Goal: Task Accomplishment & Management: Use online tool/utility

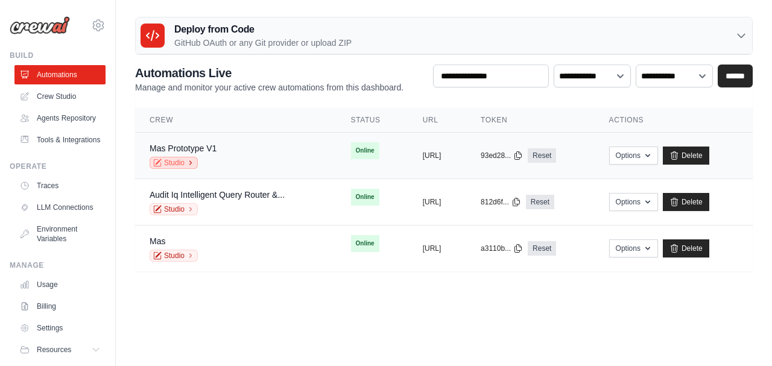
click at [170, 162] on link "Studio" at bounding box center [174, 163] width 48 height 12
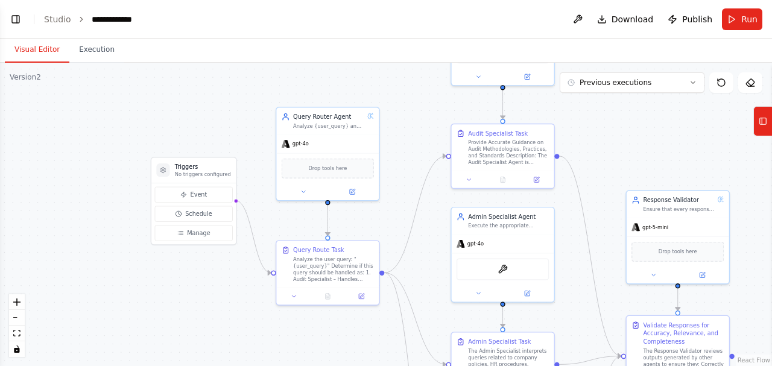
scroll to position [36, 0]
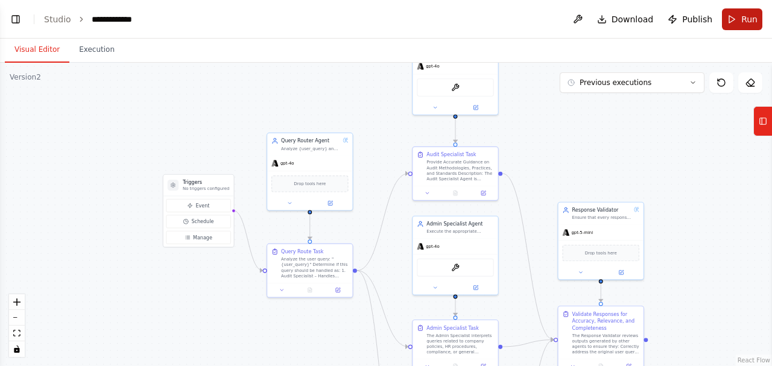
click at [742, 12] on button "Run" at bounding box center [742, 19] width 40 height 22
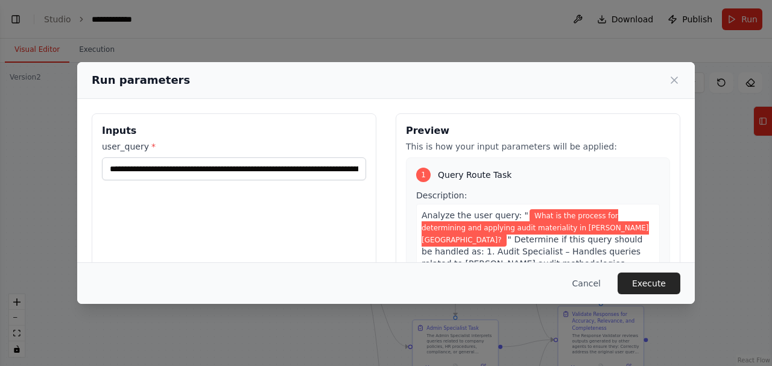
click at [642, 280] on button "Execute" at bounding box center [649, 284] width 63 height 22
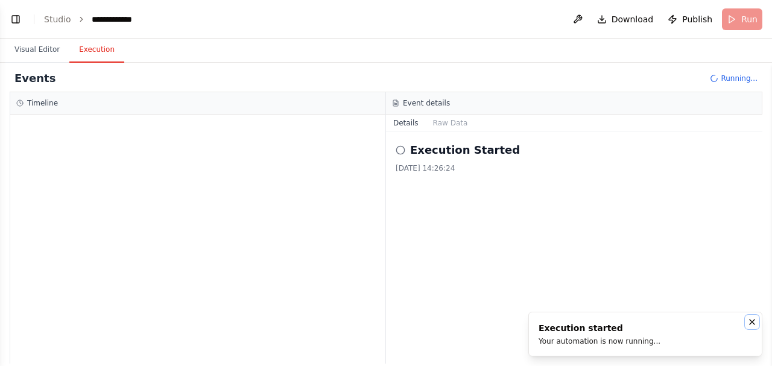
click at [755, 322] on icon "Notifications (F8)" at bounding box center [753, 322] width 10 height 10
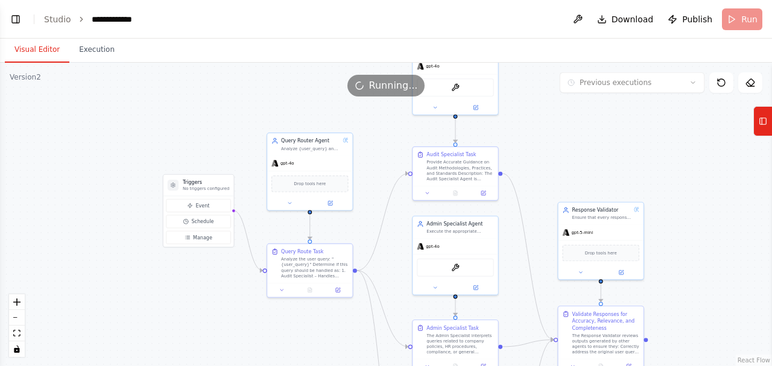
click at [39, 49] on button "Visual Editor" at bounding box center [37, 49] width 65 height 25
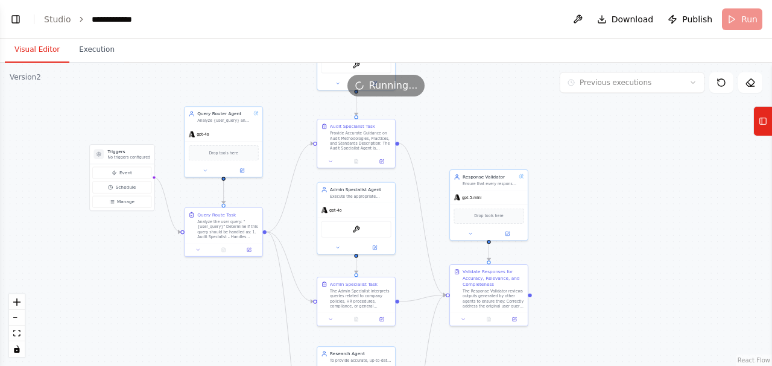
drag, startPoint x: 550, startPoint y: 152, endPoint x: 472, endPoint y: 129, distance: 81.9
click at [472, 129] on div ".deletable-edge-delete-btn { width: 20px; height: 20px; border: 0px solid #ffff…" at bounding box center [386, 215] width 772 height 304
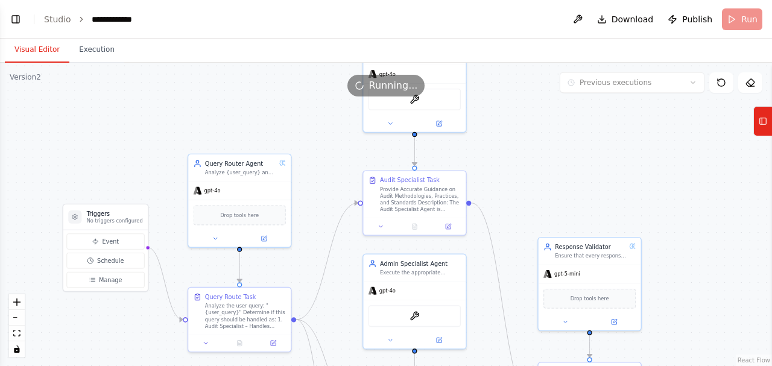
drag, startPoint x: 469, startPoint y: 128, endPoint x: 565, endPoint y: 183, distance: 110.0
click at [565, 183] on div ".deletable-edge-delete-btn { width: 20px; height: 20px; border: 0px solid #ffff…" at bounding box center [386, 215] width 772 height 304
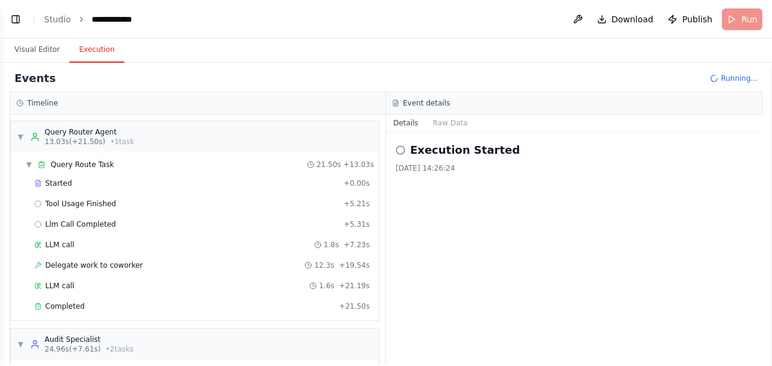
click at [87, 54] on button "Execution" at bounding box center [96, 49] width 55 height 25
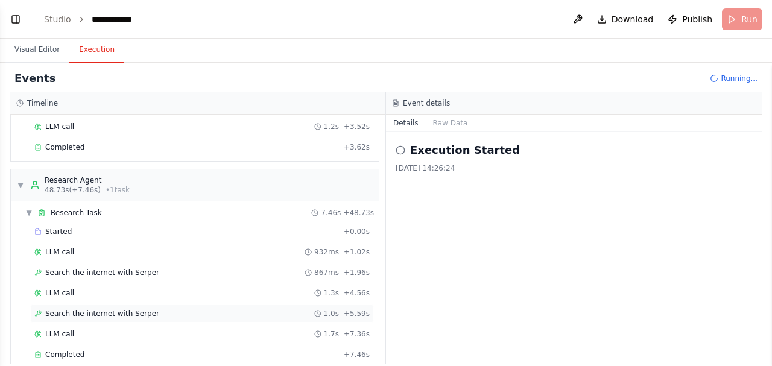
scroll to position [632, 0]
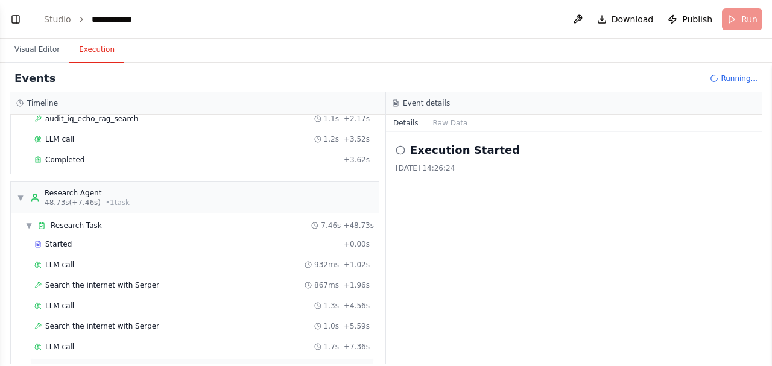
click at [68, 363] on span "Completed" at bounding box center [64, 368] width 39 height 10
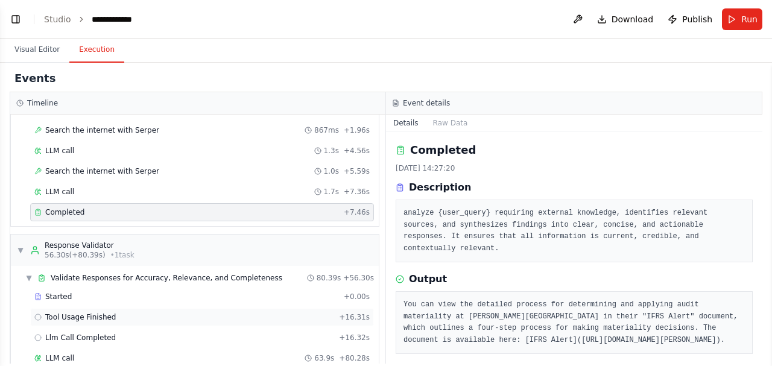
scroll to position [813, 0]
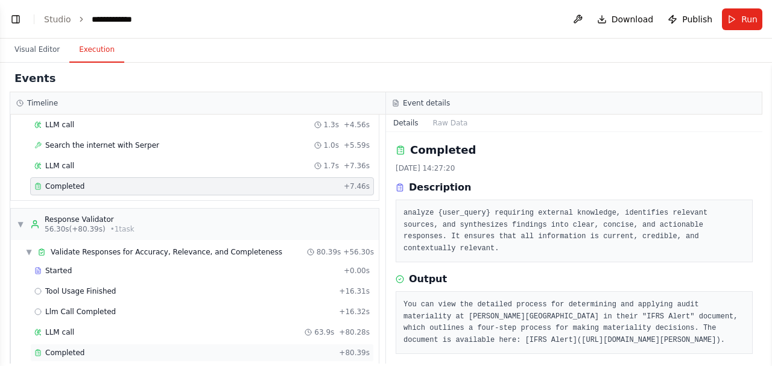
click at [83, 348] on div "Completed" at bounding box center [184, 353] width 300 height 10
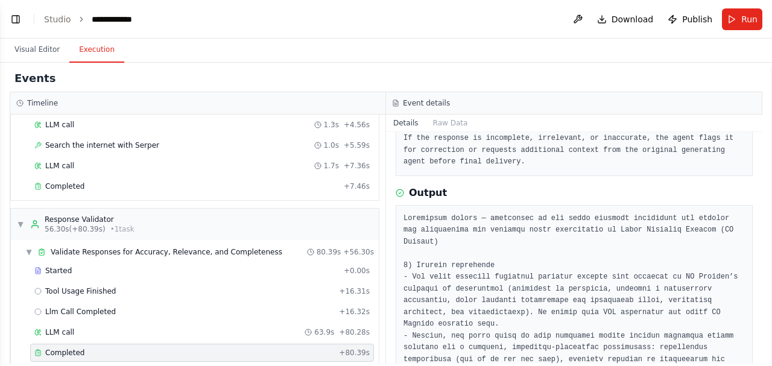
scroll to position [80, 0]
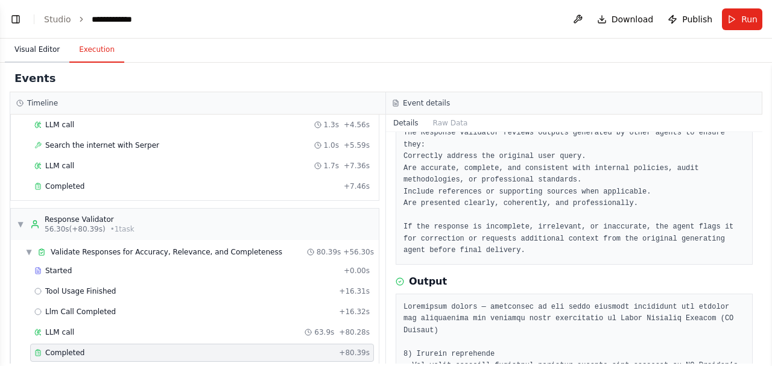
click at [37, 48] on button "Visual Editor" at bounding box center [37, 49] width 65 height 25
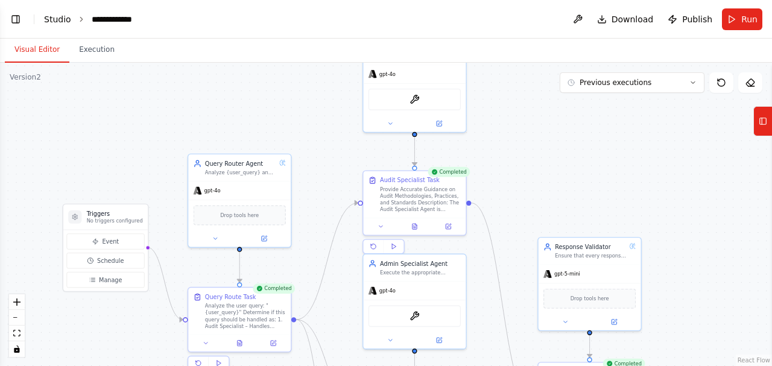
click at [63, 19] on link "Studio" at bounding box center [57, 19] width 27 height 10
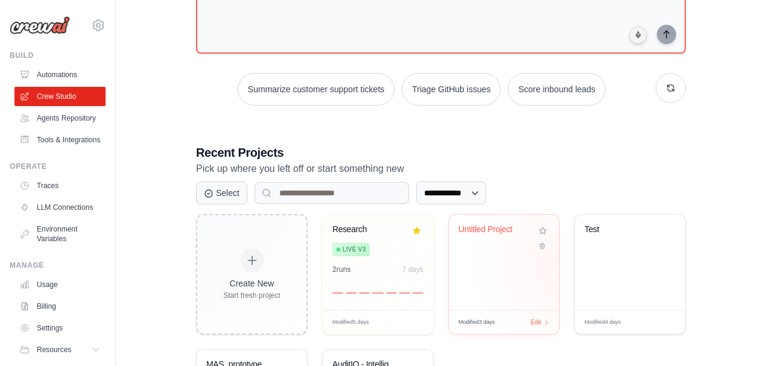
scroll to position [121, 0]
click at [608, 255] on div "Test" at bounding box center [630, 261] width 110 height 95
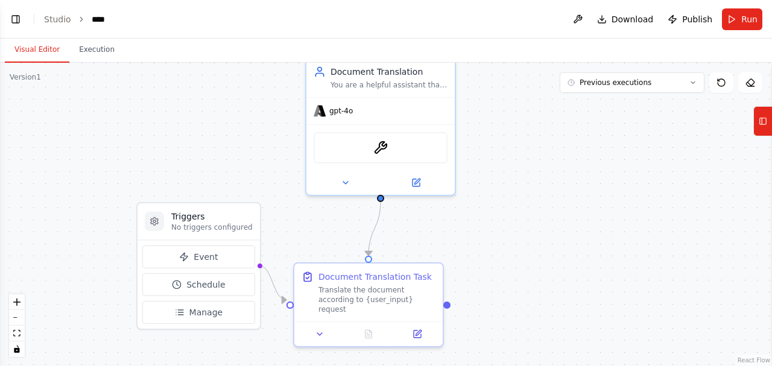
drag, startPoint x: 540, startPoint y: 240, endPoint x: 544, endPoint y: 150, distance: 90.0
click at [544, 150] on div ".deletable-edge-delete-btn { width: 20px; height: 20px; border: 0px solid #ffff…" at bounding box center [386, 215] width 772 height 304
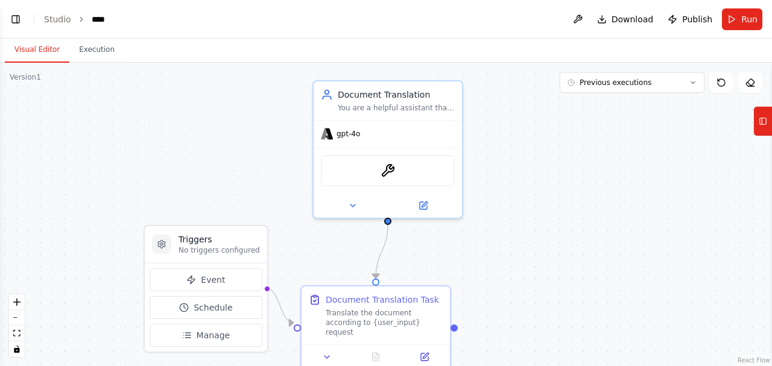
drag, startPoint x: 497, startPoint y: 202, endPoint x: 483, endPoint y: 243, distance: 42.9
click at [496, 251] on div ".deletable-edge-delete-btn { width: 20px; height: 20px; border: 0px solid #ffff…" at bounding box center [386, 215] width 772 height 304
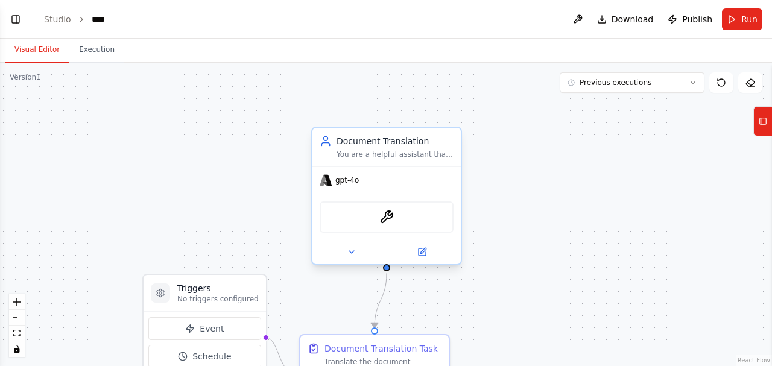
click at [403, 163] on div "Document Translation You are a helpful assistant that helps translate documents…" at bounding box center [387, 147] width 148 height 39
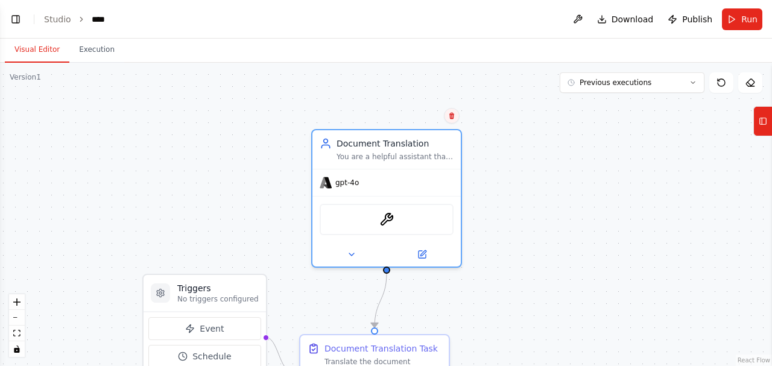
click at [449, 121] on button at bounding box center [452, 116] width 16 height 16
click at [428, 121] on button "Confirm" at bounding box center [417, 116] width 43 height 14
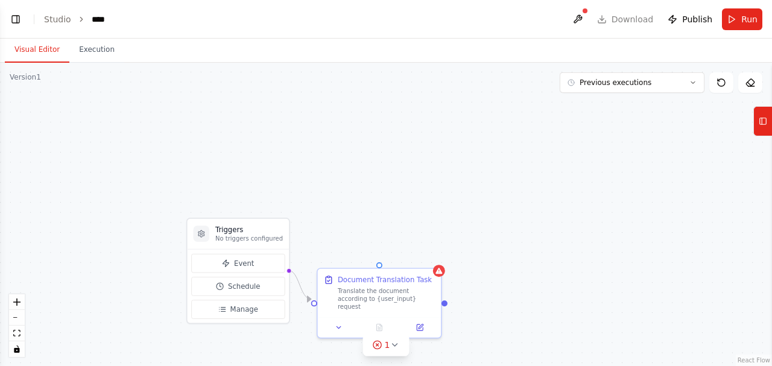
drag, startPoint x: 498, startPoint y: 229, endPoint x: 465, endPoint y: 223, distance: 33.8
click at [468, 156] on div "Triggers No triggers configured Event Schedule Manage Document Translation Task…" at bounding box center [386, 215] width 772 height 304
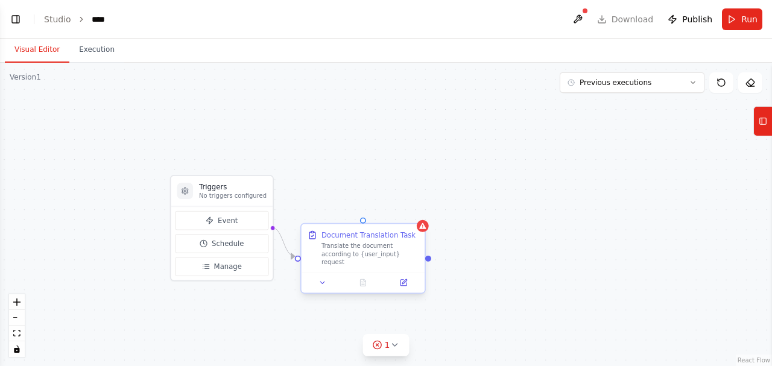
click at [385, 235] on div "Document Translation Task" at bounding box center [369, 235] width 94 height 10
click at [415, 215] on icon at bounding box center [415, 212] width 7 height 7
click at [374, 215] on button "Confirm" at bounding box center [381, 213] width 43 height 14
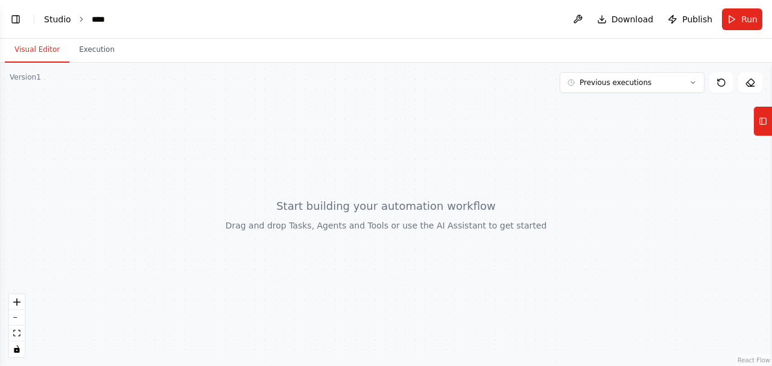
click at [60, 21] on link "Studio" at bounding box center [57, 19] width 27 height 10
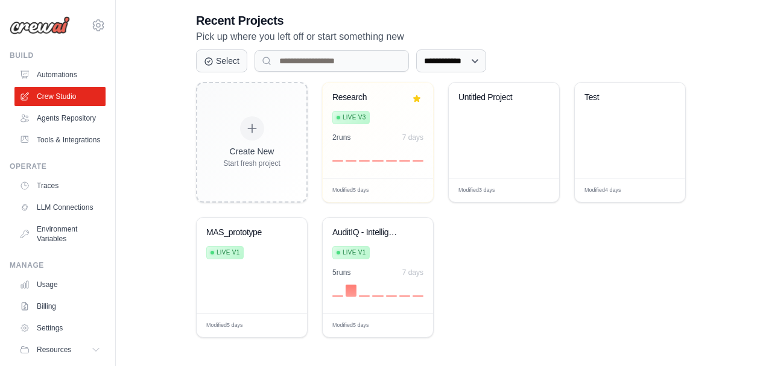
scroll to position [254, 0]
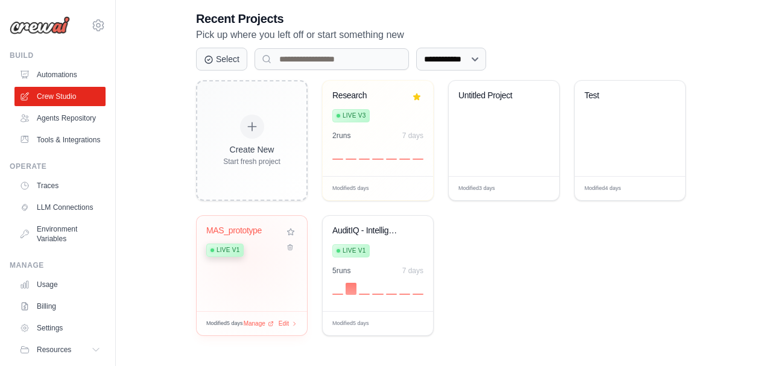
click at [246, 257] on div "MAS_prototype Live v1" at bounding box center [242, 244] width 73 height 37
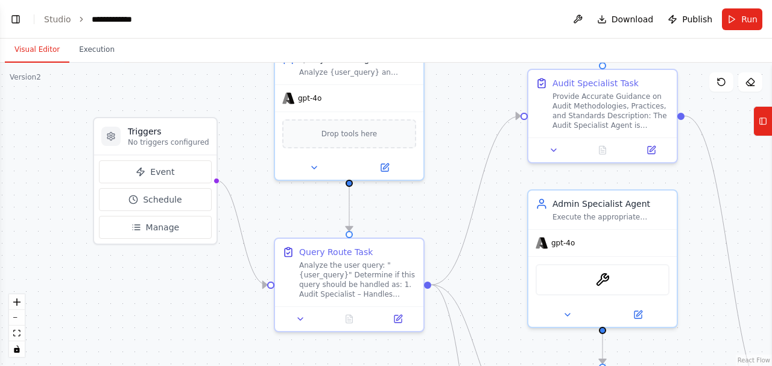
drag, startPoint x: 228, startPoint y: 266, endPoint x: 342, endPoint y: 202, distance: 130.2
click at [200, 272] on div ".deletable-edge-delete-btn { width: 20px; height: 20px; border: 0px solid #ffff…" at bounding box center [386, 215] width 772 height 304
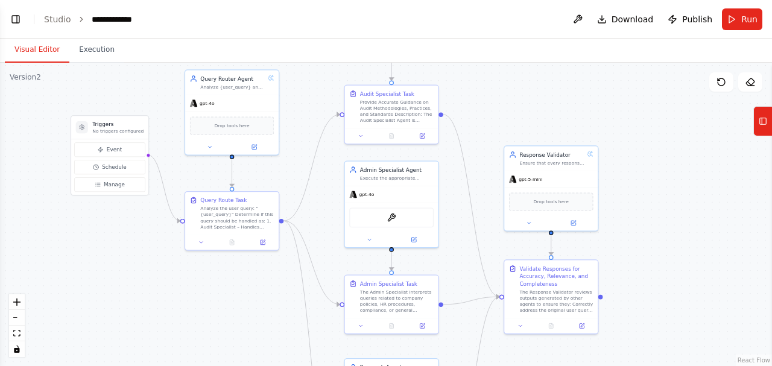
drag, startPoint x: 253, startPoint y: 102, endPoint x: 329, endPoint y: 136, distance: 83.5
click at [139, 72] on div ".deletable-edge-delete-btn { width: 20px; height: 20px; border: 0px solid #ffff…" at bounding box center [386, 215] width 772 height 304
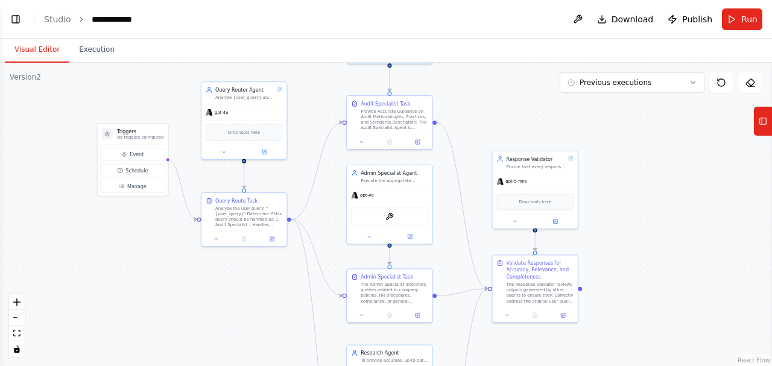
drag, startPoint x: 713, startPoint y: 180, endPoint x: 697, endPoint y: 157, distance: 28.1
click at [697, 157] on div ".deletable-edge-delete-btn { width: 20px; height: 20px; border: 0px solid #ffff…" at bounding box center [386, 215] width 772 height 304
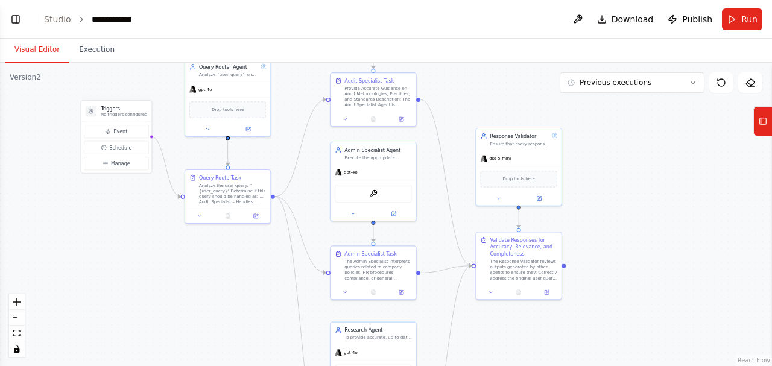
click at [189, 250] on div ".deletable-edge-delete-btn { width: 20px; height: 20px; border: 0px solid #ffff…" at bounding box center [386, 215] width 772 height 304
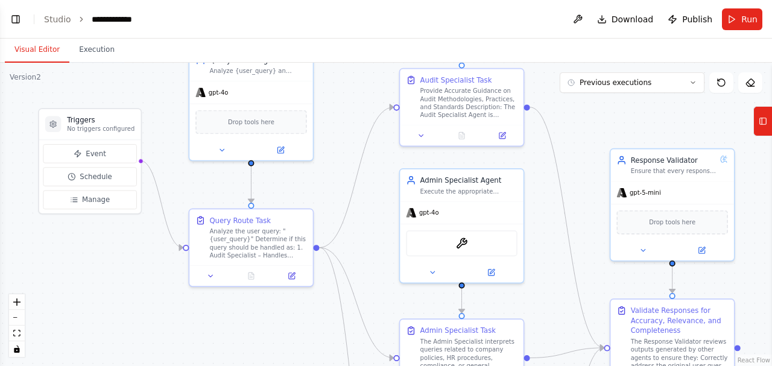
drag, startPoint x: 172, startPoint y: 237, endPoint x: 186, endPoint y: 308, distance: 72.5
click at [179, 314] on div ".deletable-edge-delete-btn { width: 20px; height: 20px; border: 0px solid #ffff…" at bounding box center [386, 215] width 772 height 304
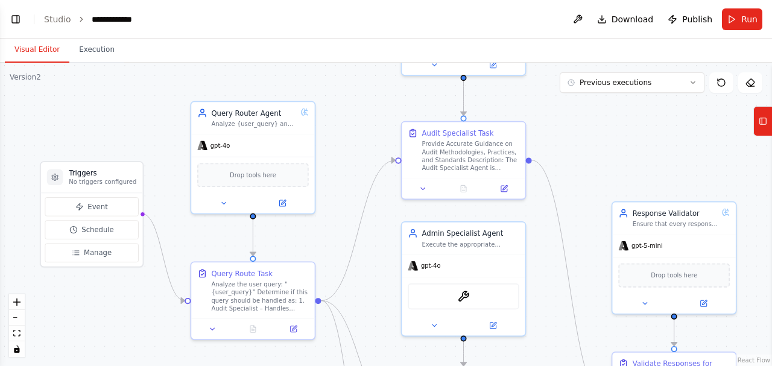
click at [345, 133] on div ".deletable-edge-delete-btn { width: 20px; height: 20px; border: 0px solid #ffff…" at bounding box center [386, 215] width 772 height 304
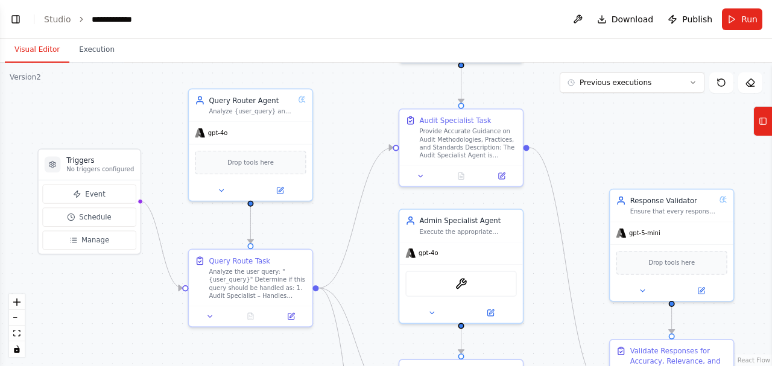
drag, startPoint x: 345, startPoint y: 133, endPoint x: 351, endPoint y: 119, distance: 14.6
click at [351, 119] on div ".deletable-edge-delete-btn { width: 20px; height: 20px; border: 0px solid #ffff…" at bounding box center [386, 215] width 772 height 304
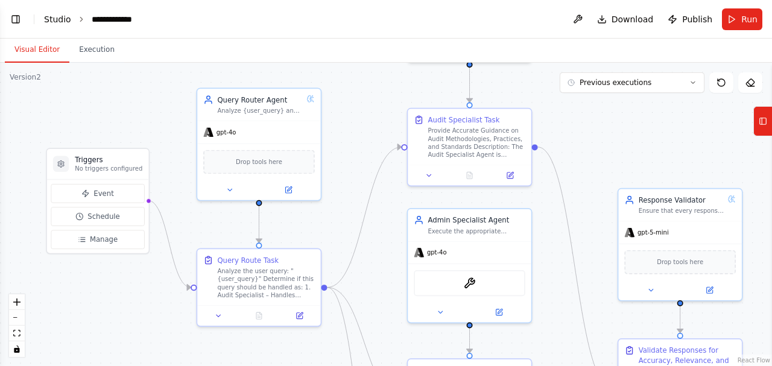
click at [56, 19] on link "Studio" at bounding box center [57, 19] width 27 height 10
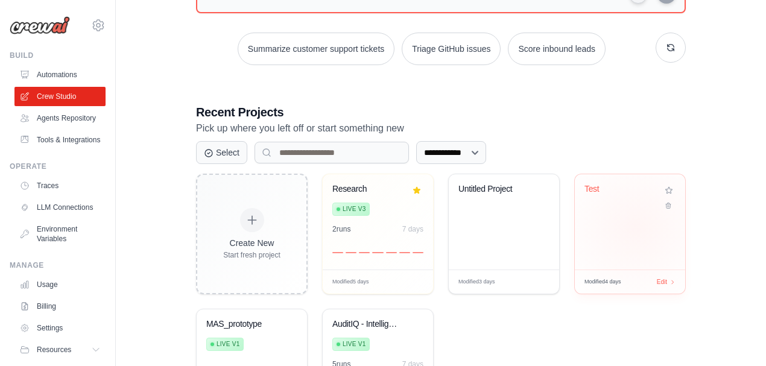
click at [611, 223] on div "Test" at bounding box center [630, 221] width 110 height 95
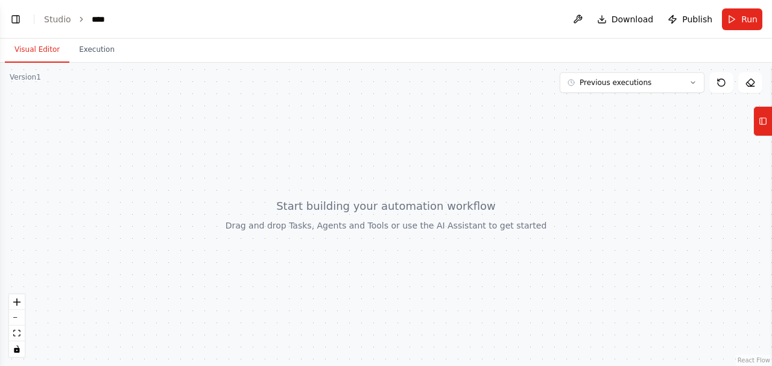
drag, startPoint x: 614, startPoint y: 174, endPoint x: 576, endPoint y: 147, distance: 46.4
click at [576, 147] on div at bounding box center [386, 215] width 772 height 304
drag, startPoint x: 305, startPoint y: 117, endPoint x: 240, endPoint y: 94, distance: 69.7
click at [291, 109] on div at bounding box center [386, 215] width 772 height 304
drag, startPoint x: 296, startPoint y: 137, endPoint x: 418, endPoint y: 256, distance: 170.3
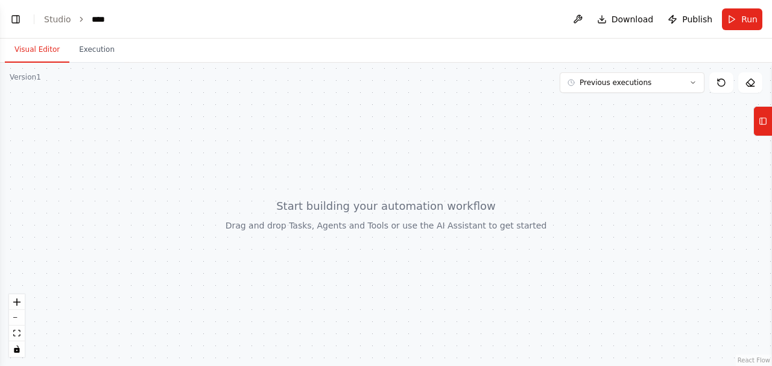
click at [292, 105] on div at bounding box center [386, 215] width 772 height 304
drag, startPoint x: 655, startPoint y: 143, endPoint x: 734, endPoint y: 94, distance: 93.8
click at [655, 143] on div at bounding box center [386, 215] width 772 height 304
click at [750, 84] on icon at bounding box center [751, 83] width 10 height 10
click at [717, 80] on icon at bounding box center [722, 83] width 10 height 10
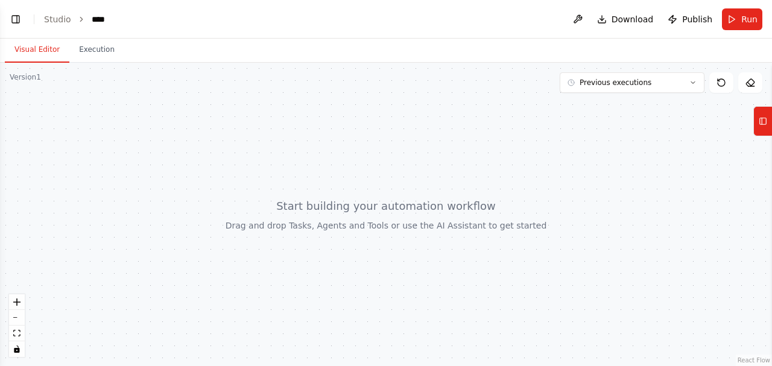
click at [32, 81] on div "Version 1" at bounding box center [25, 77] width 31 height 10
click at [724, 87] on icon at bounding box center [722, 83] width 10 height 10
click at [59, 17] on link "Studio" at bounding box center [57, 19] width 27 height 10
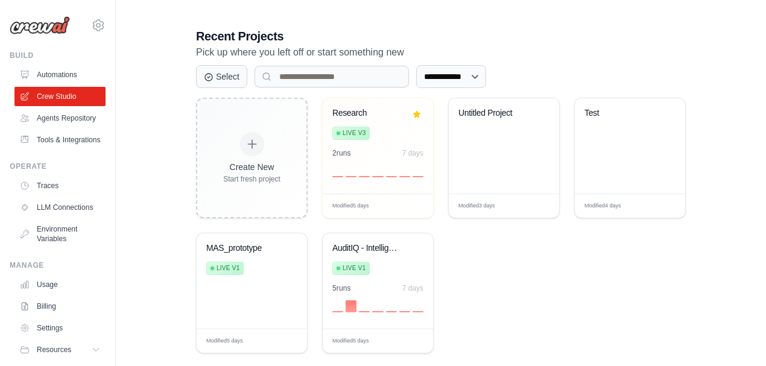
scroll to position [254, 0]
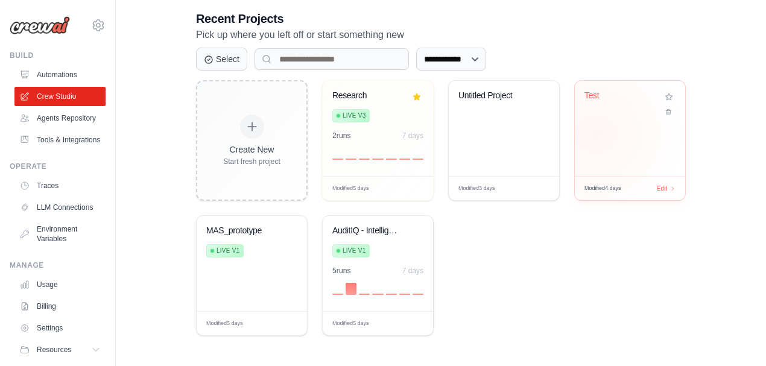
click at [605, 130] on div "Test" at bounding box center [630, 128] width 110 height 95
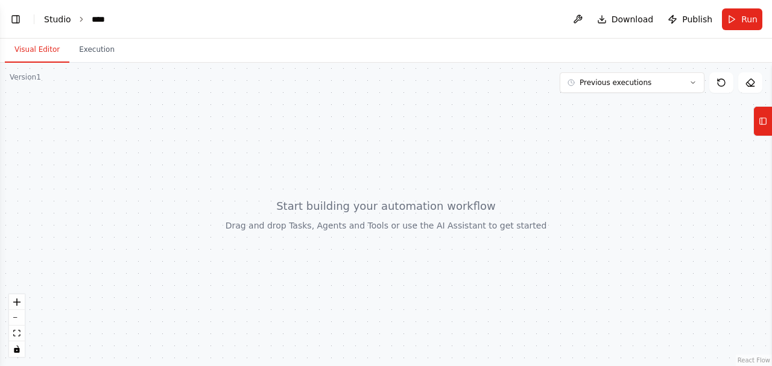
click at [63, 20] on link "Studio" at bounding box center [57, 19] width 27 height 10
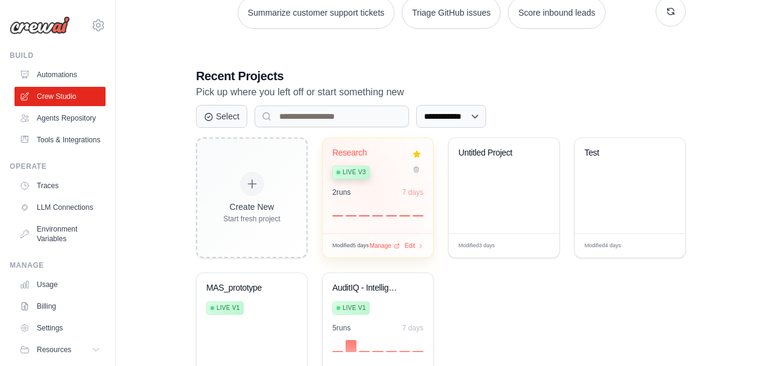
scroll to position [254, 0]
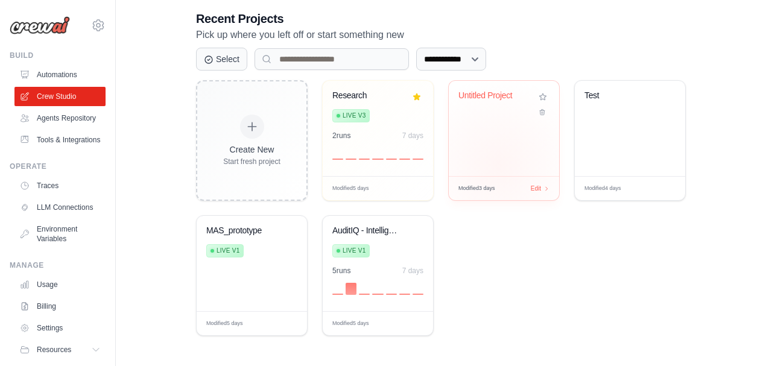
click at [498, 164] on div "Untitled Project" at bounding box center [504, 128] width 110 height 95
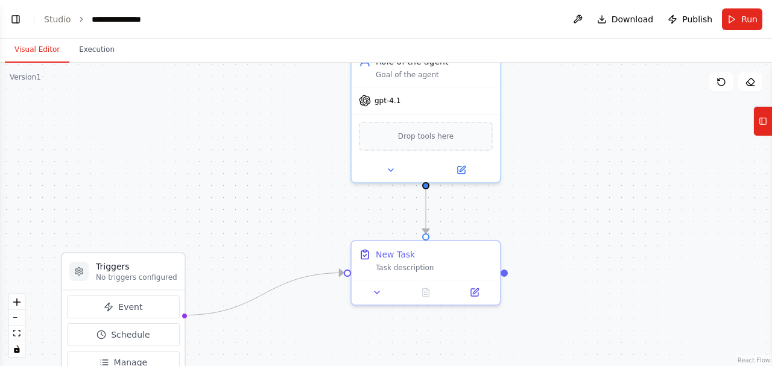
drag, startPoint x: 594, startPoint y: 177, endPoint x: 595, endPoint y: 109, distance: 68.2
click at [595, 109] on div ".deletable-edge-delete-btn { width: 20px; height: 20px; border: 0px solid #ffff…" at bounding box center [386, 215] width 772 height 304
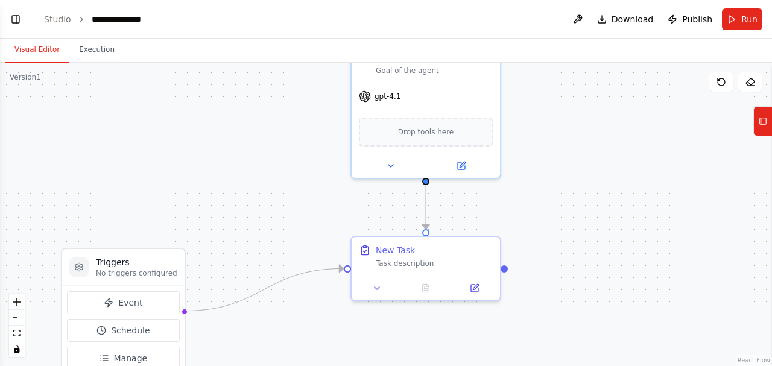
drag, startPoint x: 605, startPoint y: 107, endPoint x: 571, endPoint y: 87, distance: 39.5
click at [571, 87] on div ".deletable-edge-delete-btn { width: 20px; height: 20px; border: 0px solid #ffff…" at bounding box center [386, 215] width 772 height 304
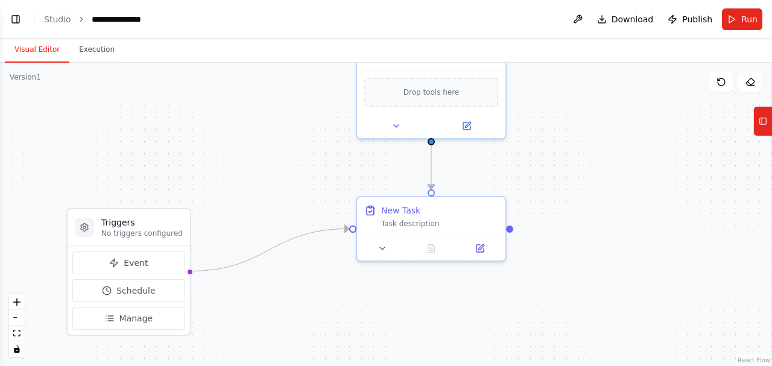
drag, startPoint x: 529, startPoint y: 116, endPoint x: 568, endPoint y: 97, distance: 43.7
click at [568, 97] on div ".deletable-edge-delete-btn { width: 20px; height: 20px; border: 0px solid #ffff…" at bounding box center [386, 215] width 772 height 304
click at [63, 17] on link "Studio" at bounding box center [57, 19] width 27 height 10
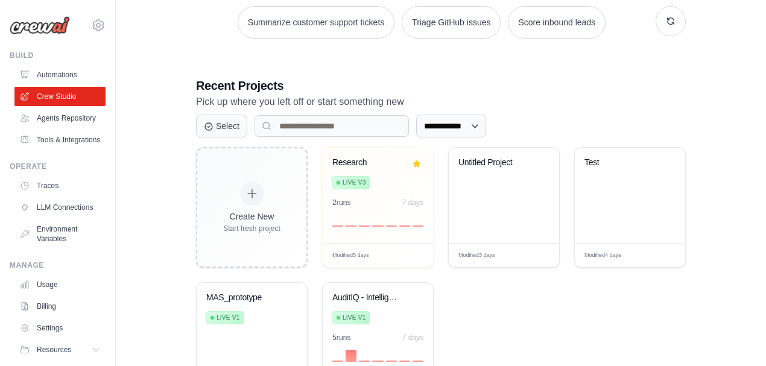
scroll to position [201, 0]
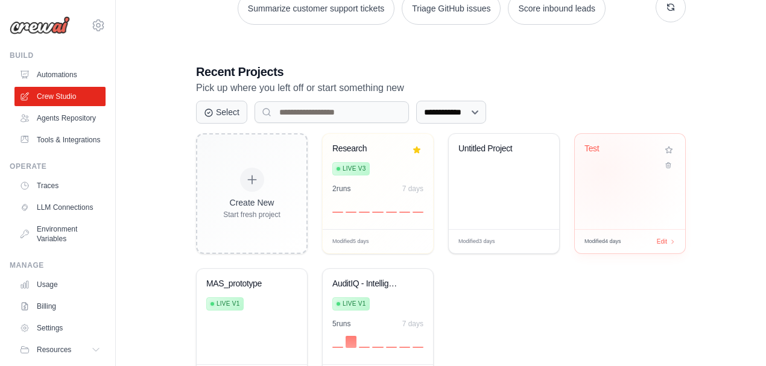
click at [603, 170] on div "Test" at bounding box center [630, 181] width 110 height 95
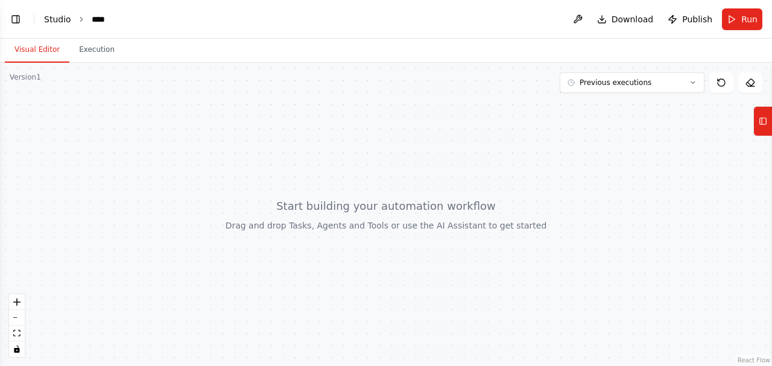
click at [57, 17] on link "Studio" at bounding box center [57, 19] width 27 height 10
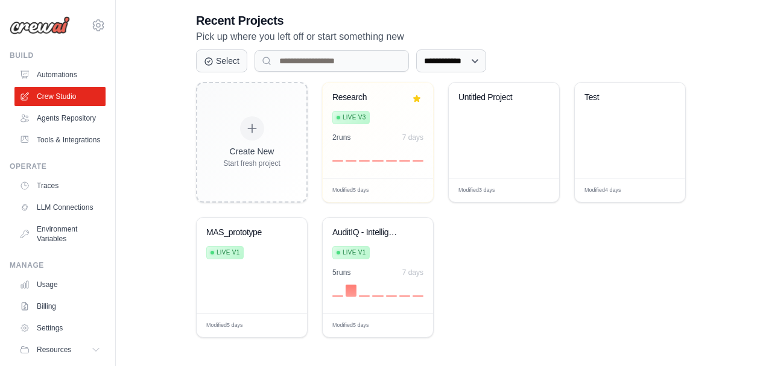
scroll to position [254, 0]
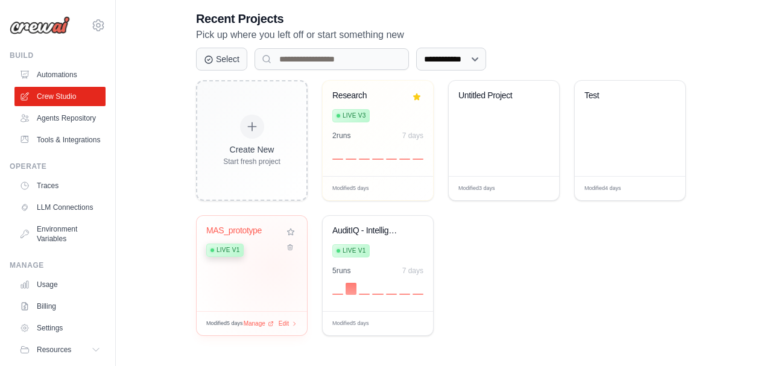
click at [274, 266] on div "MAS_prototype Live v1" at bounding box center [252, 263] width 110 height 95
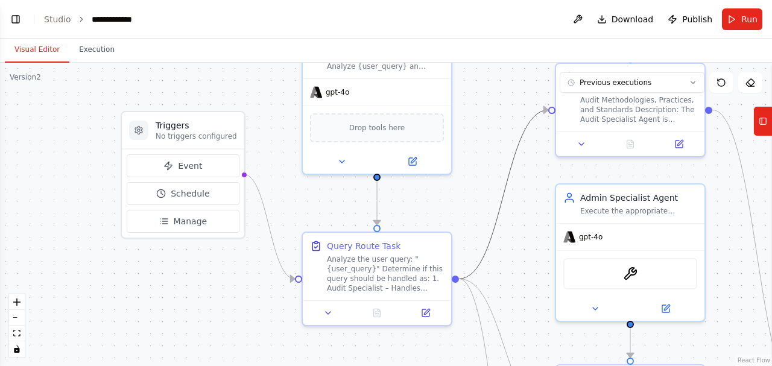
drag, startPoint x: 506, startPoint y: 186, endPoint x: 486, endPoint y: 158, distance: 34.2
click at [446, 255] on div ".deletable-edge-delete-btn { width: 20px; height: 20px; border: 0px solid #ffff…" at bounding box center [386, 215] width 772 height 304
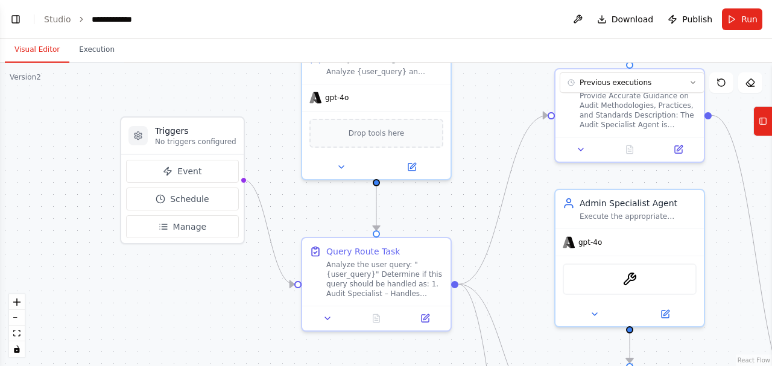
scroll to position [36, 0]
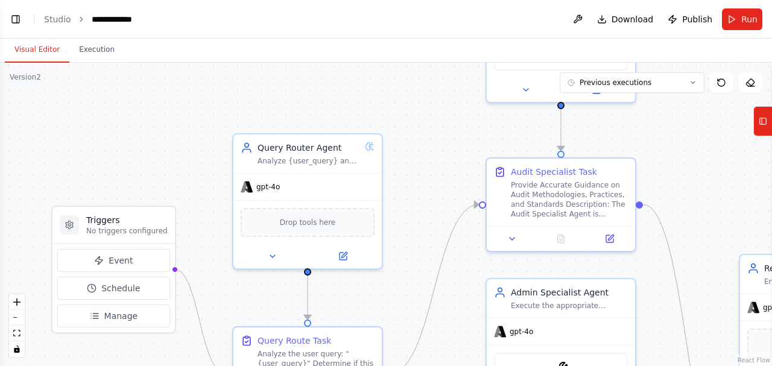
drag, startPoint x: 507, startPoint y: 91, endPoint x: 437, endPoint y: 188, distance: 120.1
click at [437, 188] on div ".deletable-edge-delete-btn { width: 20px; height: 20px; border: 0px solid #ffff…" at bounding box center [386, 215] width 772 height 304
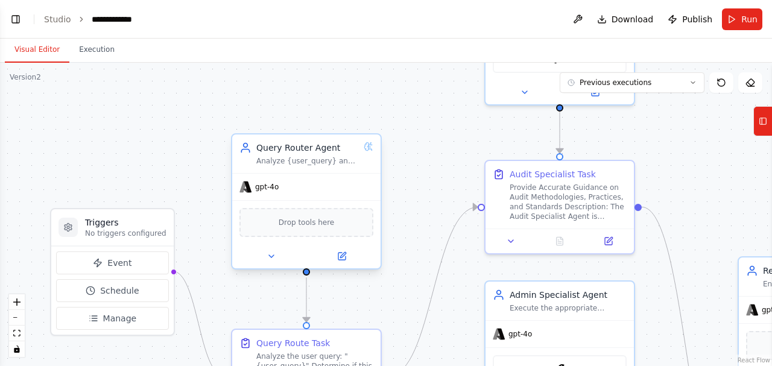
click at [305, 157] on div "Analyze {user_query} and determine whether it relates to: a) Grant Thornton’s a…" at bounding box center [307, 161] width 103 height 10
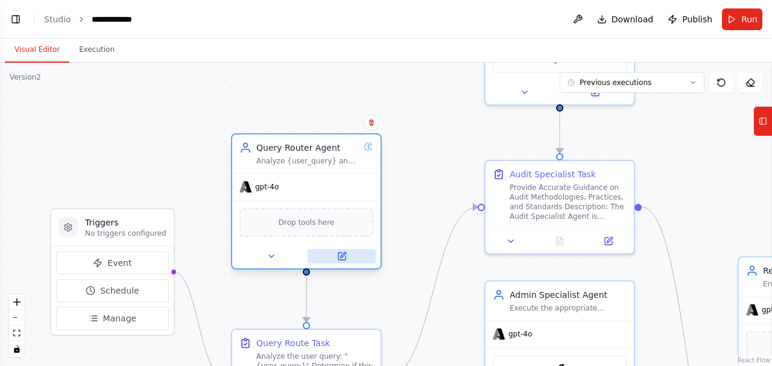
click at [340, 253] on icon at bounding box center [342, 256] width 7 height 7
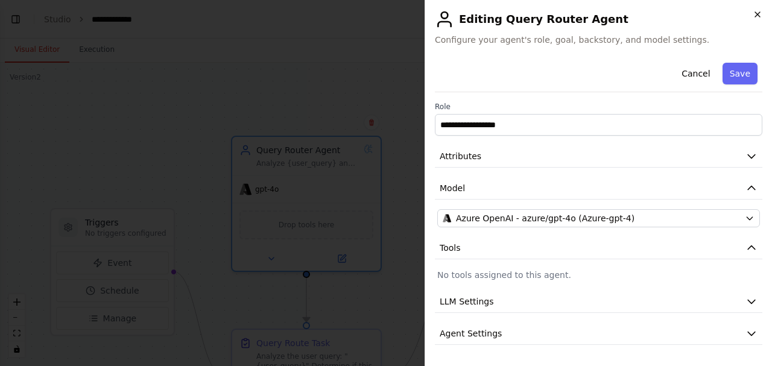
click at [759, 11] on icon "button" at bounding box center [758, 15] width 10 height 10
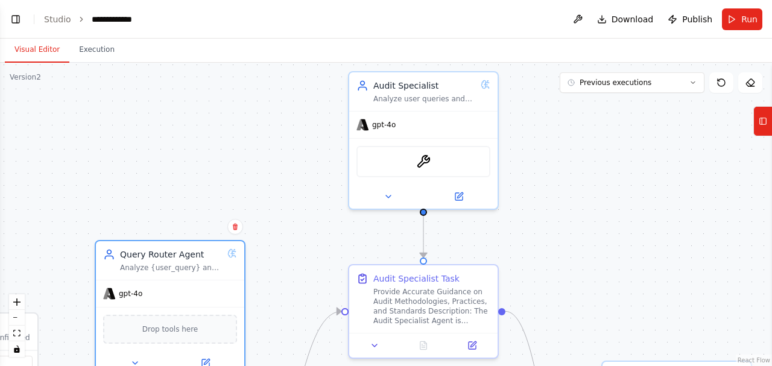
drag, startPoint x: 378, startPoint y: 96, endPoint x: 234, endPoint y: 211, distance: 183.8
click at [234, 211] on div ".deletable-edge-delete-btn { width: 20px; height: 20px; border: 0px solid #ffff…" at bounding box center [386, 215] width 772 height 304
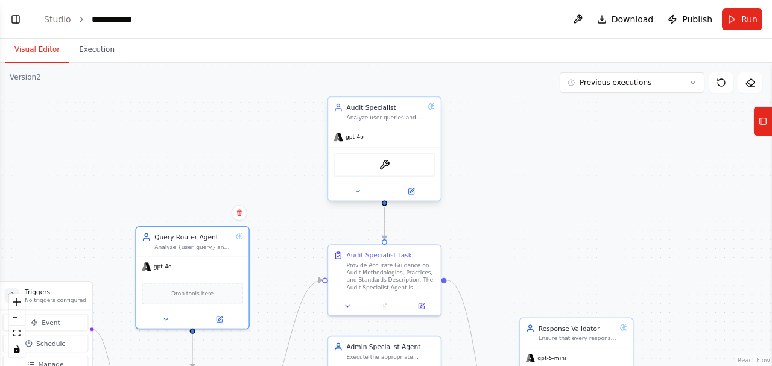
click at [380, 113] on div "Audit Specialist Analyze user queries and deliver accurate, context-aware respo…" at bounding box center [386, 112] width 78 height 18
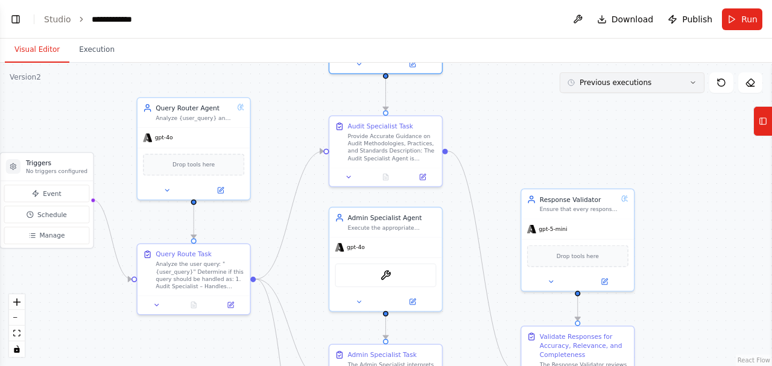
drag, startPoint x: 591, startPoint y: 203, endPoint x: 591, endPoint y: 76, distance: 127.3
click at [591, 76] on div "Version 2 Previous executions Show Tools Hide Agents .deletable-edge-delete-btn…" at bounding box center [386, 215] width 772 height 304
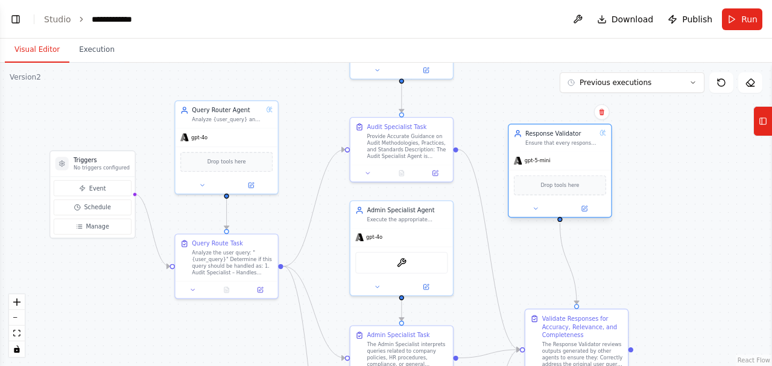
drag, startPoint x: 526, startPoint y: 194, endPoint x: 506, endPoint y: 132, distance: 65.8
click at [509, 127] on div "Response Validator Ensure that every response generated by the specialized agen…" at bounding box center [560, 137] width 103 height 27
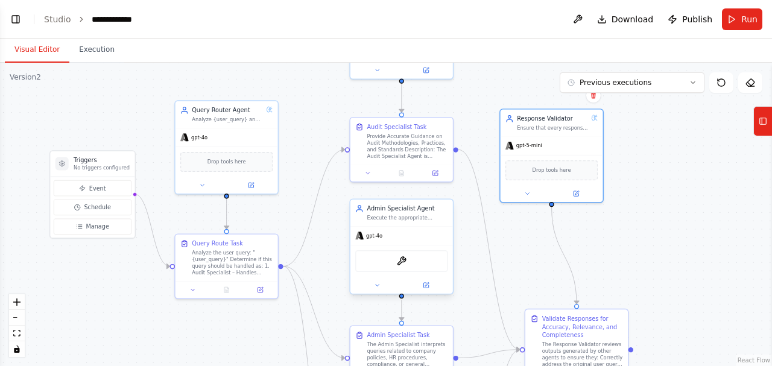
click at [410, 216] on div "Execute the appropriate response strategy based on the query routing decision f…" at bounding box center [407, 218] width 81 height 7
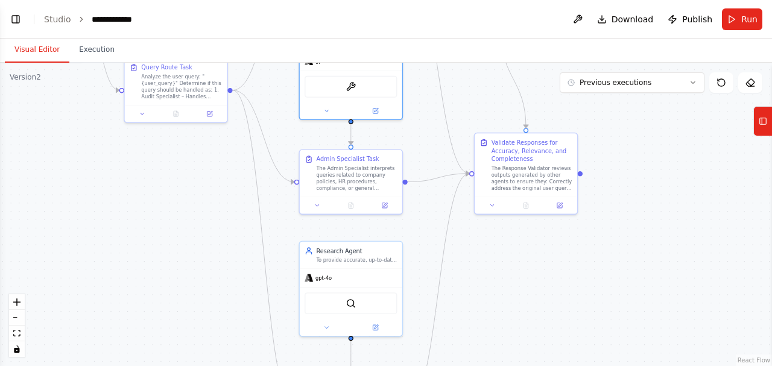
drag, startPoint x: 468, startPoint y: 262, endPoint x: 418, endPoint y: 86, distance: 183.9
click at [418, 86] on div ".deletable-edge-delete-btn { width: 20px; height: 20px; border: 0px solid #ffff…" at bounding box center [386, 215] width 772 height 304
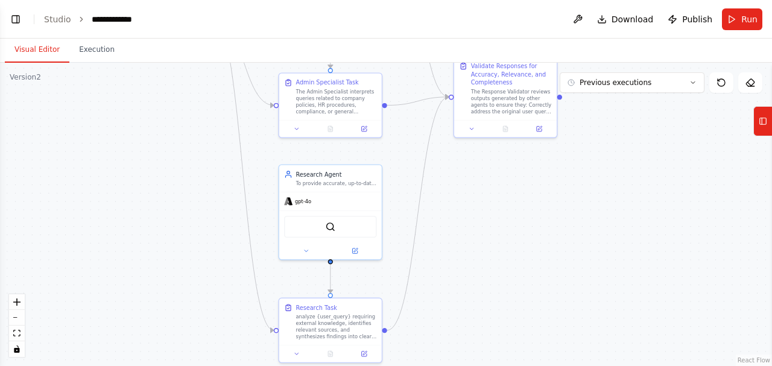
drag, startPoint x: 553, startPoint y: 314, endPoint x: 397, endPoint y: 206, distance: 189.1
click at [530, 236] on div ".deletable-edge-delete-btn { width: 20px; height: 20px; border: 0px solid #ffff…" at bounding box center [386, 215] width 772 height 304
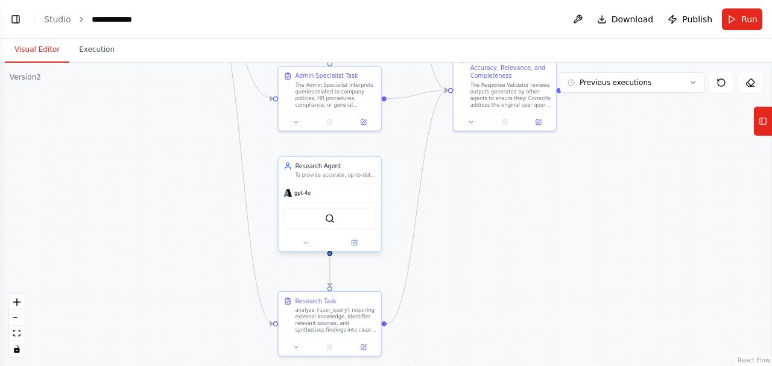
click at [345, 168] on div "Research Agent" at bounding box center [335, 166] width 81 height 8
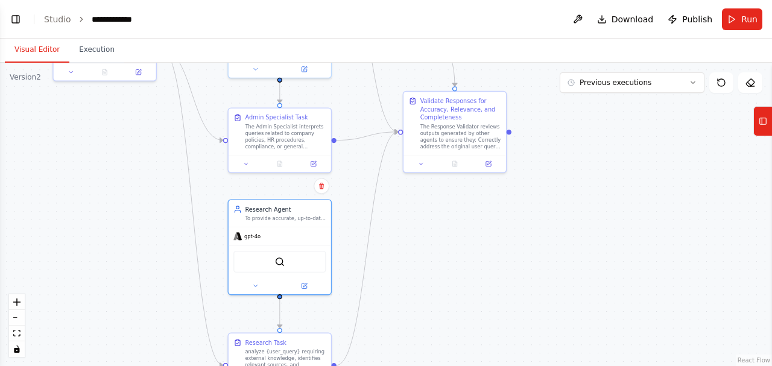
drag, startPoint x: 530, startPoint y: 240, endPoint x: 398, endPoint y: 343, distance: 167.2
click at [398, 343] on div ".deletable-edge-delete-btn { width: 20px; height: 20px; border: 0px solid #ffff…" at bounding box center [386, 215] width 772 height 304
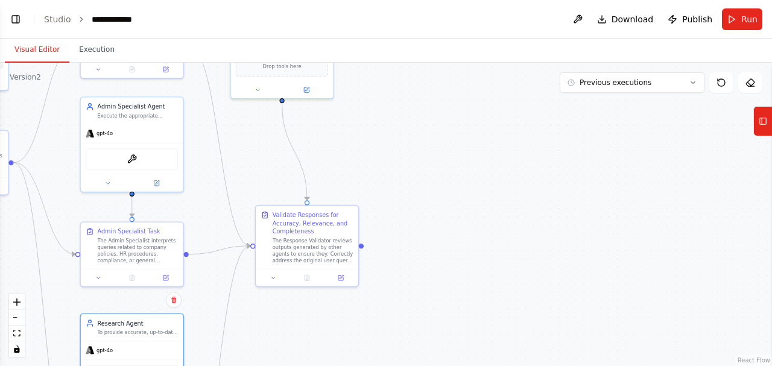
drag, startPoint x: 544, startPoint y: 190, endPoint x: 478, endPoint y: 243, distance: 84.6
click at [478, 243] on div ".deletable-edge-delete-btn { width: 20px; height: 20px; border: 0px solid #ffff…" at bounding box center [386, 215] width 772 height 304
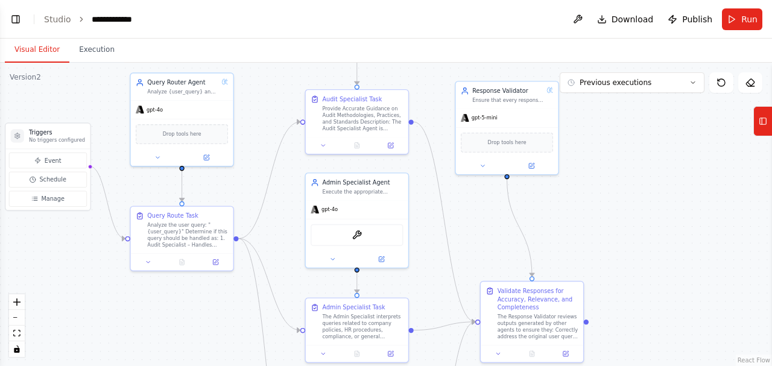
drag, startPoint x: 509, startPoint y: 174, endPoint x: 698, endPoint y: 226, distance: 195.5
click at [698, 226] on div ".deletable-edge-delete-btn { width: 20px; height: 20px; border: 0px solid #ffff…" at bounding box center [386, 215] width 772 height 304
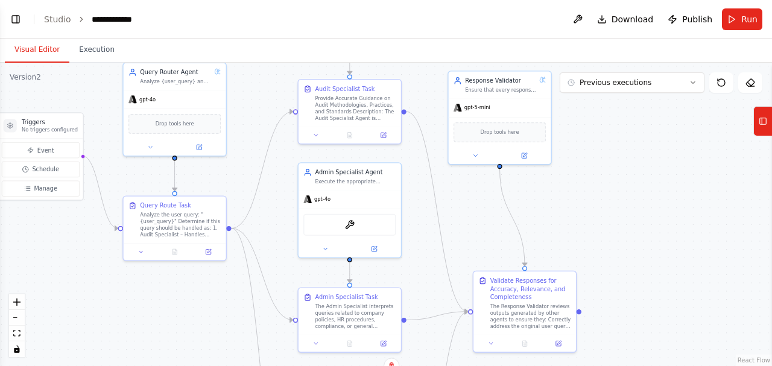
drag, startPoint x: 727, startPoint y: 173, endPoint x: 718, endPoint y: 162, distance: 14.2
click at [718, 162] on div ".deletable-edge-delete-btn { width: 20px; height: 20px; border: 0px solid #ffff…" at bounding box center [386, 215] width 772 height 304
click at [50, 20] on link "Studio" at bounding box center [57, 19] width 27 height 10
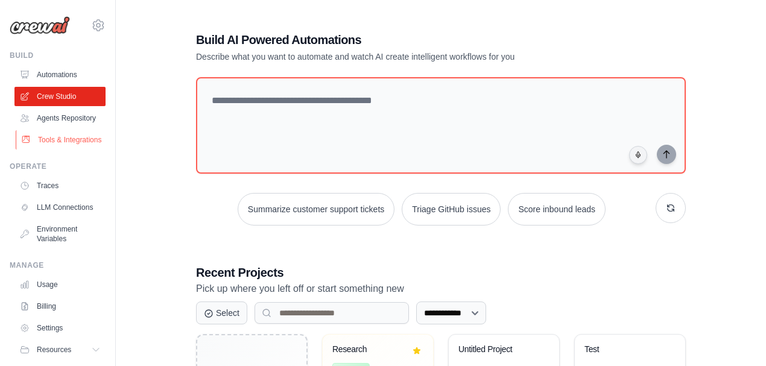
click at [47, 150] on link "Tools & Integrations" at bounding box center [61, 139] width 91 height 19
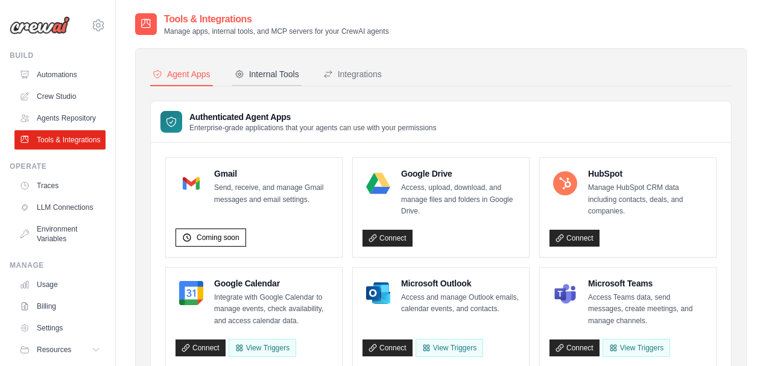
click at [272, 68] on button "Internal Tools" at bounding box center [266, 74] width 69 height 23
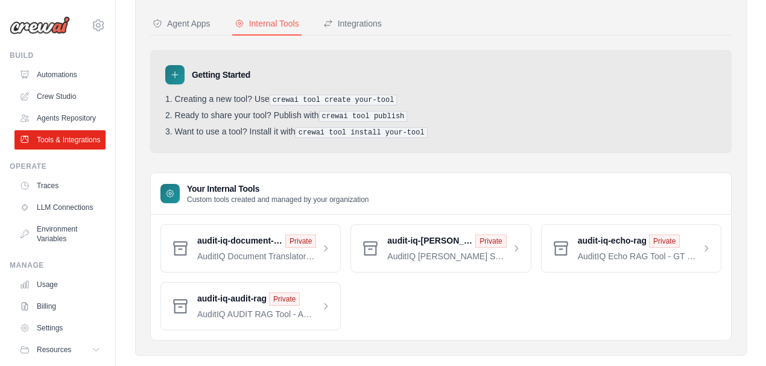
scroll to position [66, 0]
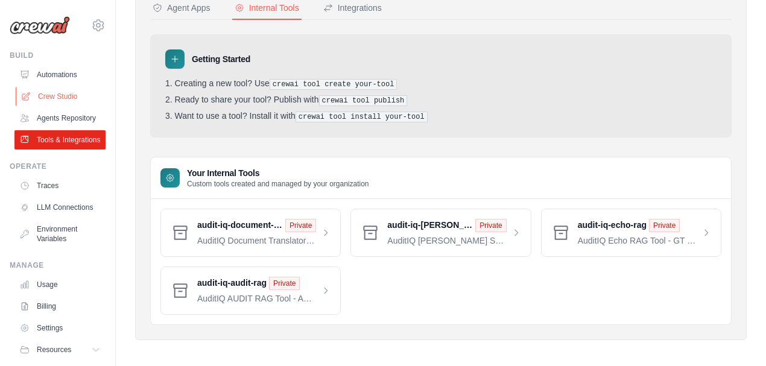
click at [51, 92] on link "Crew Studio" at bounding box center [61, 96] width 91 height 19
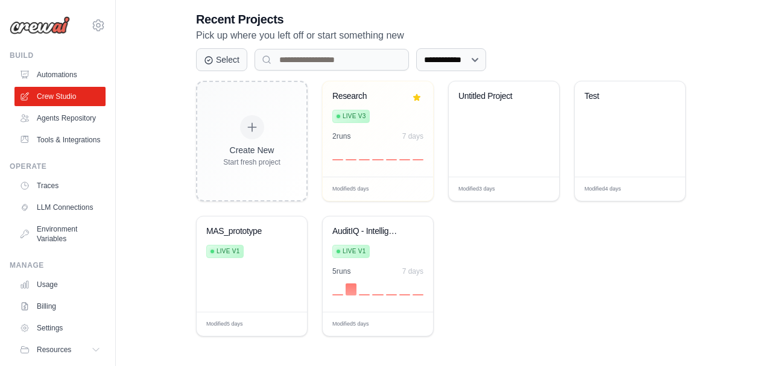
scroll to position [254, 0]
click at [280, 264] on div "MAS_prototype Live v1" at bounding box center [252, 263] width 110 height 95
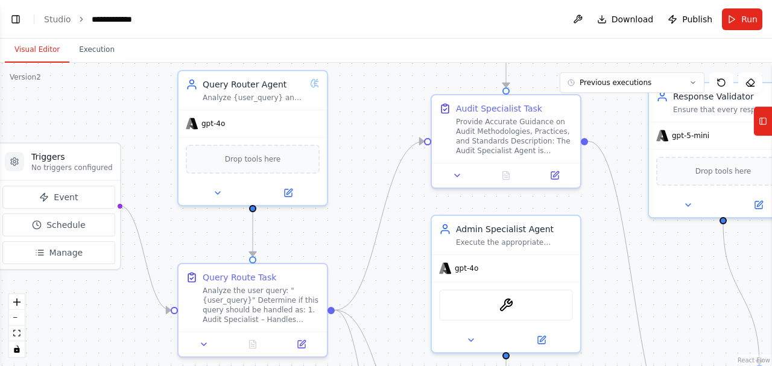
drag, startPoint x: 233, startPoint y: 272, endPoint x: 109, endPoint y: 303, distance: 128.2
click at [109, 303] on div ".deletable-edge-delete-btn { width: 20px; height: 20px; border: 0px solid #ffff…" at bounding box center [386, 215] width 772 height 304
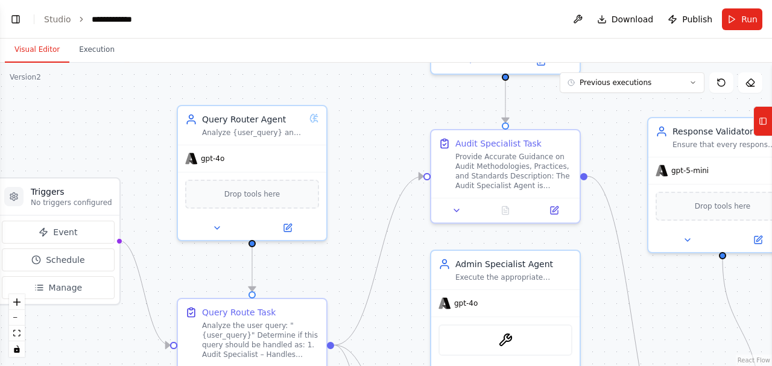
drag, startPoint x: 362, startPoint y: 140, endPoint x: 362, endPoint y: 156, distance: 16.3
click at [361, 167] on div ".deletable-edge-delete-btn { width: 20px; height: 20px; border: 0px solid #ffff…" at bounding box center [386, 215] width 772 height 304
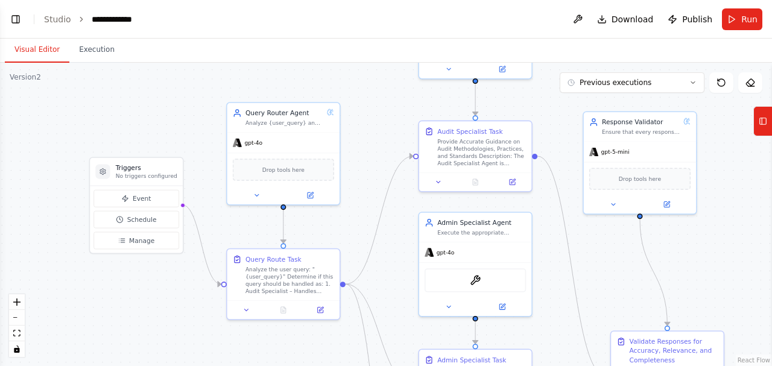
drag, startPoint x: 367, startPoint y: 115, endPoint x: 375, endPoint y: 101, distance: 15.9
click at [375, 101] on div ".deletable-edge-delete-btn { width: 20px; height: 20px; border: 0px solid #ffff…" at bounding box center [386, 215] width 772 height 304
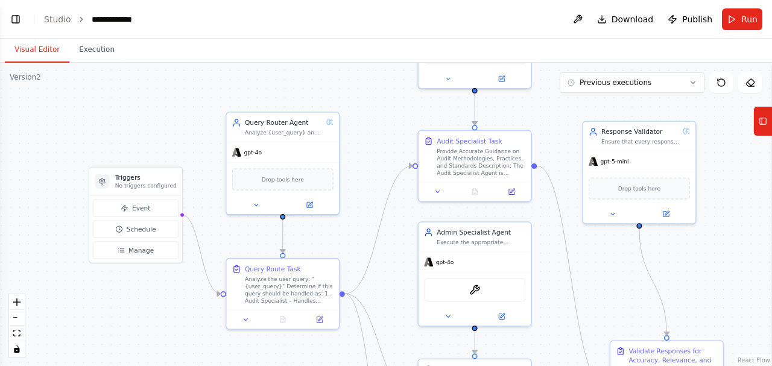
drag, startPoint x: 378, startPoint y: 118, endPoint x: 374, endPoint y: 134, distance: 16.2
click at [374, 134] on div ".deletable-edge-delete-btn { width: 20px; height: 20px; border: 0px solid #ffff…" at bounding box center [386, 215] width 772 height 304
click at [734, 21] on button "Run" at bounding box center [742, 19] width 40 height 22
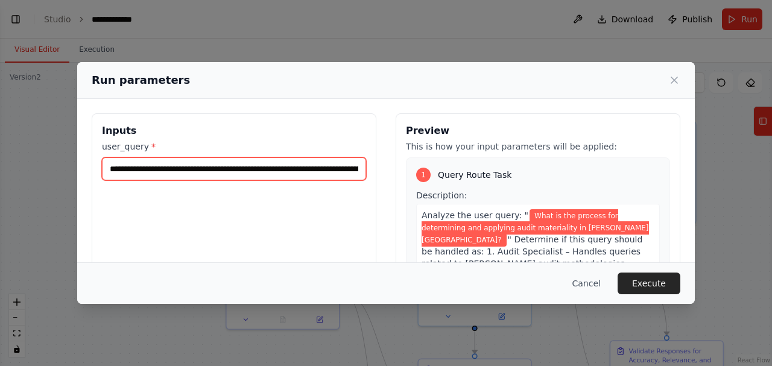
click at [116, 163] on input "**********" at bounding box center [234, 168] width 264 height 23
click at [240, 168] on input "**********" at bounding box center [234, 168] width 264 height 23
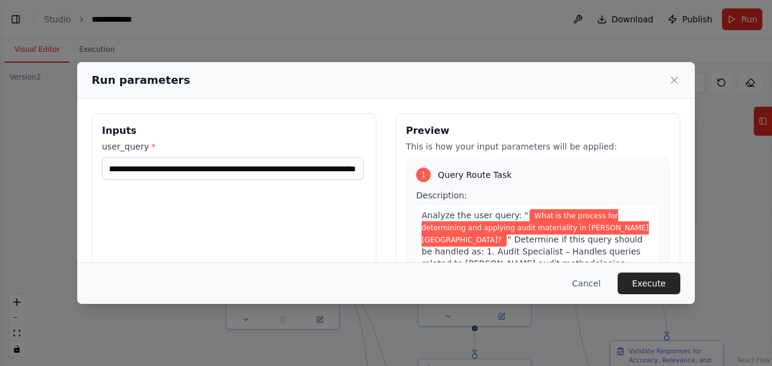
click at [641, 281] on button "Execute" at bounding box center [649, 284] width 63 height 22
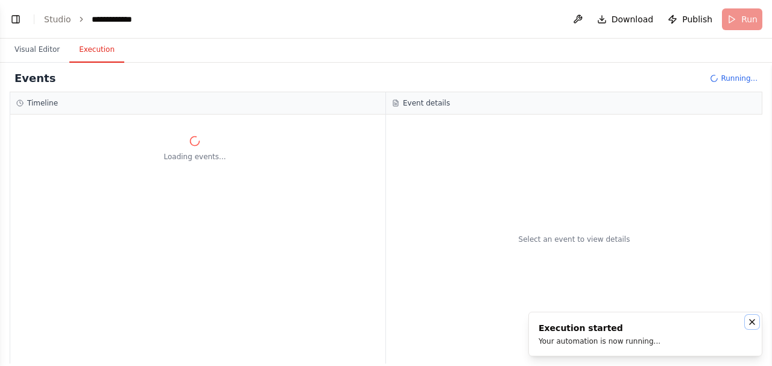
click at [750, 325] on icon "Notifications (F8)" at bounding box center [752, 322] width 5 height 5
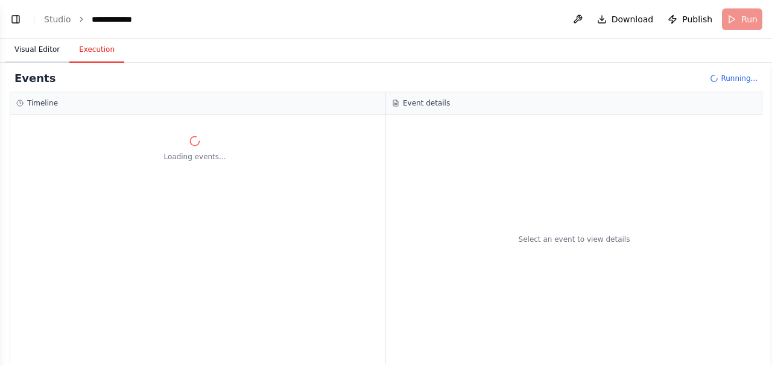
click at [36, 51] on button "Visual Editor" at bounding box center [37, 49] width 65 height 25
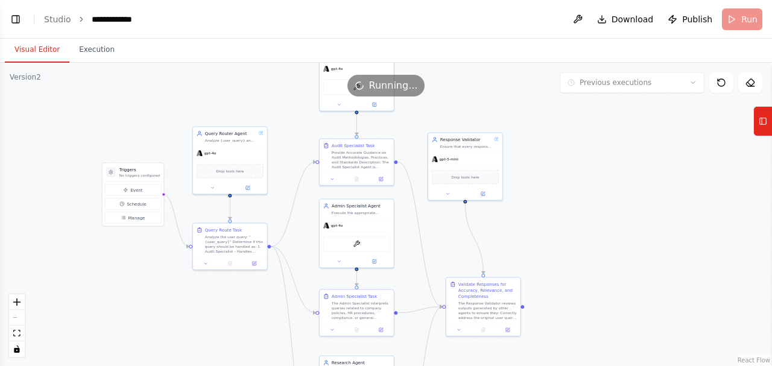
drag, startPoint x: 615, startPoint y: 152, endPoint x: 585, endPoint y: 161, distance: 30.8
click at [585, 161] on div ".deletable-edge-delete-btn { width: 20px; height: 20px; border: 0px solid #ffff…" at bounding box center [386, 215] width 772 height 304
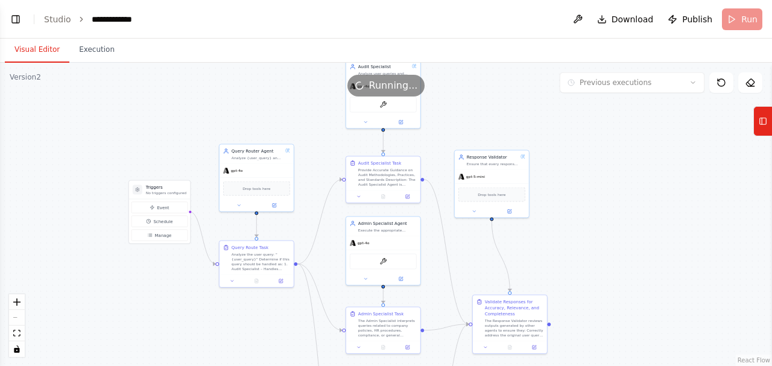
drag, startPoint x: 578, startPoint y: 154, endPoint x: 584, endPoint y: 203, distance: 48.7
click at [584, 203] on div ".deletable-edge-delete-btn { width: 20px; height: 20px; border: 0px solid #ffff…" at bounding box center [386, 215] width 772 height 304
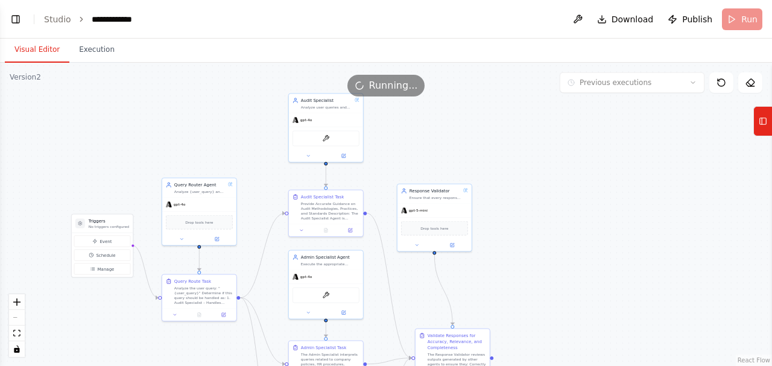
drag, startPoint x: 245, startPoint y: 121, endPoint x: 188, endPoint y: 154, distance: 66.5
click at [188, 154] on div ".deletable-edge-delete-btn { width: 20px; height: 20px; border: 0px solid #ffff…" at bounding box center [386, 215] width 772 height 304
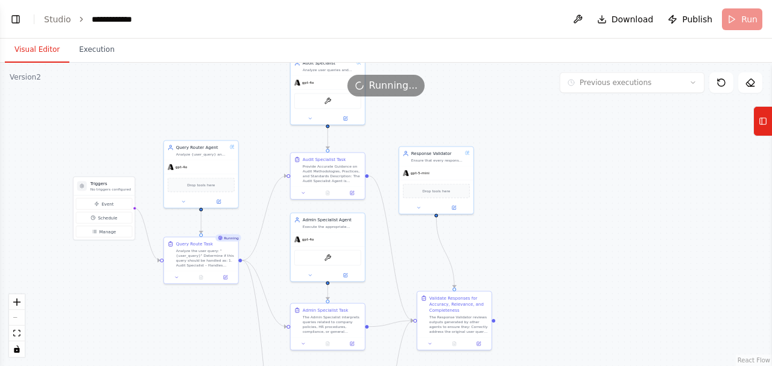
drag, startPoint x: 602, startPoint y: 206, endPoint x: 603, endPoint y: 186, distance: 20.0
click at [603, 186] on div ".deletable-edge-delete-btn { width: 20px; height: 20px; border: 0px solid #ffff…" at bounding box center [386, 215] width 772 height 304
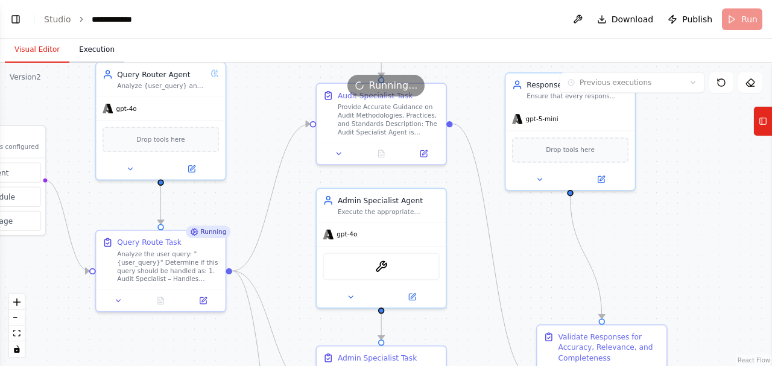
click at [91, 50] on button "Execution" at bounding box center [96, 49] width 55 height 25
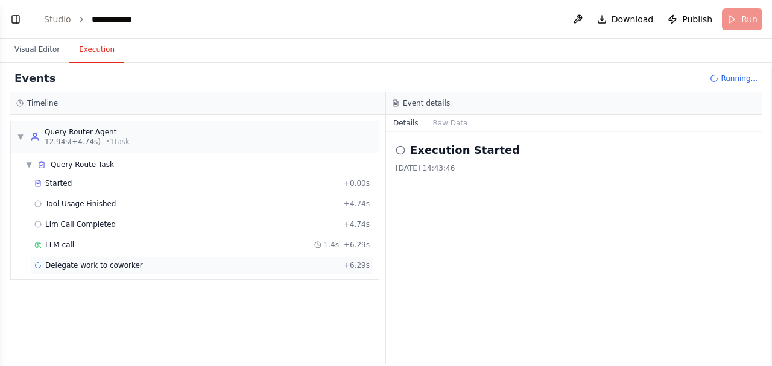
click at [72, 261] on span "Delegate work to coworker" at bounding box center [94, 266] width 98 height 10
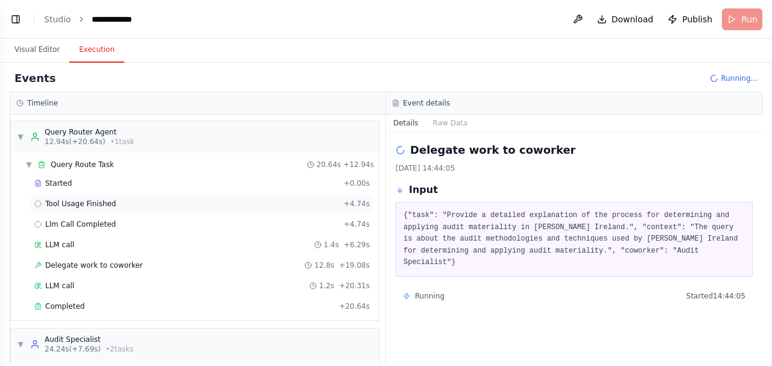
click at [88, 202] on span "Tool Usage Finished" at bounding box center [80, 204] width 71 height 10
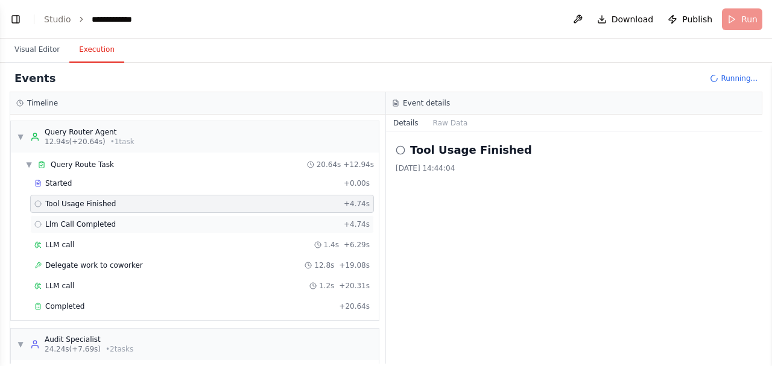
click at [85, 223] on span "Llm Call Completed" at bounding box center [80, 225] width 71 height 10
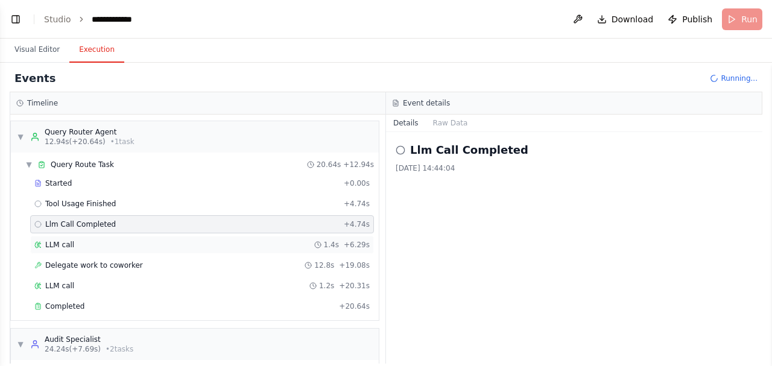
click at [77, 242] on div "LLM call 1.4s + 6.29s" at bounding box center [202, 245] width 336 height 10
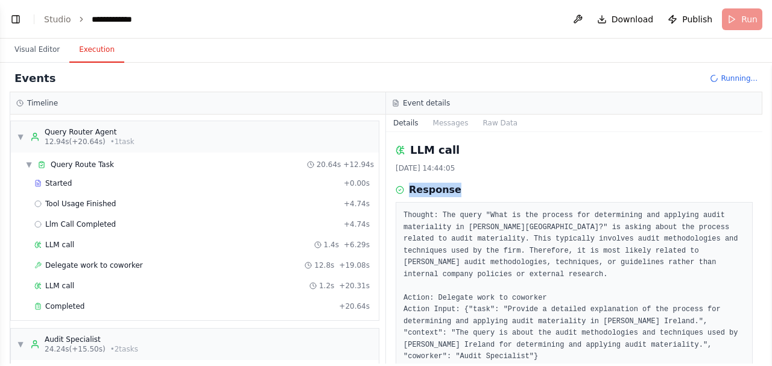
drag, startPoint x: 419, startPoint y: 189, endPoint x: 464, endPoint y: 196, distance: 45.1
click at [464, 196] on div "Response" at bounding box center [574, 190] width 357 height 14
click at [517, 175] on div "LLM call 13/10/2025, 14:44:05 Response Thought: The query "What is the process …" at bounding box center [574, 248] width 377 height 232
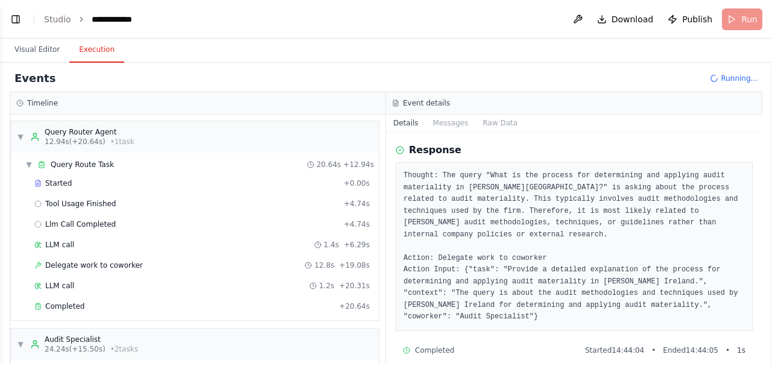
click at [445, 193] on pre "Thought: The query "What is the process for determining and applying audit mate…" at bounding box center [575, 246] width 342 height 153
drag, startPoint x: 401, startPoint y: 175, endPoint x: 418, endPoint y: 178, distance: 17.8
click at [418, 178] on div "Thought: The query "What is the process for determining and applying audit mate…" at bounding box center [574, 246] width 357 height 169
click at [471, 192] on pre "Thought: The query "What is the process for determining and applying audit mate…" at bounding box center [575, 246] width 342 height 153
drag, startPoint x: 403, startPoint y: 174, endPoint x: 427, endPoint y: 177, distance: 24.3
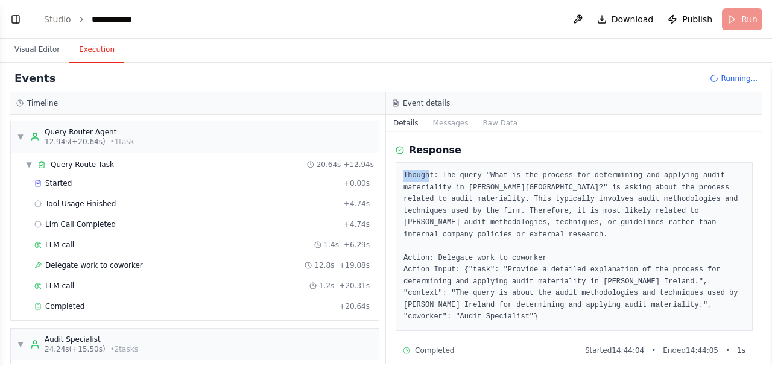
click at [427, 177] on pre "Thought: The query "What is the process for determining and applying audit mate…" at bounding box center [575, 246] width 342 height 153
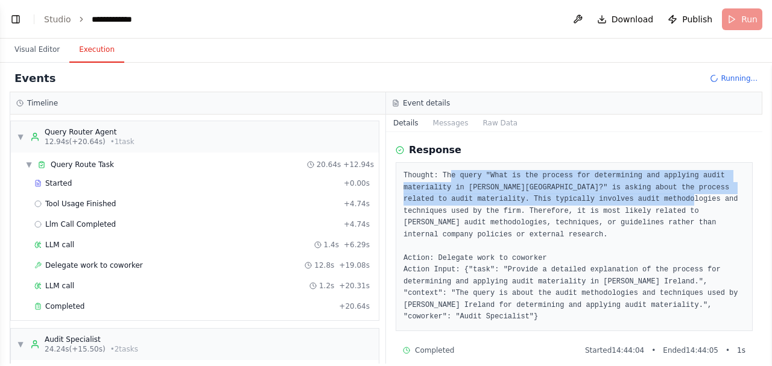
drag, startPoint x: 449, startPoint y: 175, endPoint x: 635, endPoint y: 201, distance: 188.3
click at [635, 201] on pre "Thought: The query "What is the process for determining and applying audit mate…" at bounding box center [575, 246] width 342 height 153
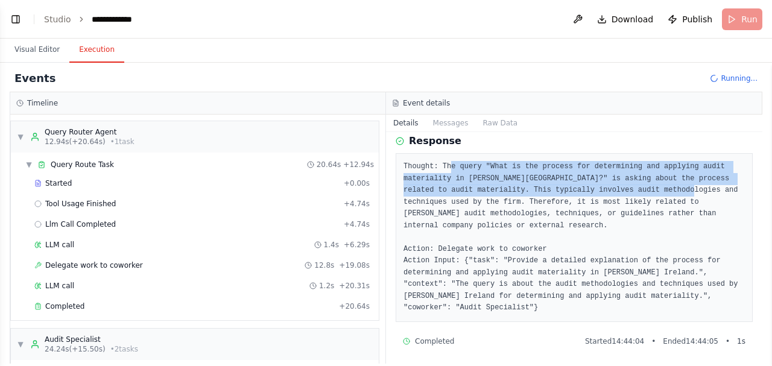
scroll to position [51, 0]
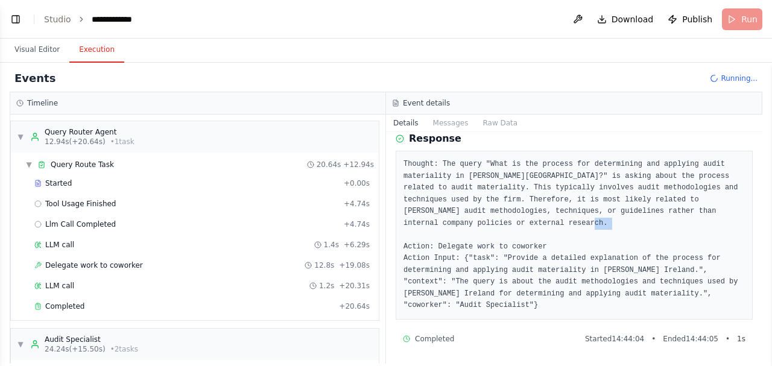
drag, startPoint x: 406, startPoint y: 247, endPoint x: 420, endPoint y: 246, distance: 13.9
click at [420, 246] on pre "Thought: The query "What is the process for determining and applying audit mate…" at bounding box center [575, 235] width 342 height 153
drag, startPoint x: 434, startPoint y: 246, endPoint x: 533, endPoint y: 245, distance: 99.6
click at [533, 245] on pre "Thought: The query "What is the process for determining and applying audit mate…" at bounding box center [575, 235] width 342 height 153
drag, startPoint x: 407, startPoint y: 258, endPoint x: 439, endPoint y: 256, distance: 32.0
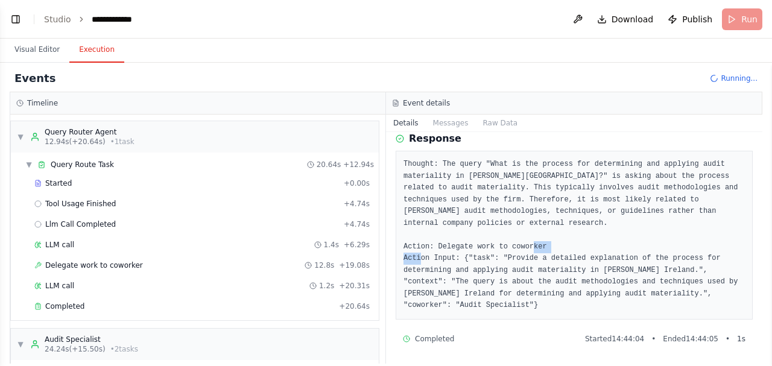
click at [439, 256] on pre "Thought: The query "What is the process for determining and applying audit mate…" at bounding box center [575, 235] width 342 height 153
click at [482, 257] on pre "Thought: The query "What is the process for determining and applying audit mate…" at bounding box center [575, 235] width 342 height 153
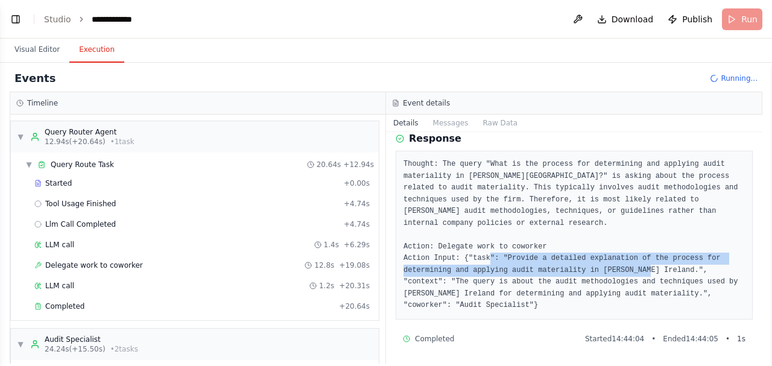
drag, startPoint x: 501, startPoint y: 256, endPoint x: 652, endPoint y: 266, distance: 151.1
click at [652, 266] on pre "Thought: The query "What is the process for determining and applying audit mate…" at bounding box center [575, 235] width 342 height 153
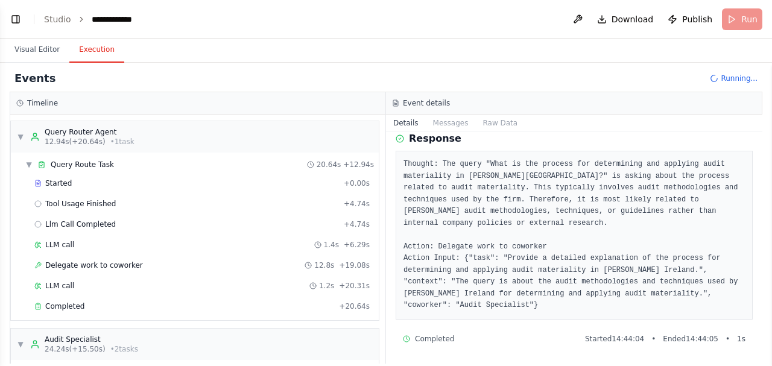
drag, startPoint x: 649, startPoint y: 288, endPoint x: 596, endPoint y: 288, distance: 53.1
click at [650, 288] on pre "Thought: The query "What is the process for determining and applying audit mate…" at bounding box center [575, 235] width 342 height 153
drag, startPoint x: 636, startPoint y: 291, endPoint x: 687, endPoint y: 302, distance: 52.4
click at [687, 302] on pre "Thought: The query "What is the process for determining and applying audit mate…" at bounding box center [575, 235] width 342 height 153
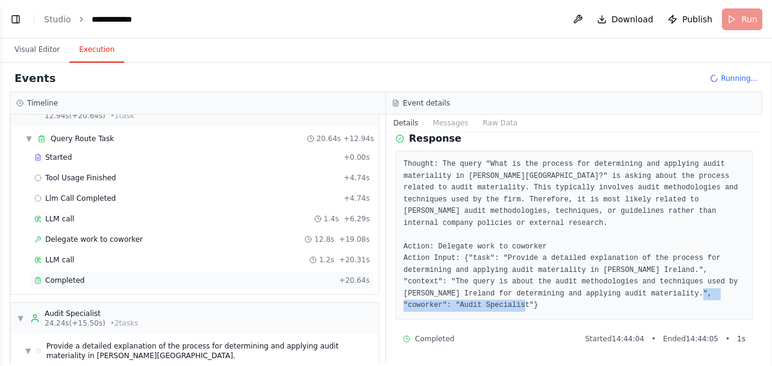
scroll to position [40, 0]
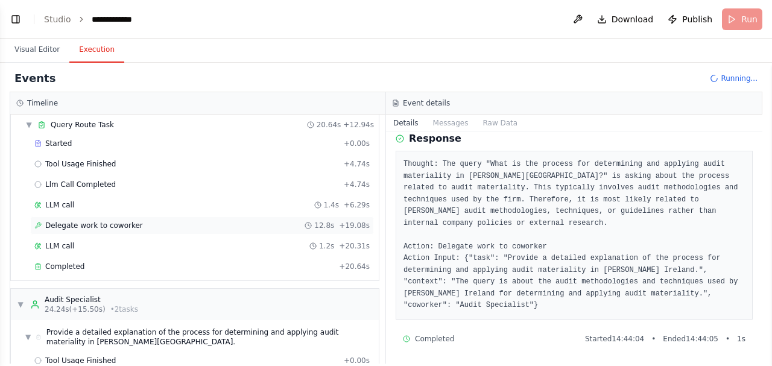
click at [119, 224] on span "Delegate work to coworker" at bounding box center [94, 226] width 98 height 10
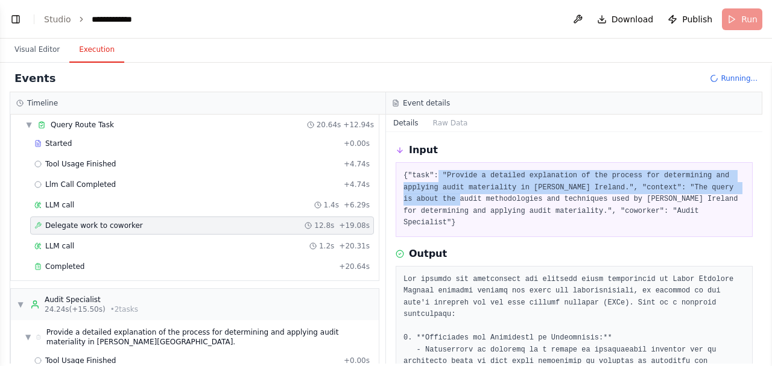
drag, startPoint x: 433, startPoint y: 170, endPoint x: 712, endPoint y: 186, distance: 279.2
click at [725, 185] on pre "{"task": "Provide a detailed explanation of the process for determining and app…" at bounding box center [575, 199] width 342 height 59
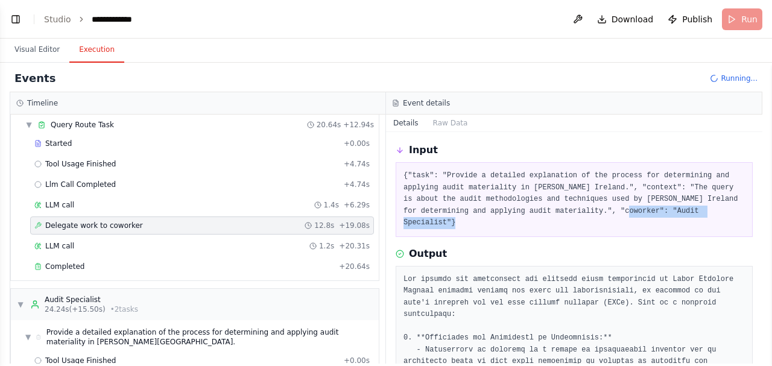
drag, startPoint x: 539, startPoint y: 210, endPoint x: 654, endPoint y: 209, distance: 114.7
click at [654, 209] on pre "{"task": "Provide a detailed explanation of the process for determining and app…" at bounding box center [575, 199] width 342 height 59
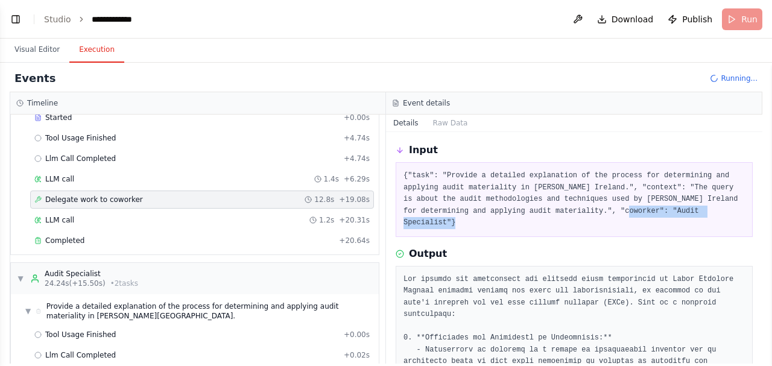
scroll to position [80, 0]
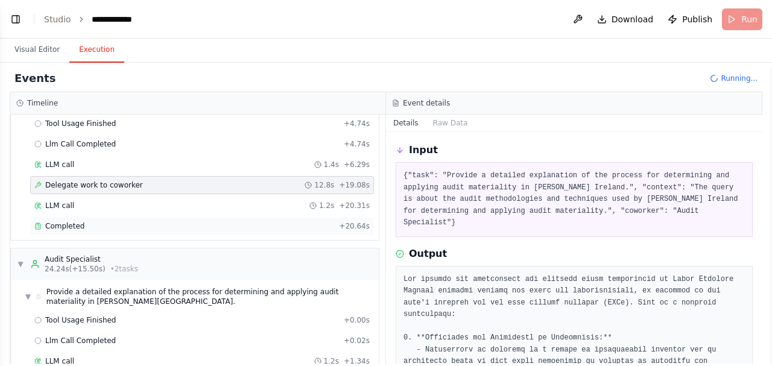
click at [66, 217] on div "Completed + 20.64s" at bounding box center [202, 226] width 344 height 18
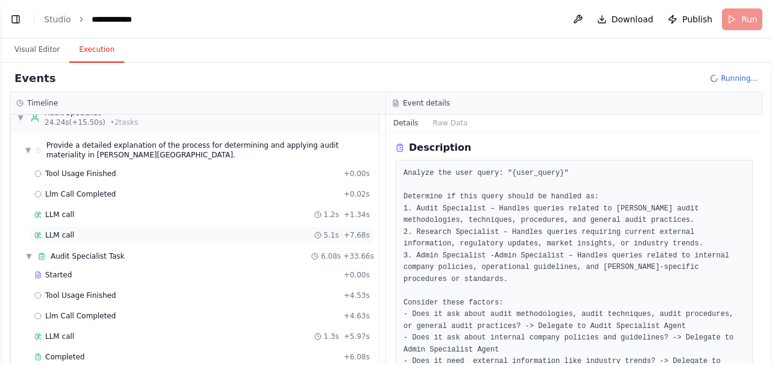
scroll to position [241, 0]
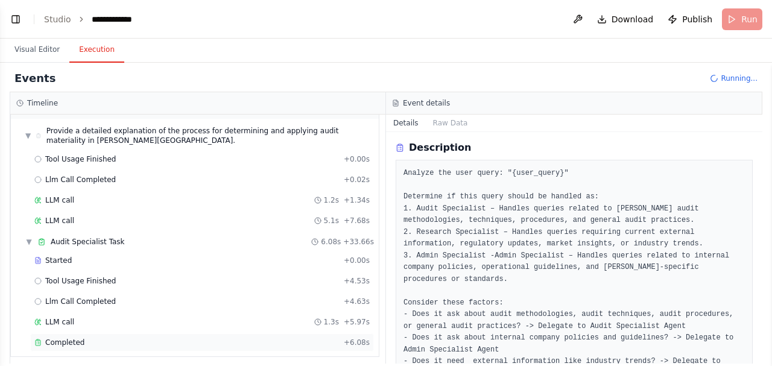
click at [77, 339] on span "Completed" at bounding box center [64, 343] width 39 height 10
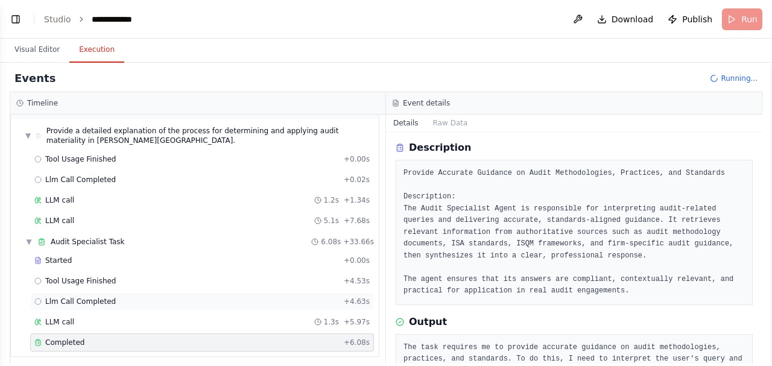
click at [103, 297] on span "Llm Call Completed" at bounding box center [80, 302] width 71 height 10
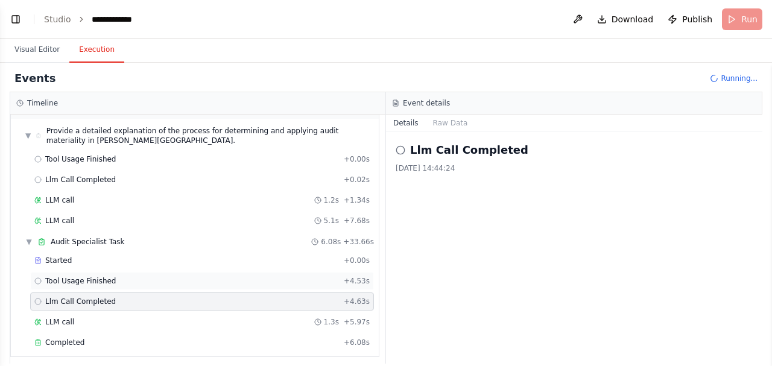
click at [100, 276] on span "Tool Usage Finished" at bounding box center [80, 281] width 71 height 10
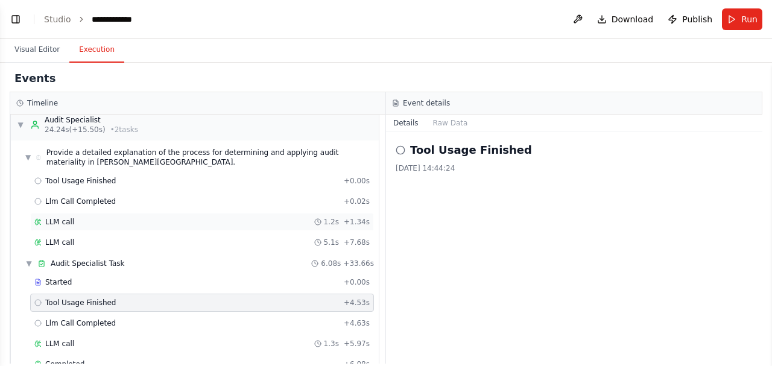
scroll to position [201, 0]
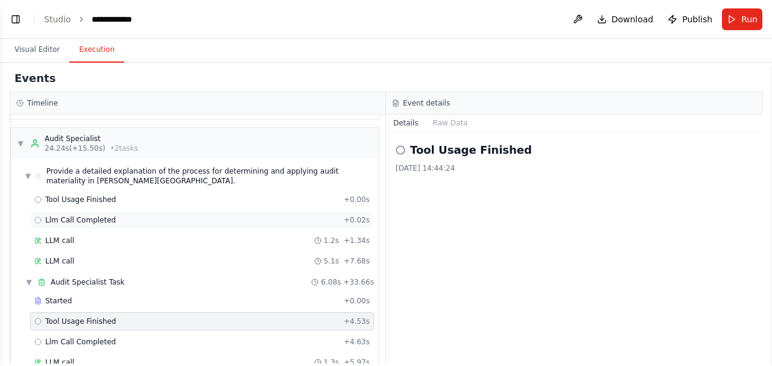
click at [90, 218] on span "Llm Call Completed" at bounding box center [80, 220] width 71 height 10
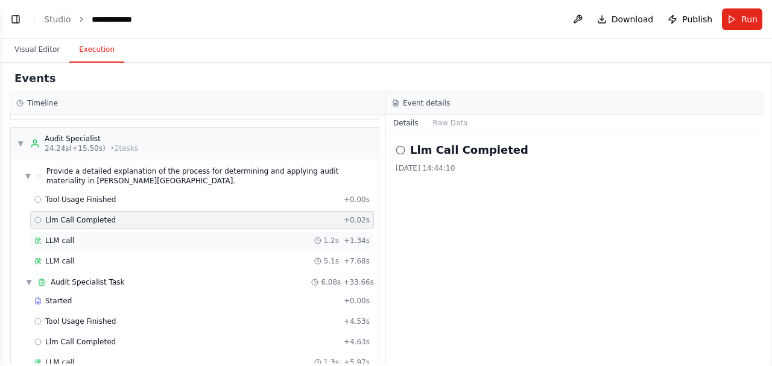
click at [86, 236] on div "LLM call 1.2s + 1.34s" at bounding box center [202, 241] width 336 height 10
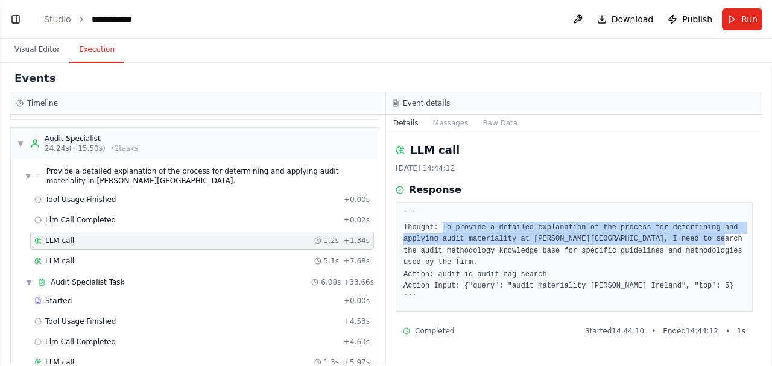
drag, startPoint x: 441, startPoint y: 226, endPoint x: 619, endPoint y: 208, distance: 178.9
click at [699, 237] on pre "``` Thought: To provide a detailed explanation of the process for determining a…" at bounding box center [575, 257] width 342 height 94
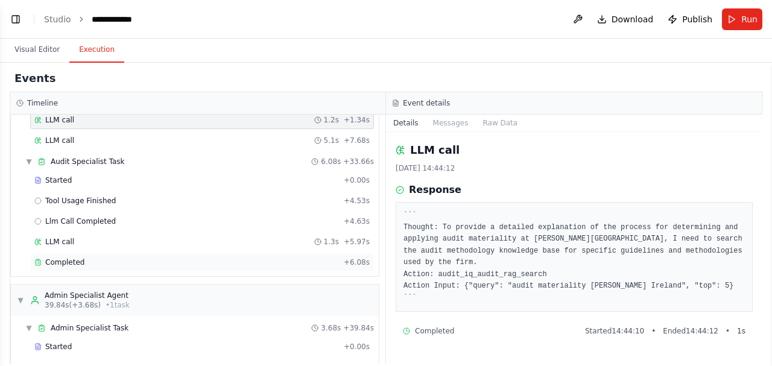
click at [78, 258] on span "Completed" at bounding box center [64, 263] width 39 height 10
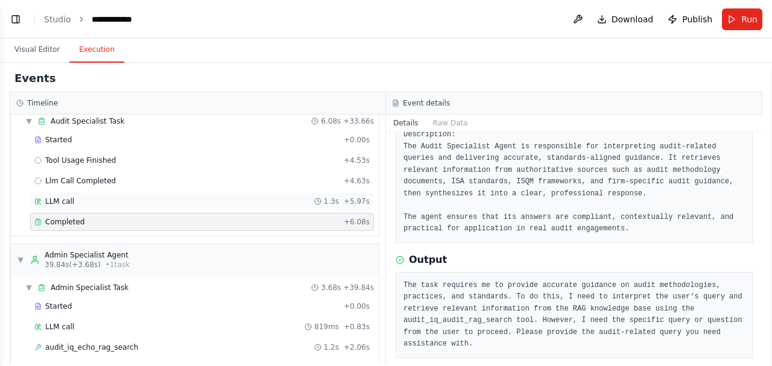
scroll to position [402, 0]
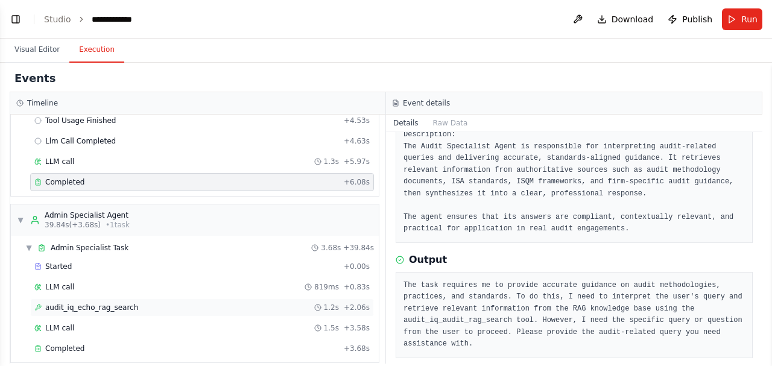
click at [111, 303] on span "audit_iq_echo_rag_search" at bounding box center [91, 308] width 93 height 10
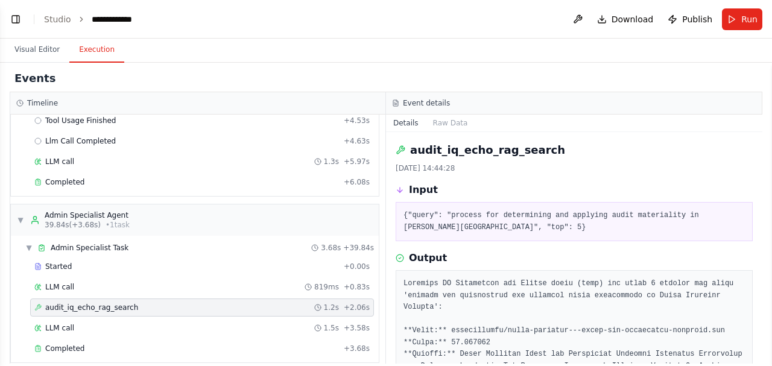
scroll to position [40, 0]
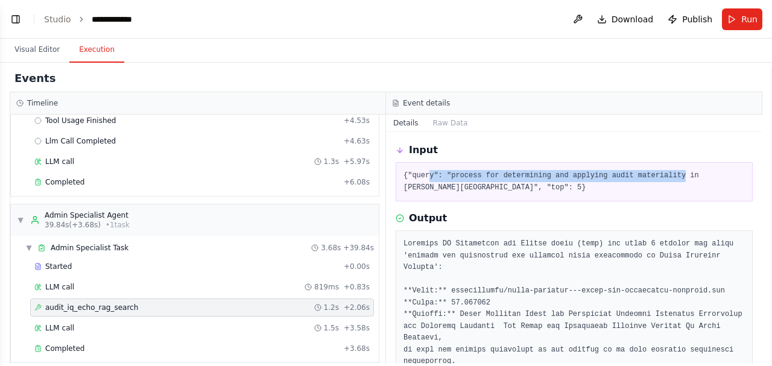
drag, startPoint x: 428, startPoint y: 176, endPoint x: 637, endPoint y: 170, distance: 208.9
click at [657, 174] on pre "{"query": "process for determining and applying audit materiality in Grant Thor…" at bounding box center [575, 182] width 342 height 24
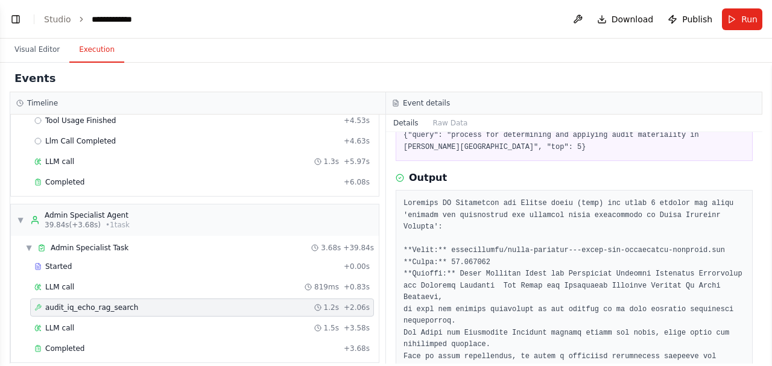
click at [457, 148] on pre "{"query": "process for determining and applying audit materiality in Grant Thor…" at bounding box center [575, 142] width 342 height 24
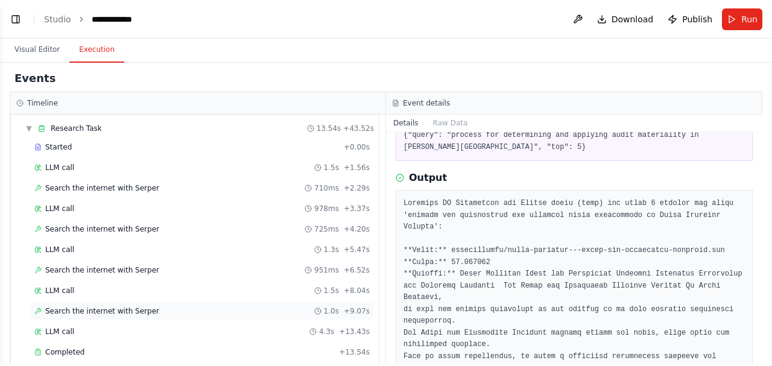
scroll to position [724, 0]
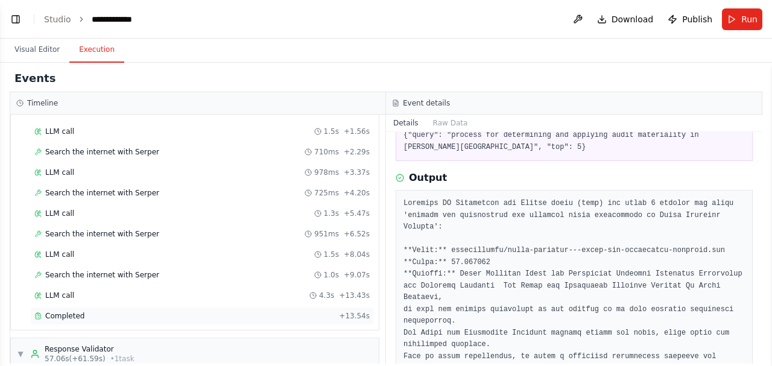
click at [74, 311] on span "Completed" at bounding box center [64, 316] width 39 height 10
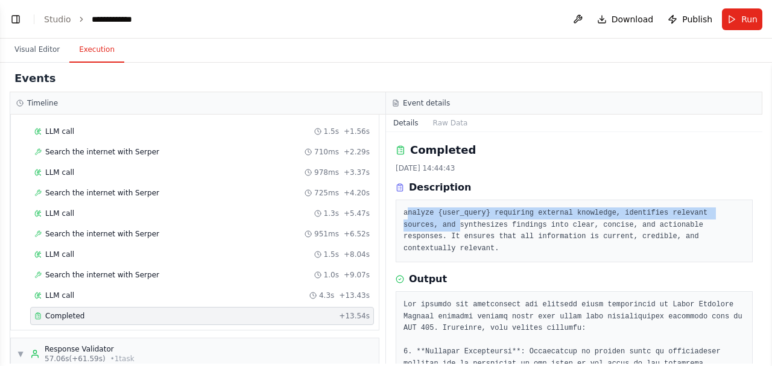
drag, startPoint x: 407, startPoint y: 211, endPoint x: 548, endPoint y: 206, distance: 141.3
click at [735, 212] on pre "analyze {user_query} requiring external knowledge, identifies relevant sources,…" at bounding box center [575, 231] width 342 height 47
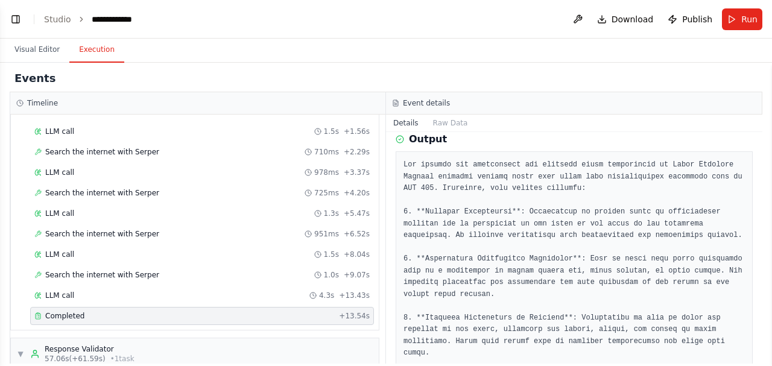
scroll to position [121, 0]
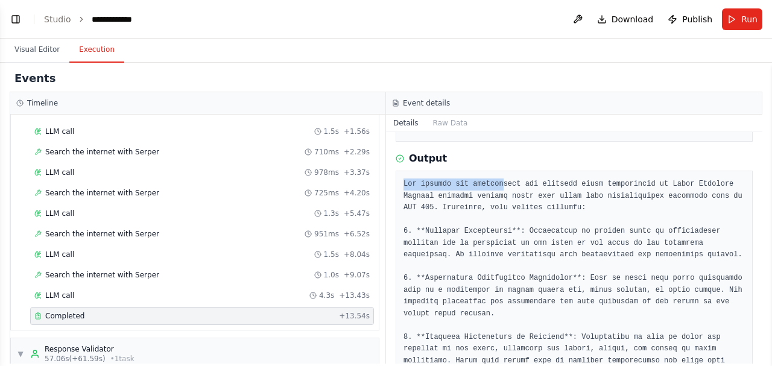
drag, startPoint x: 404, startPoint y: 172, endPoint x: 494, endPoint y: 171, distance: 89.3
click at [494, 179] on pre at bounding box center [575, 361] width 342 height 365
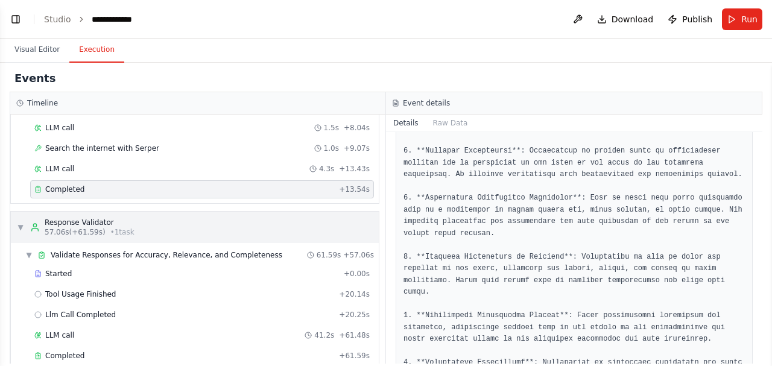
scroll to position [853, 0]
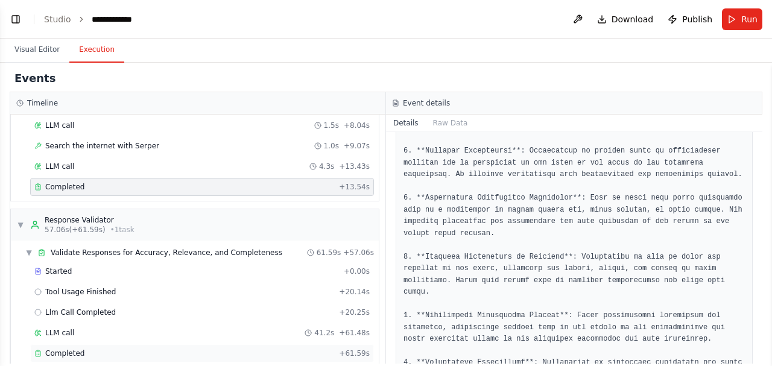
click at [75, 349] on span "Completed" at bounding box center [64, 354] width 39 height 10
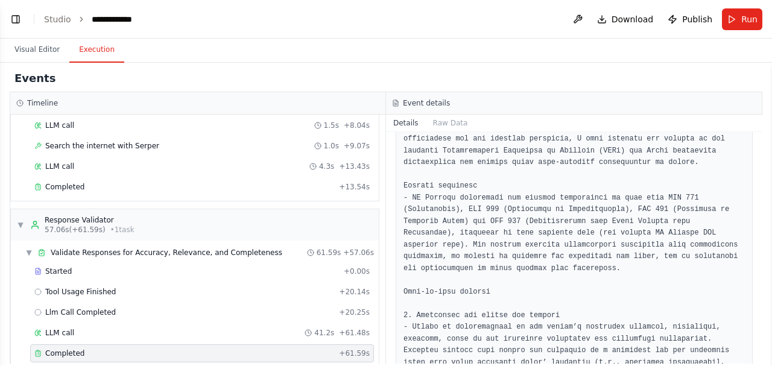
scroll to position [163, 0]
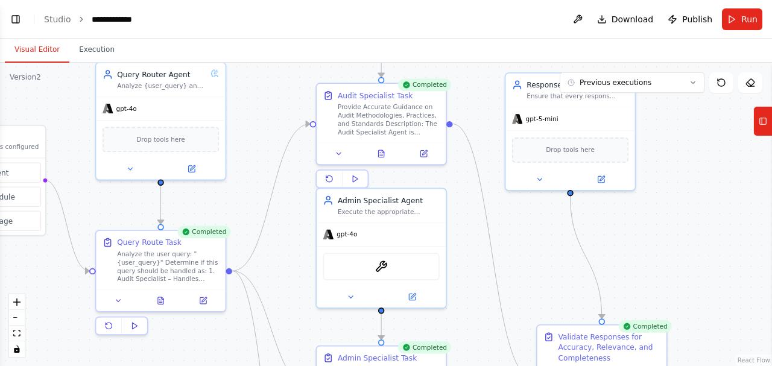
click at [39, 52] on button "Visual Editor" at bounding box center [37, 49] width 65 height 25
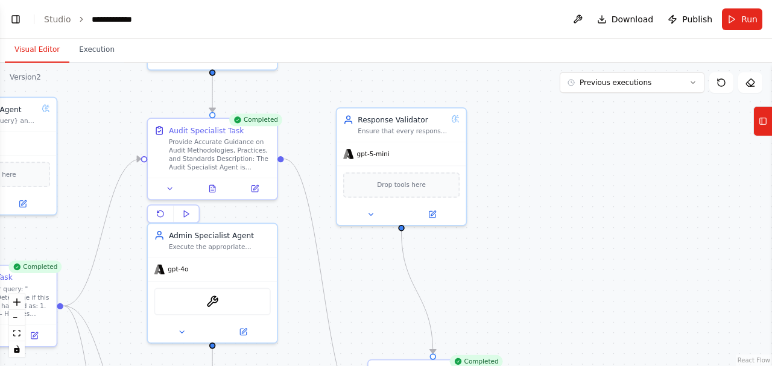
drag, startPoint x: 711, startPoint y: 209, endPoint x: 542, endPoint y: 244, distance: 172.5
click at [542, 244] on div ".deletable-edge-delete-btn { width: 20px; height: 20px; border: 0px solid #ffff…" at bounding box center [386, 215] width 772 height 304
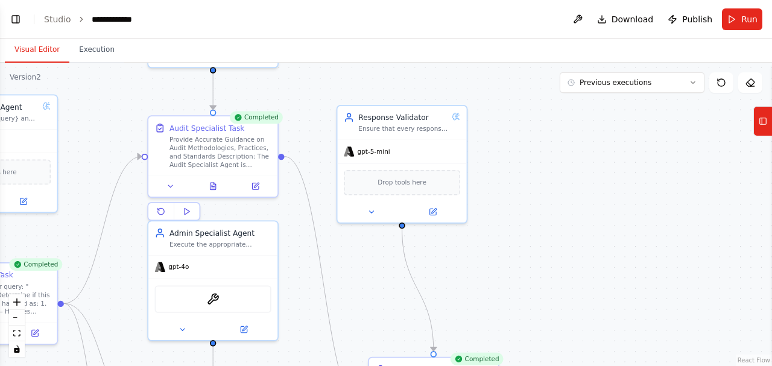
drag, startPoint x: 517, startPoint y: 316, endPoint x: 536, endPoint y: 261, distance: 58.6
click at [536, 261] on div ".deletable-edge-delete-btn { width: 20px; height: 20px; border: 0px solid #ffff…" at bounding box center [386, 215] width 772 height 304
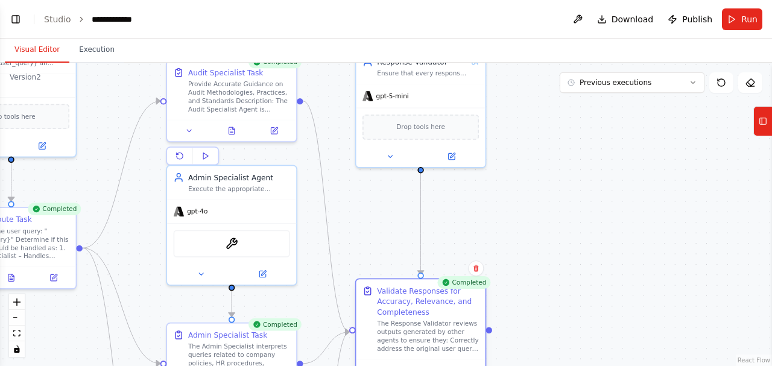
drag, startPoint x: 422, startPoint y: 315, endPoint x: 393, endPoint y: 293, distance: 36.6
click at [393, 293] on div "Validate Responses for Accuracy, Relevance, and Completeness" at bounding box center [428, 301] width 102 height 31
click at [536, 235] on div ".deletable-edge-delete-btn { width: 20px; height: 20px; border: 0px solid #ffff…" at bounding box center [386, 215] width 772 height 304
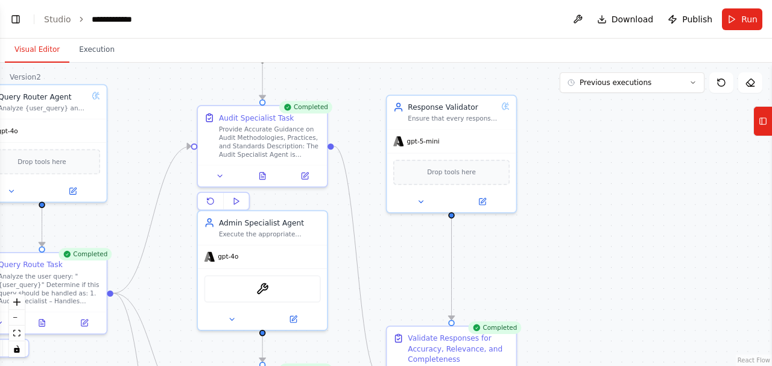
drag, startPoint x: 539, startPoint y: 229, endPoint x: 567, endPoint y: 271, distance: 50.0
click at [567, 271] on div ".deletable-edge-delete-btn { width: 20px; height: 20px; border: 0px solid #ffff…" at bounding box center [386, 215] width 772 height 304
drag, startPoint x: 582, startPoint y: 245, endPoint x: 588, endPoint y: 261, distance: 17.4
click at [588, 261] on div ".deletable-edge-delete-btn { width: 20px; height: 20px; border: 0px solid #ffff…" at bounding box center [386, 215] width 772 height 304
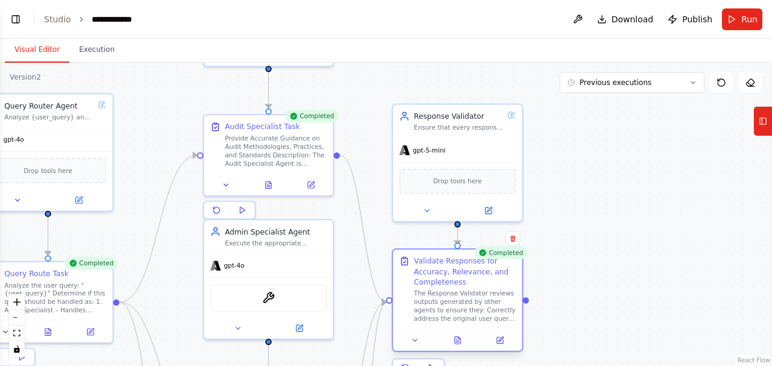
drag, startPoint x: 451, startPoint y: 357, endPoint x: 451, endPoint y: 265, distance: 92.3
click at [451, 265] on div "Validate Responses for Accuracy, Relevance, and Completeness" at bounding box center [465, 271] width 102 height 31
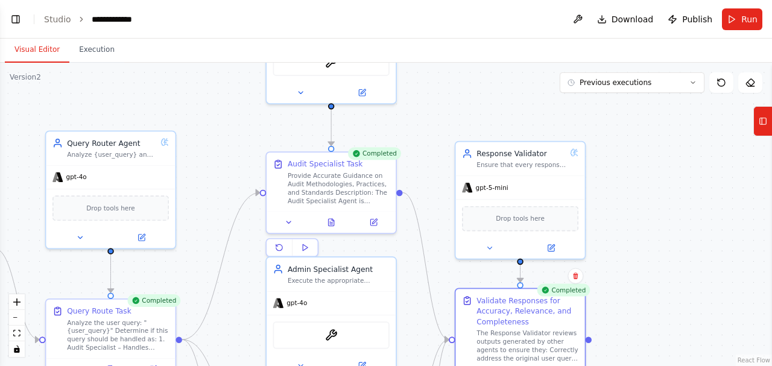
drag, startPoint x: 635, startPoint y: 218, endPoint x: 699, endPoint y: 257, distance: 74.7
click at [699, 257] on div ".deletable-edge-delete-btn { width: 20px; height: 20px; border: 0px solid #ffff…" at bounding box center [386, 215] width 772 height 304
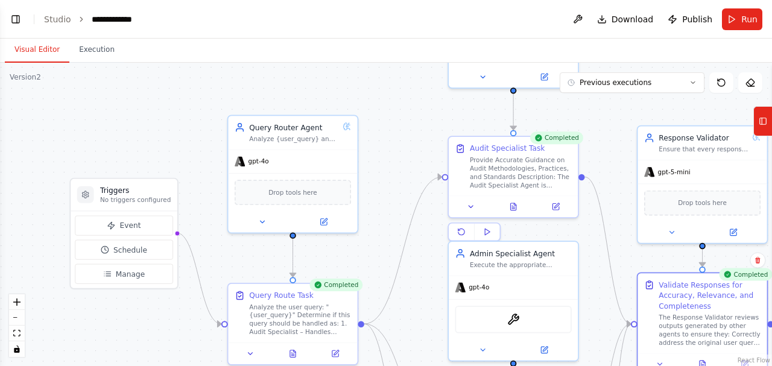
drag, startPoint x: 169, startPoint y: 115, endPoint x: 348, endPoint y: 98, distance: 179.4
click at [348, 98] on div ".deletable-edge-delete-btn { width: 20px; height: 20px; border: 0px solid #ffff…" at bounding box center [386, 215] width 772 height 304
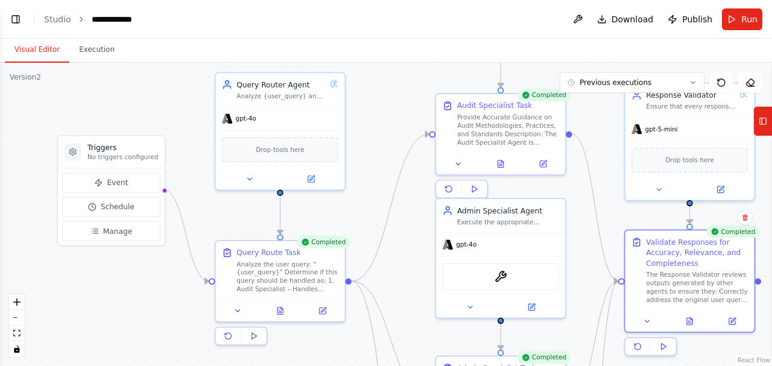
drag, startPoint x: 372, startPoint y: 136, endPoint x: 367, endPoint y: 123, distance: 14.3
click at [367, 123] on div ".deletable-edge-delete-btn { width: 20px; height: 20px; border: 0px solid #ffff…" at bounding box center [386, 215] width 772 height 304
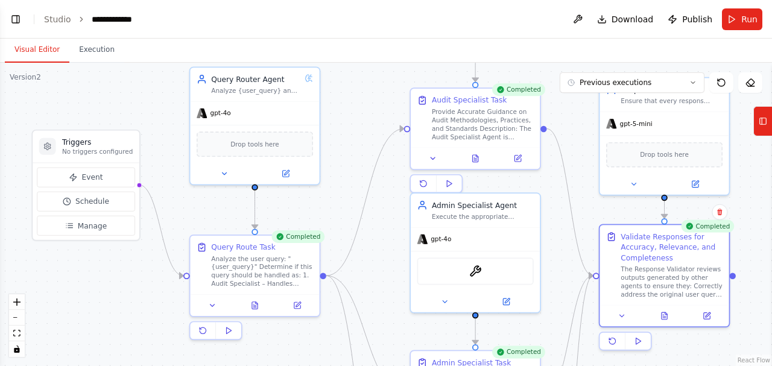
drag, startPoint x: 369, startPoint y: 121, endPoint x: 343, endPoint y: 115, distance: 25.9
click at [343, 115] on div ".deletable-edge-delete-btn { width: 20px; height: 20px; border: 0px solid #ffff…" at bounding box center [386, 215] width 772 height 304
click at [741, 17] on button "Run" at bounding box center [742, 19] width 40 height 22
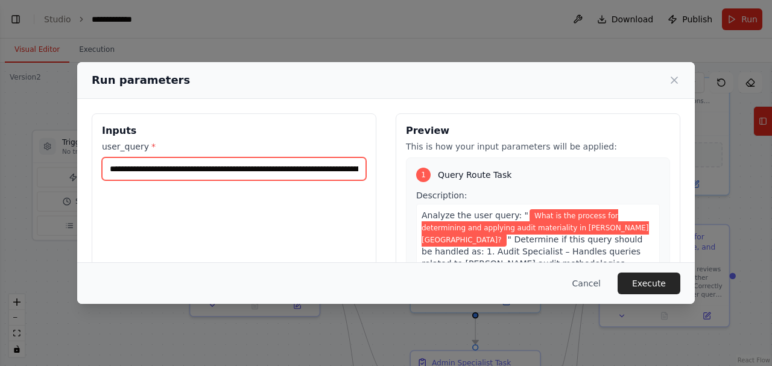
click at [290, 171] on input "**********" at bounding box center [234, 168] width 264 height 23
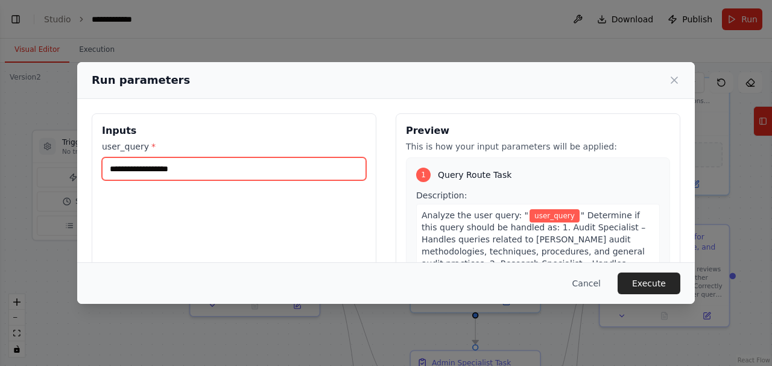
click at [171, 169] on input "user_query *" at bounding box center [234, 168] width 264 height 23
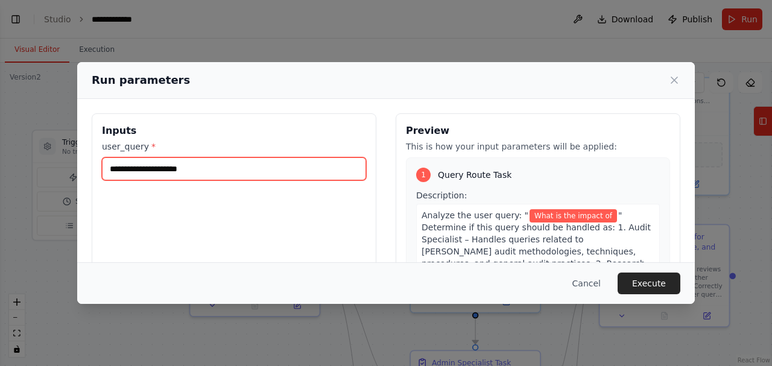
click at [246, 171] on input "**********" at bounding box center [234, 168] width 264 height 23
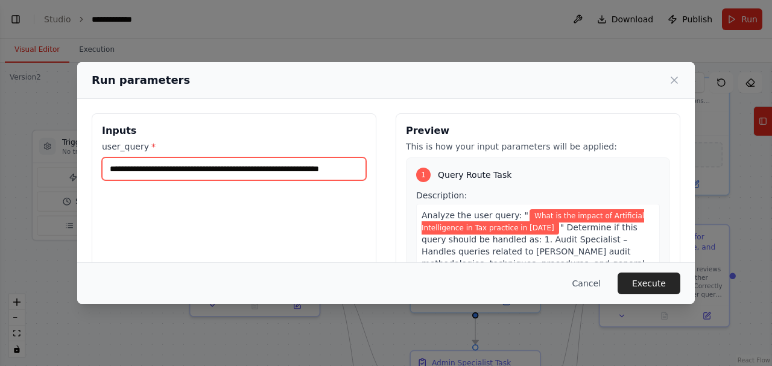
type input "**********"
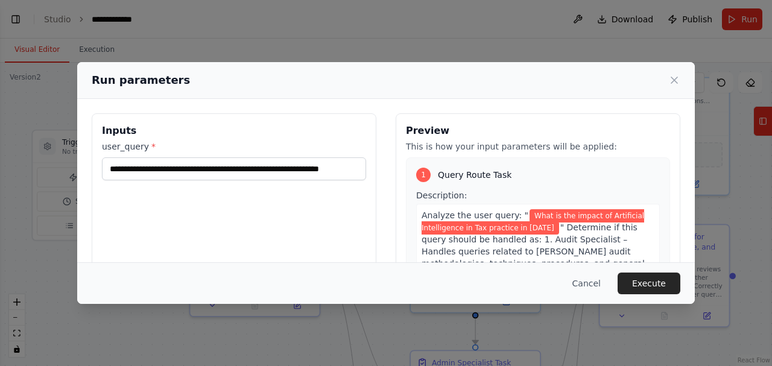
click at [657, 281] on button "Execute" at bounding box center [649, 284] width 63 height 22
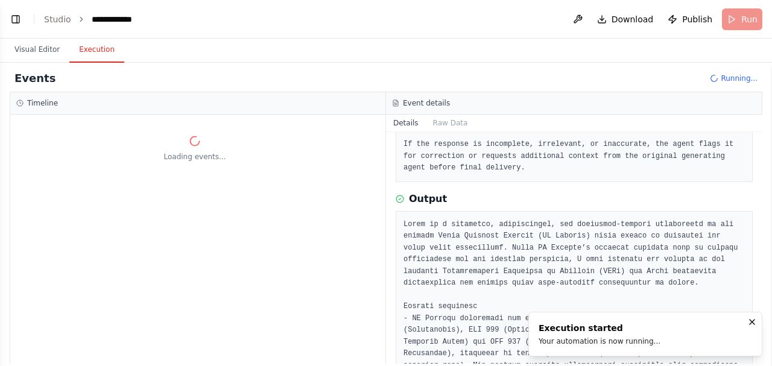
scroll to position [0, 0]
click at [754, 322] on icon "Notifications (F8)" at bounding box center [753, 322] width 10 height 10
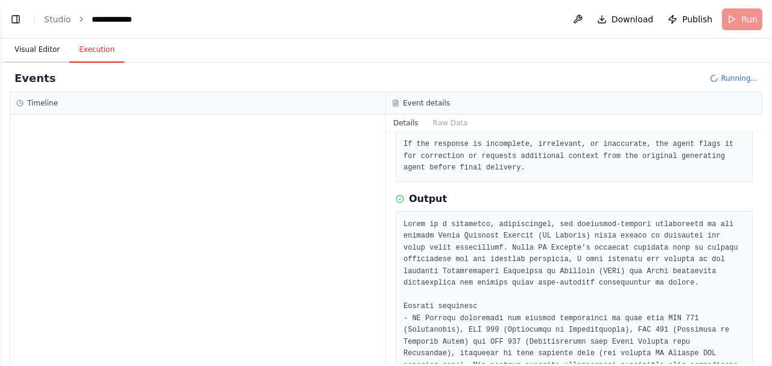
click at [40, 48] on button "Visual Editor" at bounding box center [37, 49] width 65 height 25
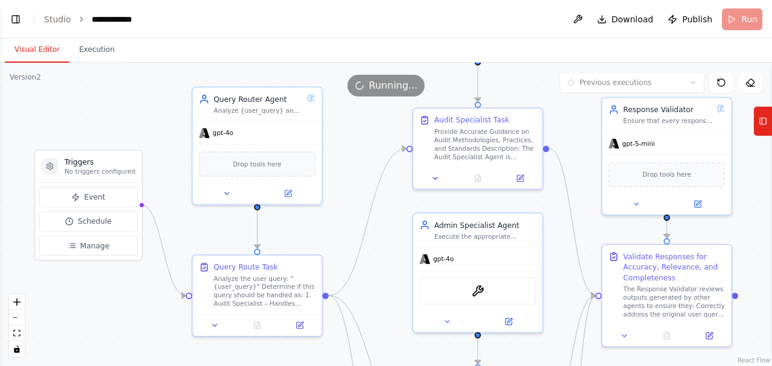
drag, startPoint x: 342, startPoint y: 185, endPoint x: 342, endPoint y: 196, distance: 11.5
click at [342, 196] on div ".deletable-edge-delete-btn { width: 20px; height: 20px; border: 0px solid #ffff…" at bounding box center [386, 215] width 772 height 304
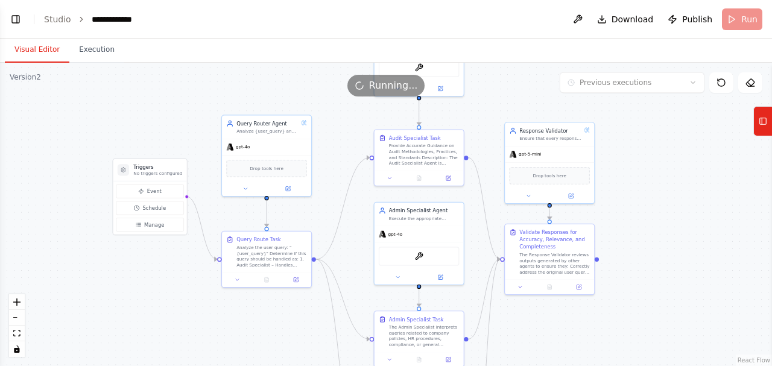
drag, startPoint x: 723, startPoint y: 122, endPoint x: 707, endPoint y: 119, distance: 16.0
click at [707, 119] on div ".deletable-edge-delete-btn { width: 20px; height: 20px; border: 0px solid #ffff…" at bounding box center [386, 215] width 772 height 304
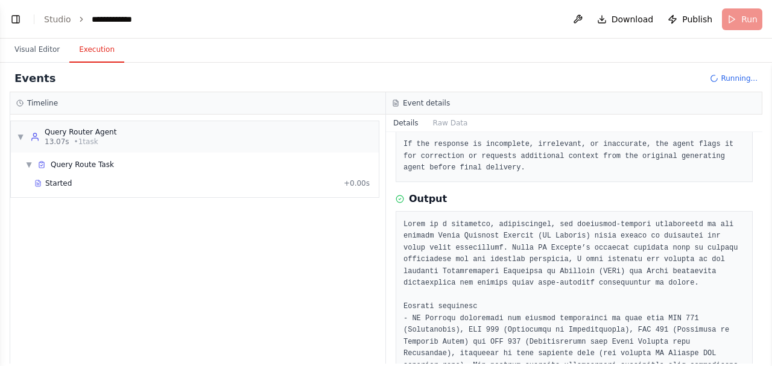
click at [92, 48] on button "Execution" at bounding box center [96, 49] width 55 height 25
click at [111, 180] on div "Started" at bounding box center [186, 184] width 305 height 10
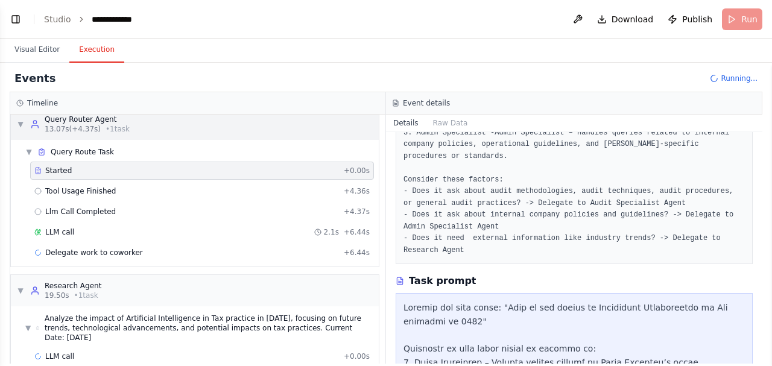
scroll to position [19, 0]
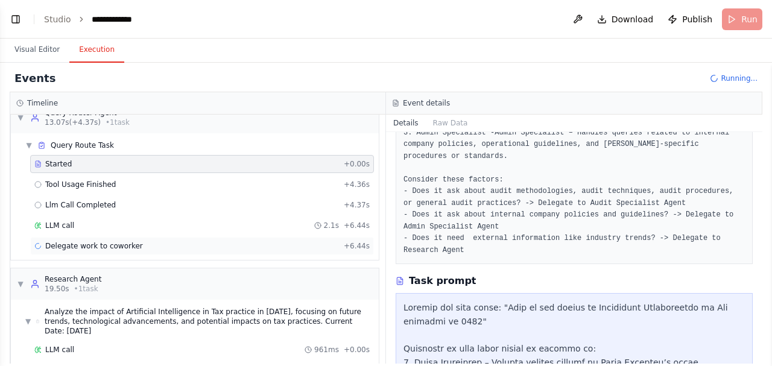
click at [81, 241] on span "Delegate work to coworker" at bounding box center [94, 246] width 98 height 10
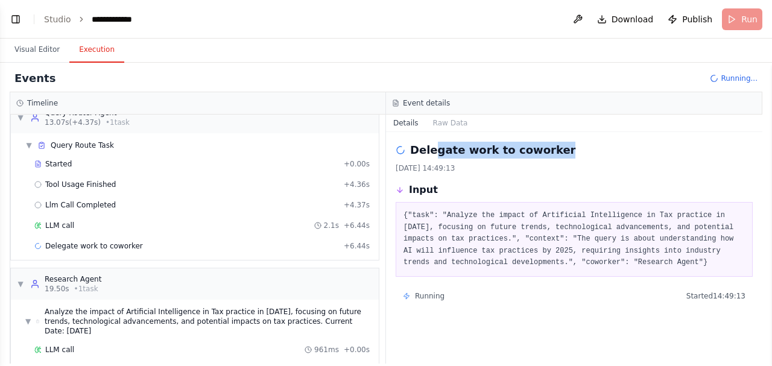
drag, startPoint x: 433, startPoint y: 147, endPoint x: 547, endPoint y: 147, distance: 113.4
click at [547, 147] on div "Delegate work to coworker" at bounding box center [574, 150] width 357 height 17
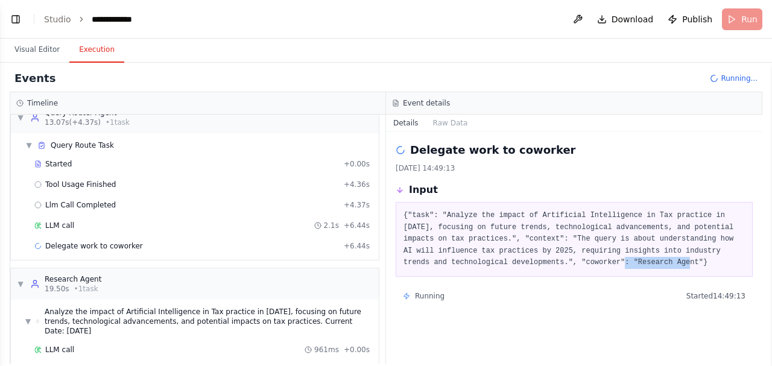
drag, startPoint x: 516, startPoint y: 261, endPoint x: 573, endPoint y: 262, distance: 57.3
click at [574, 262] on pre "{"task": "Analyze the impact of Artificial Intelligence in Tax practice in 2025…" at bounding box center [575, 239] width 342 height 59
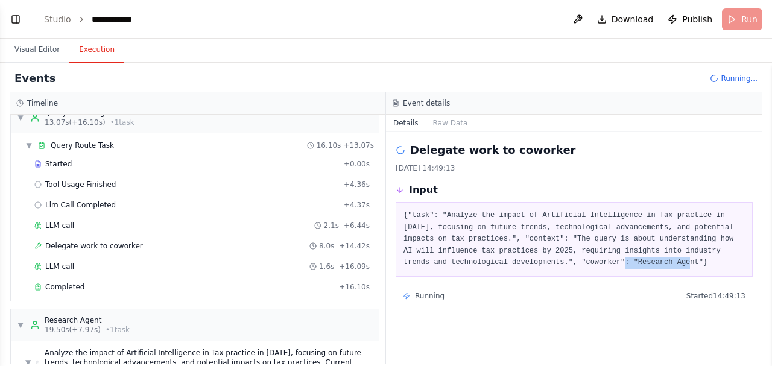
click at [525, 262] on pre "{"task": "Analyze the impact of Artificial Intelligence in Tax practice in 2025…" at bounding box center [575, 239] width 342 height 59
click at [523, 262] on pre "{"task": "Analyze the impact of Artificial Intelligence in Tax practice in 2025…" at bounding box center [575, 239] width 342 height 59
drag, startPoint x: 534, startPoint y: 261, endPoint x: 571, endPoint y: 264, distance: 37.5
click at [571, 264] on pre "{"task": "Analyze the impact of Artificial Intelligence in Tax practice in 2025…" at bounding box center [575, 239] width 342 height 59
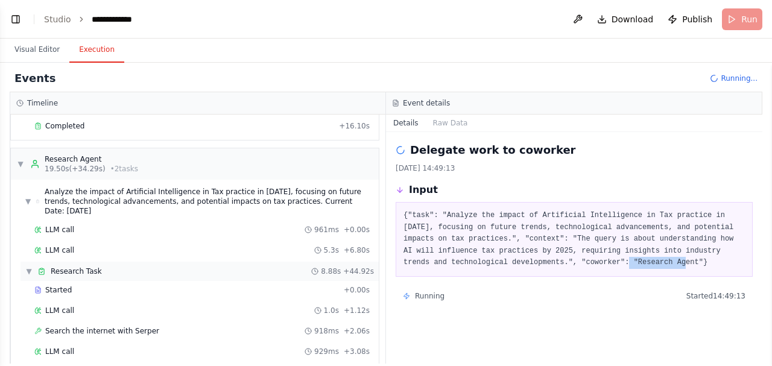
scroll to position [221, 0]
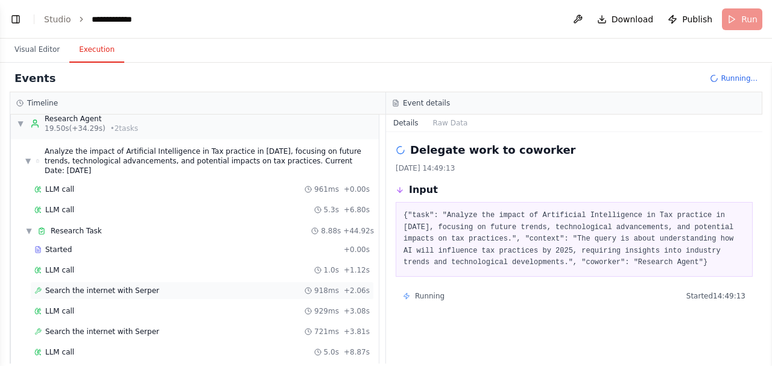
click at [109, 286] on span "Search the internet with Serper" at bounding box center [102, 291] width 114 height 10
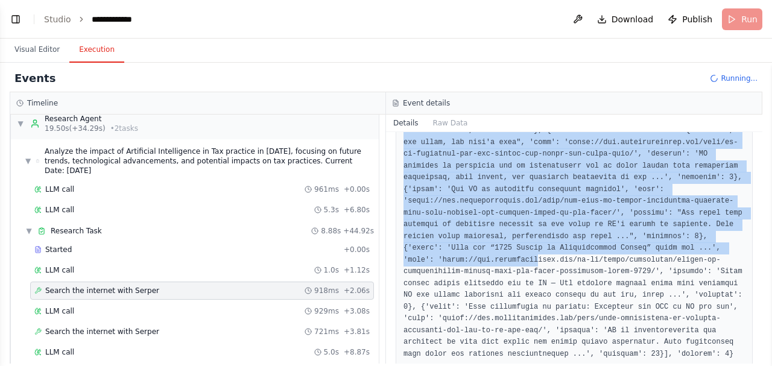
scroll to position [507, 0]
drag, startPoint x: 423, startPoint y: 200, endPoint x: 550, endPoint y: 212, distance: 127.9
click at [550, 212] on pre at bounding box center [575, 65] width 342 height 588
click at [567, 200] on pre at bounding box center [575, 65] width 342 height 588
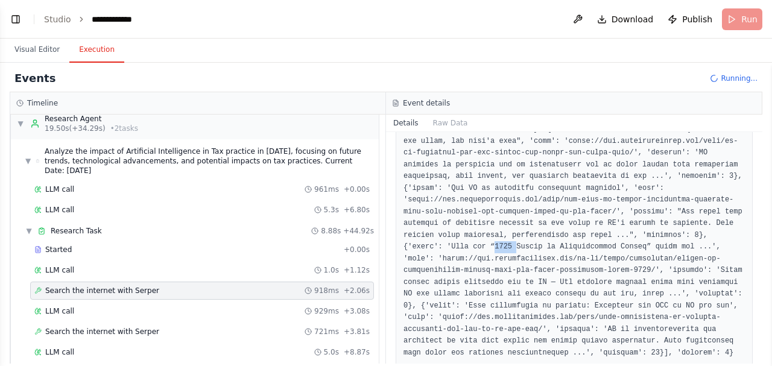
drag, startPoint x: 552, startPoint y: 197, endPoint x: 571, endPoint y: 197, distance: 19.9
click at [571, 197] on pre at bounding box center [575, 65] width 342 height 588
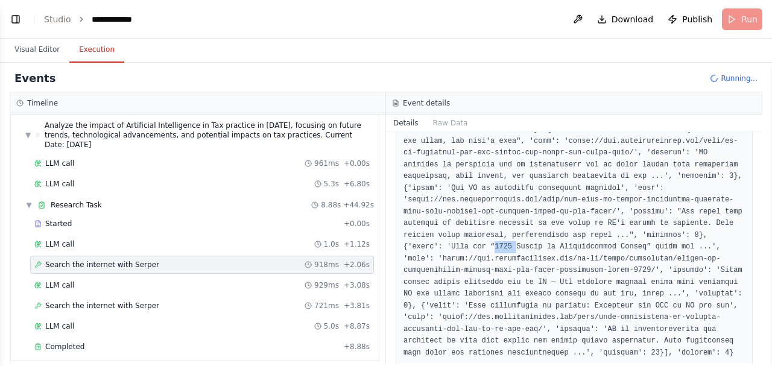
scroll to position [261, 0]
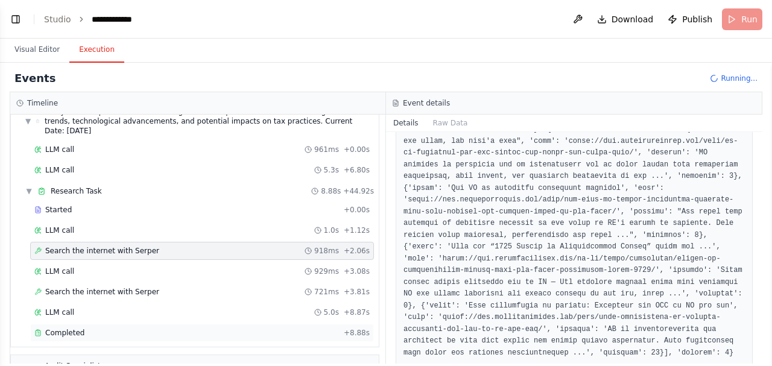
click at [72, 328] on span "Completed" at bounding box center [64, 333] width 39 height 10
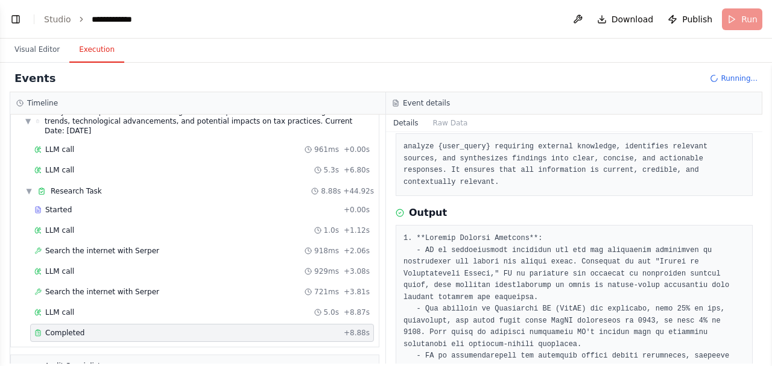
scroll to position [80, 0]
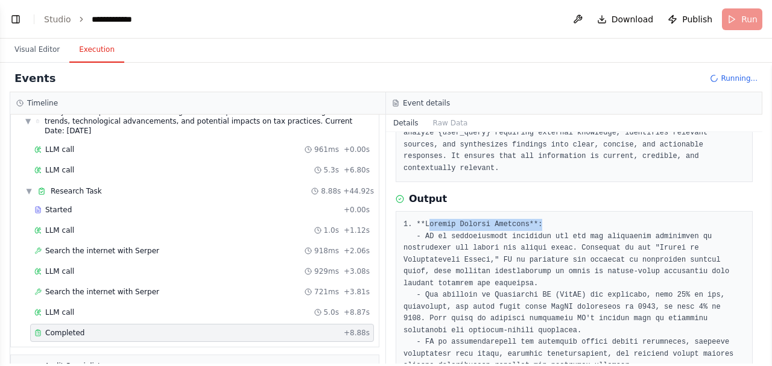
drag, startPoint x: 425, startPoint y: 208, endPoint x: 541, endPoint y: 209, distance: 115.3
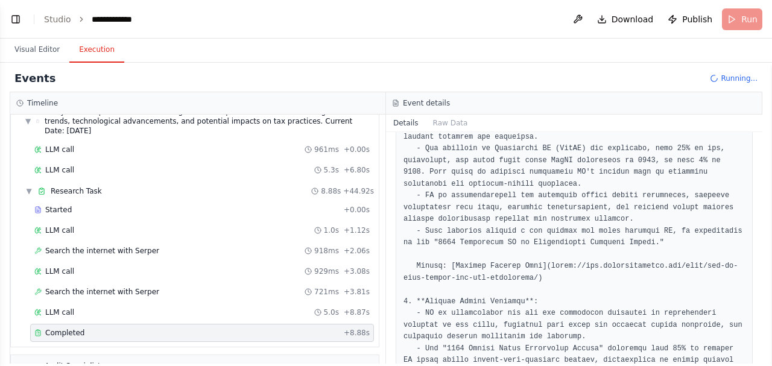
scroll to position [241, 0]
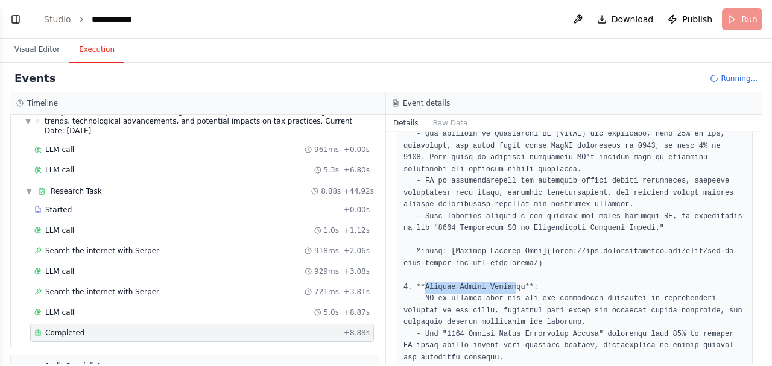
drag, startPoint x: 424, startPoint y: 262, endPoint x: 508, endPoint y: 264, distance: 83.9
click at [508, 264] on pre at bounding box center [575, 293] width 342 height 471
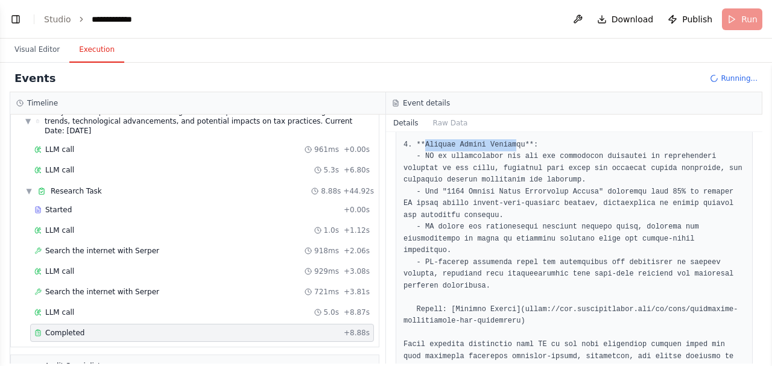
scroll to position [396, 0]
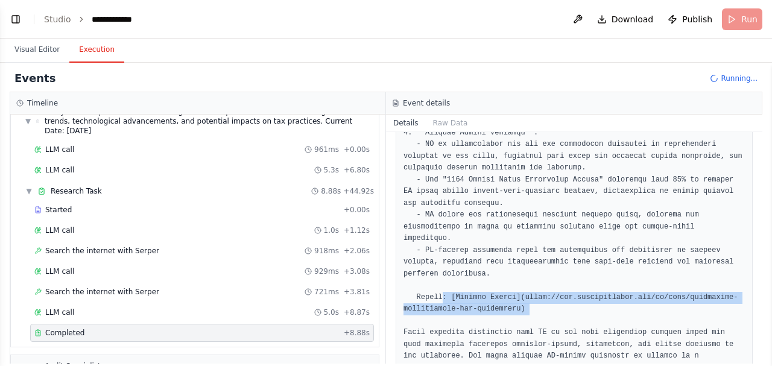
drag, startPoint x: 441, startPoint y: 256, endPoint x: 532, endPoint y: 279, distance: 94.0
click at [532, 279] on pre at bounding box center [575, 138] width 342 height 471
click at [549, 274] on pre at bounding box center [575, 138] width 342 height 471
click at [501, 273] on pre at bounding box center [575, 138] width 342 height 471
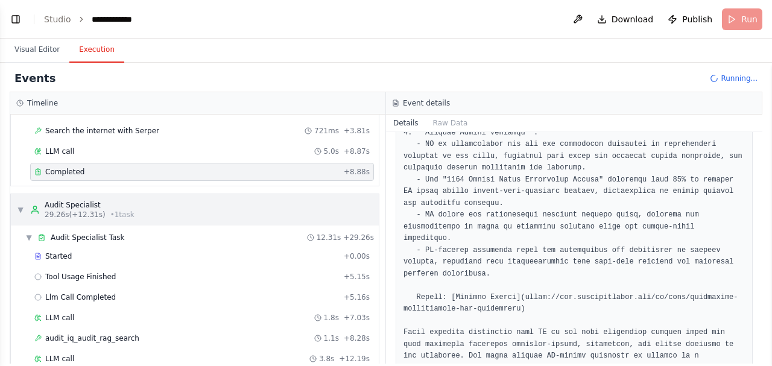
scroll to position [462, 0]
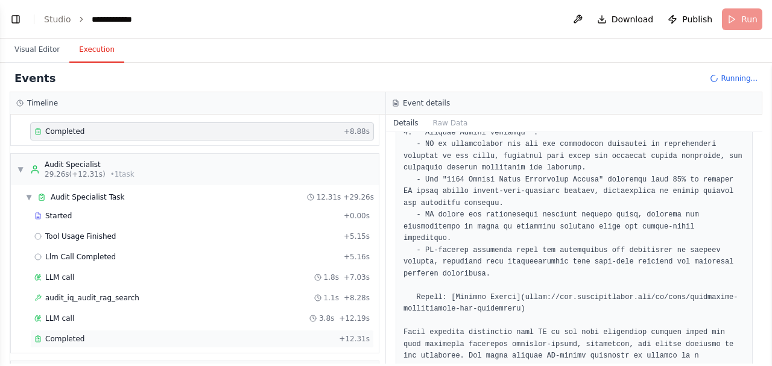
click at [98, 334] on div "Completed" at bounding box center [184, 339] width 300 height 10
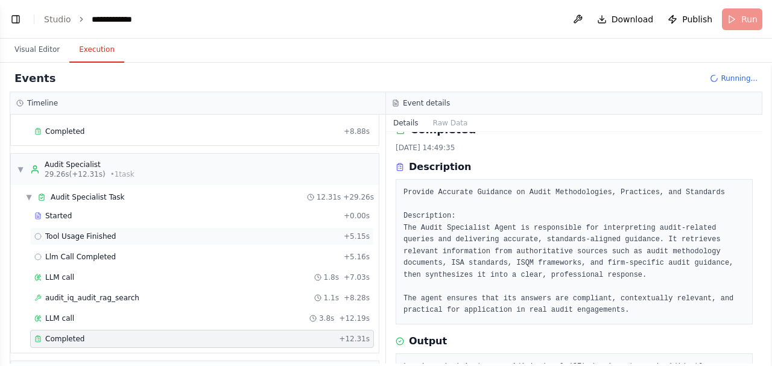
scroll to position [0, 0]
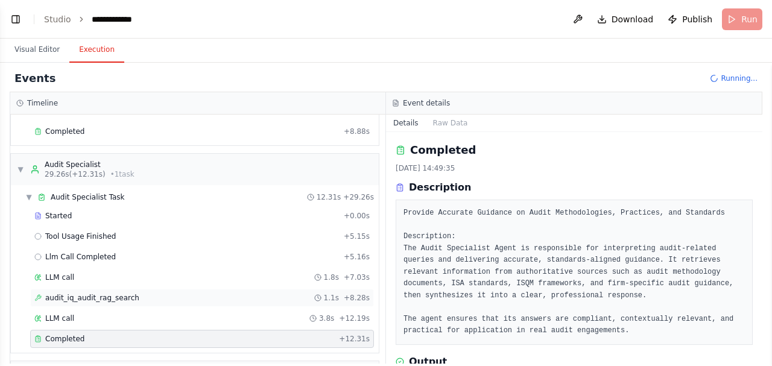
click at [99, 293] on span "audit_iq_audit_rag_search" at bounding box center [92, 298] width 94 height 10
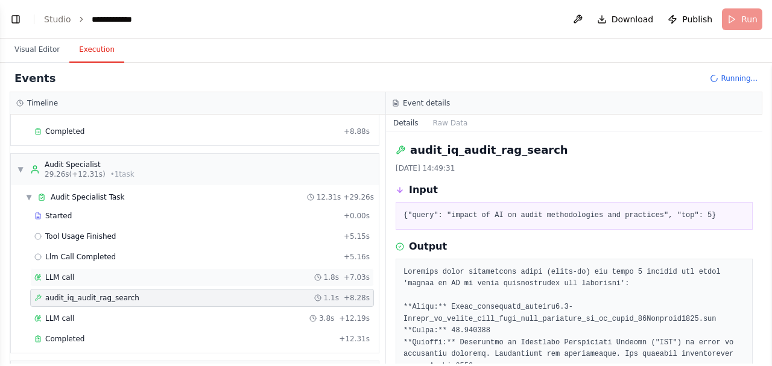
click at [80, 273] on div "LLM call 1.8s + 7.03s" at bounding box center [202, 278] width 336 height 10
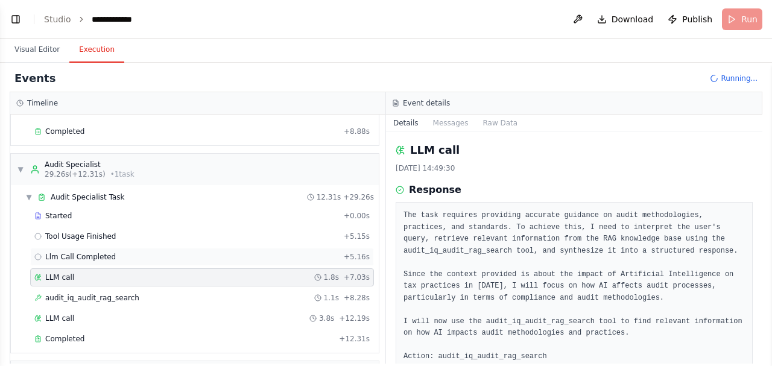
click at [78, 252] on span "Llm Call Completed" at bounding box center [80, 257] width 71 height 10
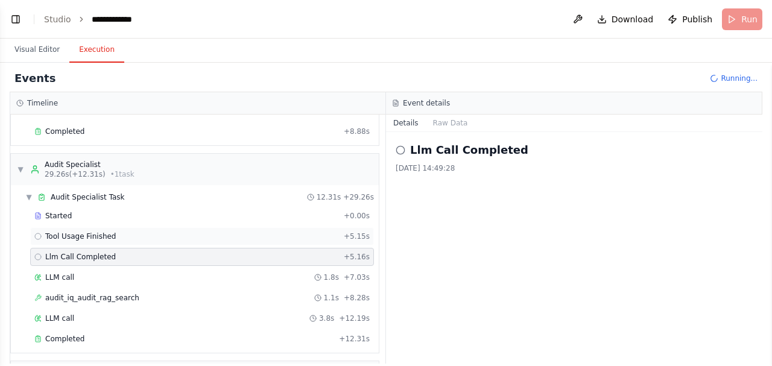
click at [81, 232] on span "Tool Usage Finished" at bounding box center [80, 237] width 71 height 10
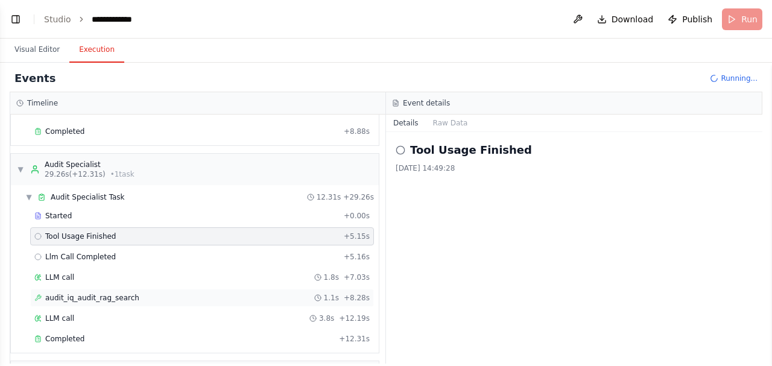
click at [83, 293] on span "audit_iq_audit_rag_search" at bounding box center [92, 298] width 94 height 10
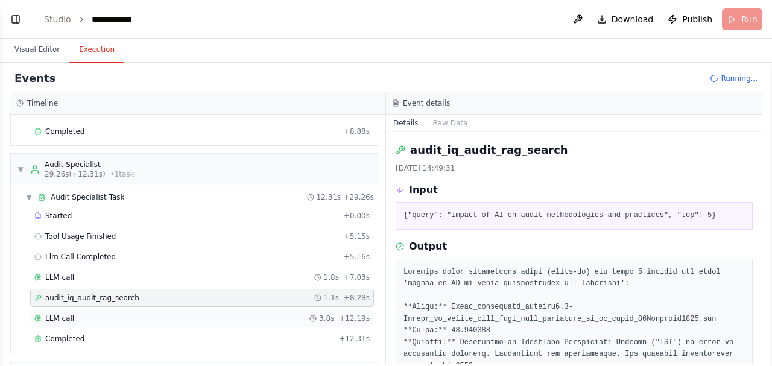
click at [74, 310] on div "LLM call 3.8s + 12.19s" at bounding box center [202, 319] width 344 height 18
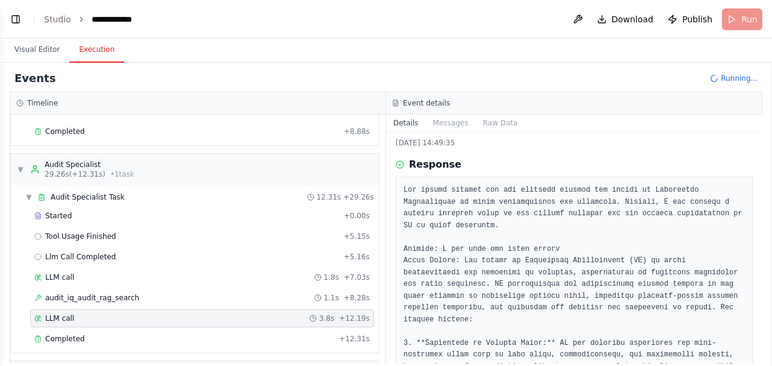
scroll to position [40, 0]
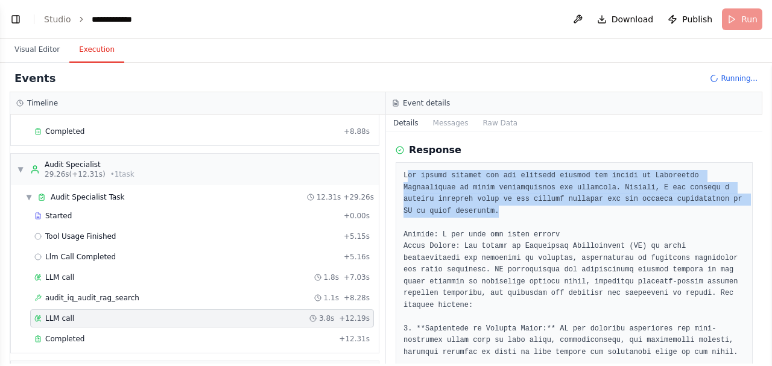
drag, startPoint x: 455, startPoint y: 177, endPoint x: 725, endPoint y: 198, distance: 271.1
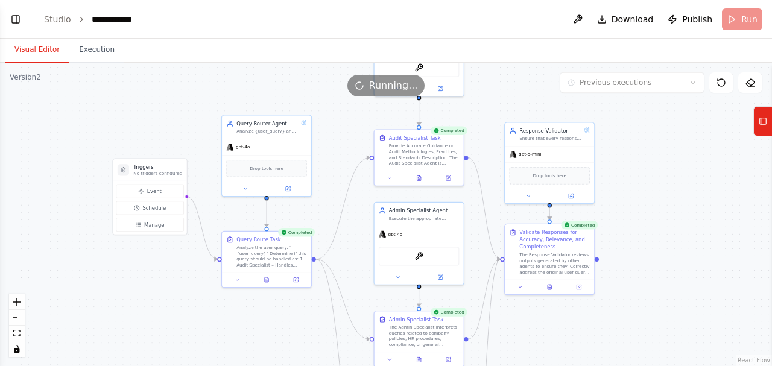
click at [36, 47] on button "Visual Editor" at bounding box center [37, 49] width 65 height 25
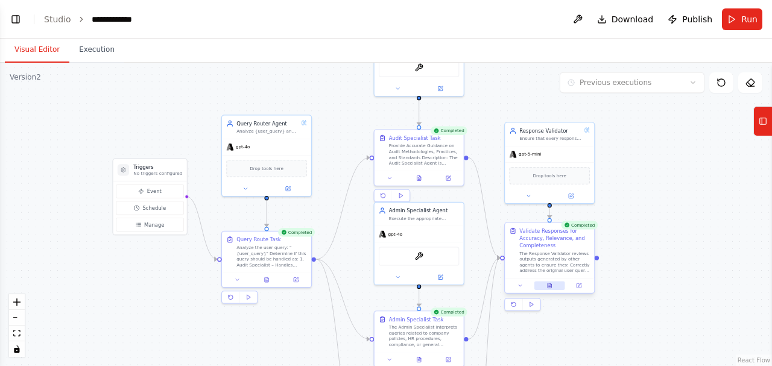
click at [549, 289] on button at bounding box center [550, 285] width 31 height 8
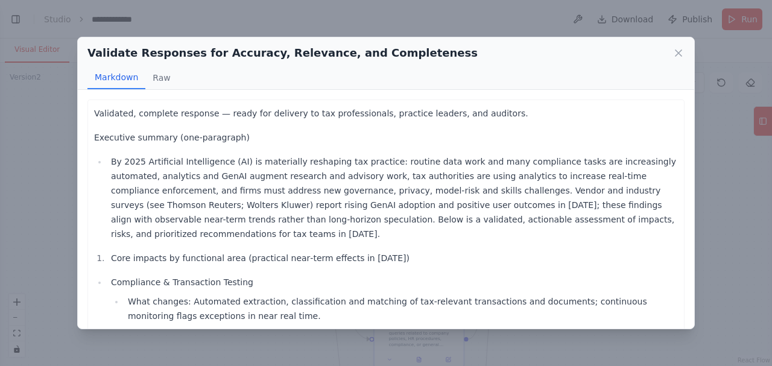
click at [106, 112] on p "Validated, complete response — ready for delivery to tax professionals, practic…" at bounding box center [386, 113] width 584 height 14
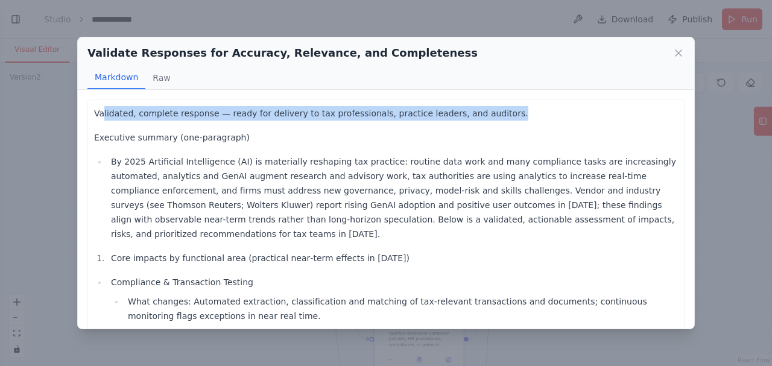
drag, startPoint x: 124, startPoint y: 115, endPoint x: 473, endPoint y: 112, distance: 348.8
click at [473, 112] on p "Validated, complete response — ready for delivery to tax professionals, practic…" at bounding box center [386, 113] width 584 height 14
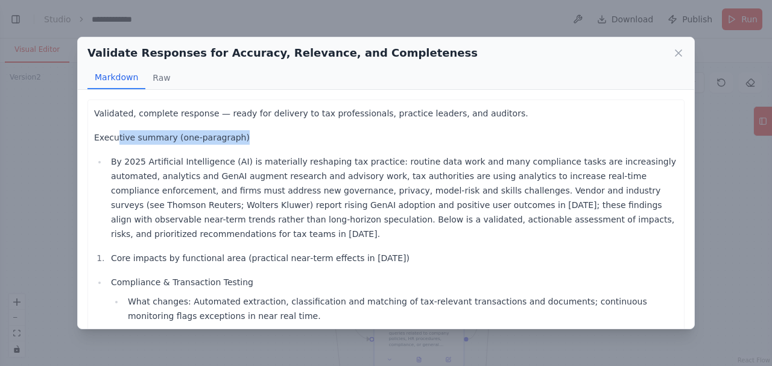
drag, startPoint x: 199, startPoint y: 139, endPoint x: 273, endPoint y: 139, distance: 74.2
click at [273, 139] on p "Executive summary (one-paragraph)" at bounding box center [386, 137] width 584 height 14
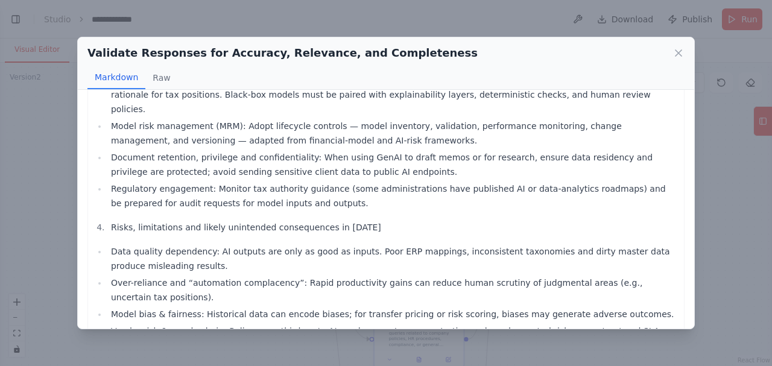
scroll to position [1046, 0]
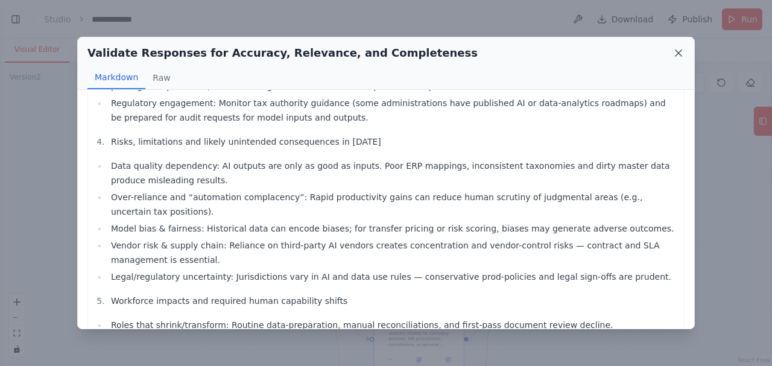
click at [682, 51] on icon at bounding box center [679, 53] width 12 height 12
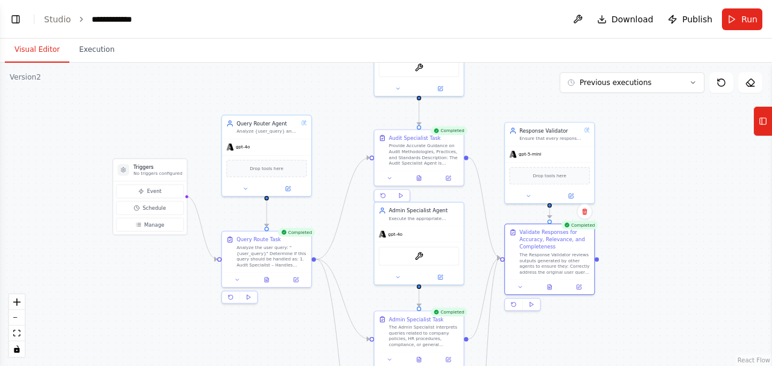
click at [234, 92] on div ".deletable-edge-delete-btn { width: 20px; height: 20px; border: 0px solid #ffff…" at bounding box center [386, 215] width 772 height 304
click at [52, 18] on link "Studio" at bounding box center [57, 19] width 27 height 10
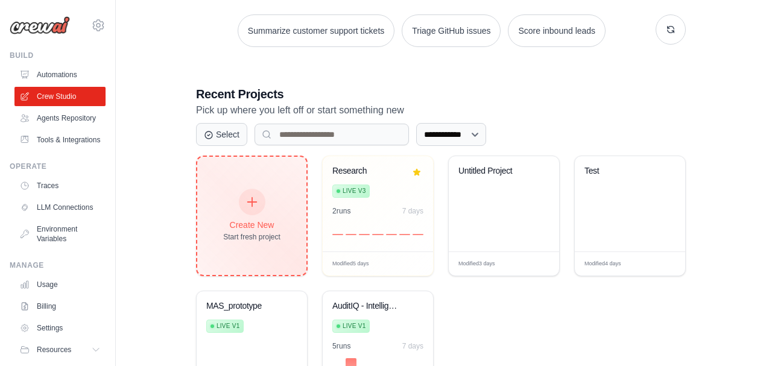
scroll to position [241, 0]
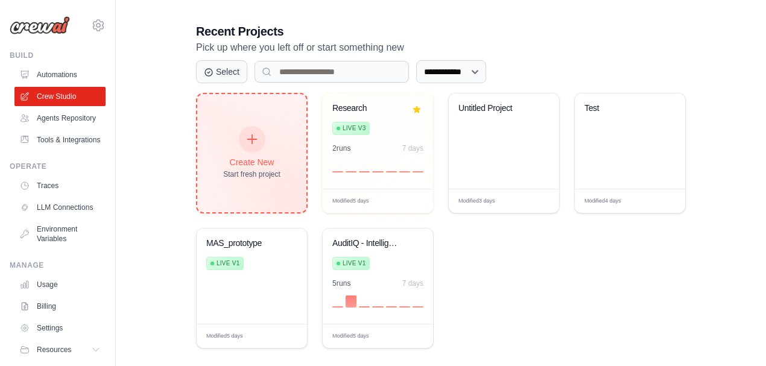
click at [257, 148] on div at bounding box center [252, 139] width 27 height 27
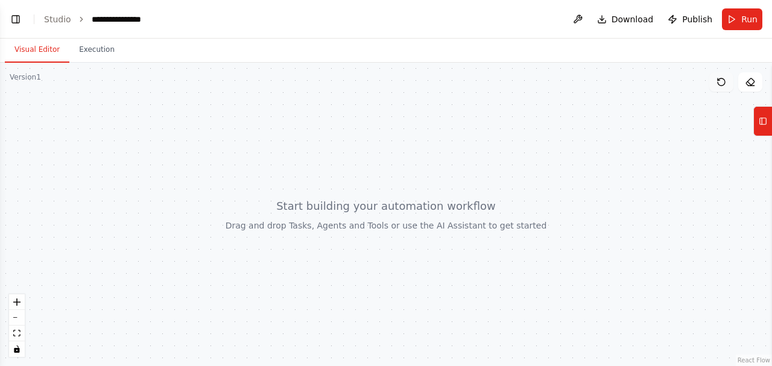
click at [723, 87] on button at bounding box center [722, 81] width 24 height 19
click at [755, 82] on button at bounding box center [751, 81] width 24 height 19
click at [761, 115] on icon at bounding box center [763, 121] width 8 height 19
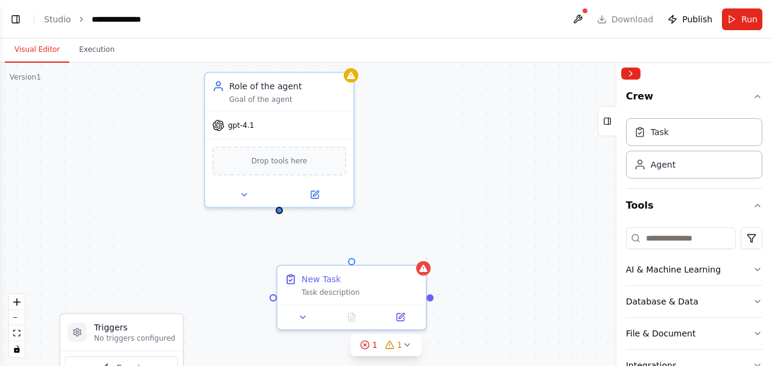
drag, startPoint x: 494, startPoint y: 228, endPoint x: 448, endPoint y: 165, distance: 77.9
click at [448, 165] on div "Triggers No triggers configured Event Schedule Manage Role of the agent Goal of…" at bounding box center [386, 215] width 772 height 304
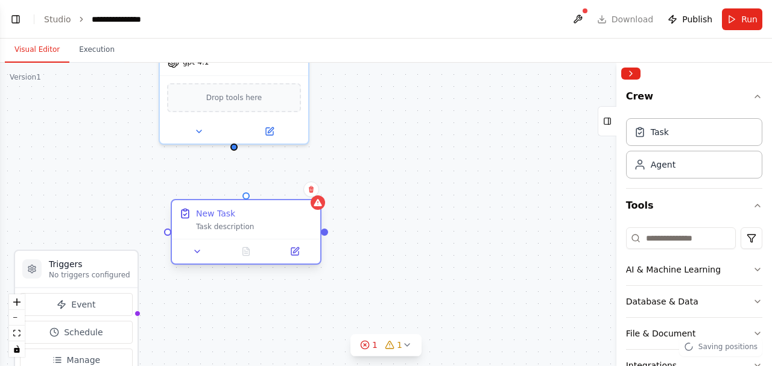
drag, startPoint x: 332, startPoint y: 218, endPoint x: 268, endPoint y: 218, distance: 64.0
click at [268, 218] on div "New Task" at bounding box center [254, 214] width 117 height 12
drag, startPoint x: 234, startPoint y: 147, endPoint x: 246, endPoint y: 214, distance: 67.5
click at [246, 214] on div "Triggers No triggers configured Event Schedule Manage Role of the agent Goal of…" at bounding box center [340, 148] width 772 height 304
drag, startPoint x: 234, startPoint y: 146, endPoint x: 247, endPoint y: 198, distance: 53.4
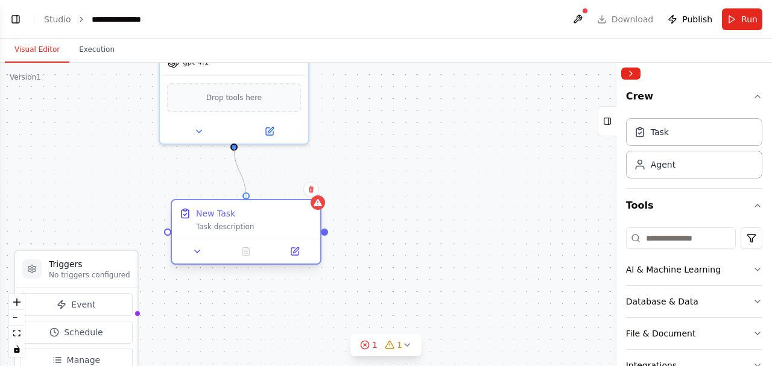
click at [247, 198] on div "Triggers No triggers configured Event Schedule Manage Role of the agent Goal of…" at bounding box center [340, 148] width 772 height 304
click at [291, 251] on icon at bounding box center [294, 251] width 7 height 7
click at [299, 251] on icon at bounding box center [295, 252] width 10 height 10
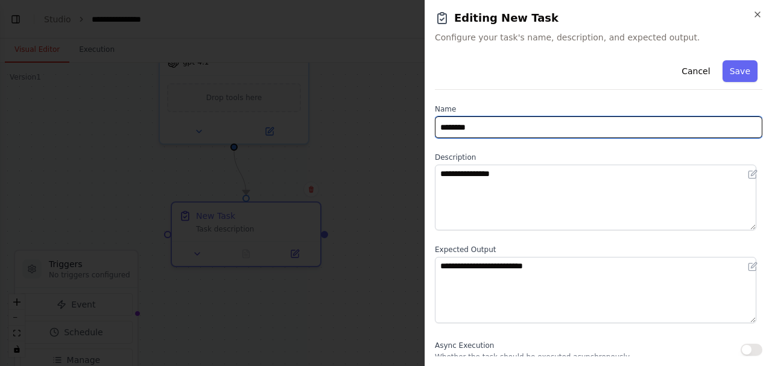
click at [491, 126] on input "********" at bounding box center [599, 127] width 328 height 22
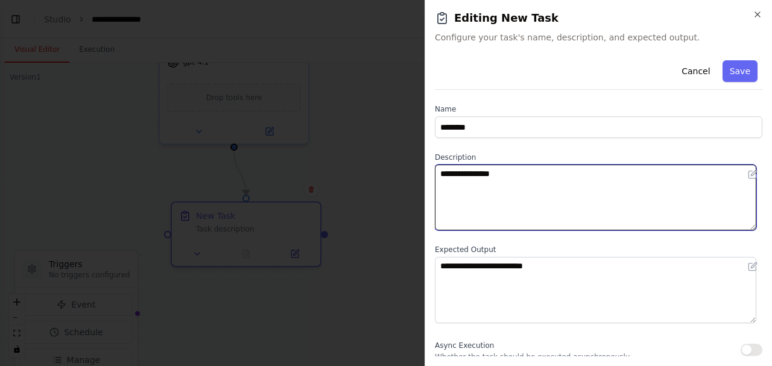
click at [503, 185] on textarea "**********" at bounding box center [596, 198] width 322 height 66
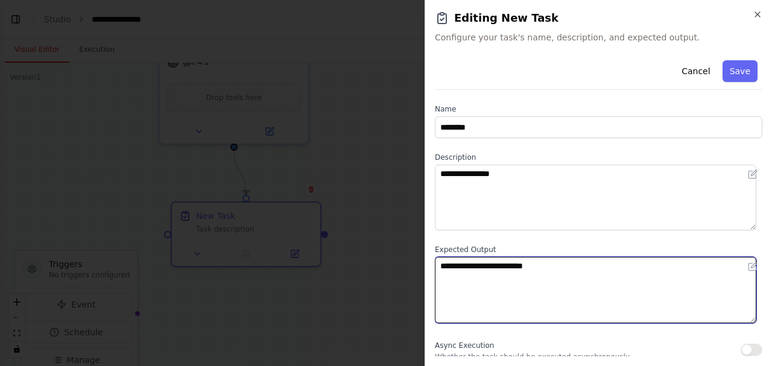
click at [526, 273] on textarea "**********" at bounding box center [596, 290] width 322 height 66
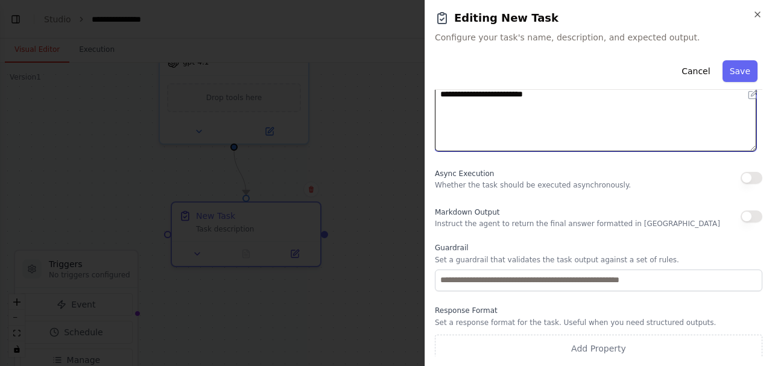
scroll to position [177, 0]
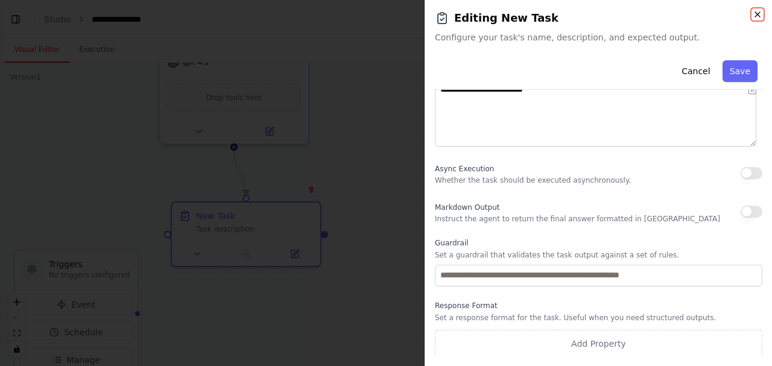
click at [755, 16] on icon "button" at bounding box center [758, 15] width 10 height 10
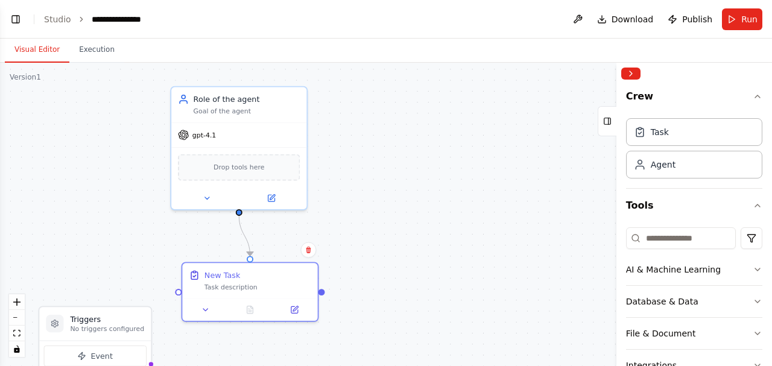
drag, startPoint x: 392, startPoint y: 113, endPoint x: 342, endPoint y: 179, distance: 83.2
click at [387, 180] on div ".deletable-edge-delete-btn { width: 20px; height: 20px; border: 0px solid #ffff…" at bounding box center [386, 215] width 772 height 304
click at [269, 197] on icon at bounding box center [271, 197] width 7 height 7
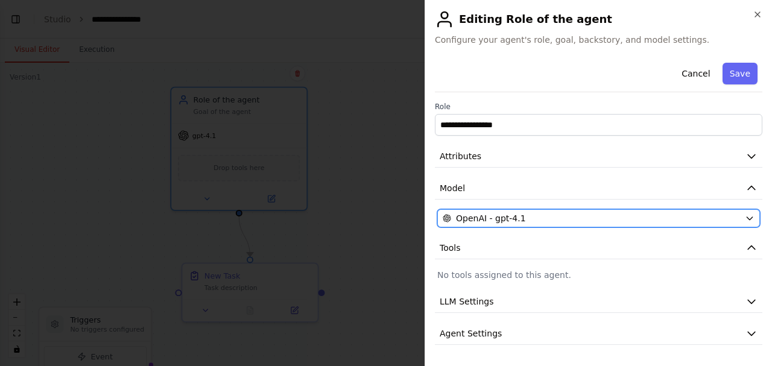
click at [531, 223] on button "OpenAI - gpt-4.1" at bounding box center [598, 218] width 323 height 18
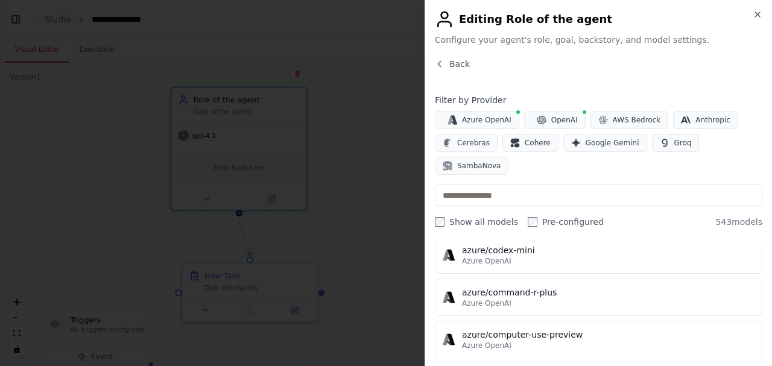
scroll to position [80, 0]
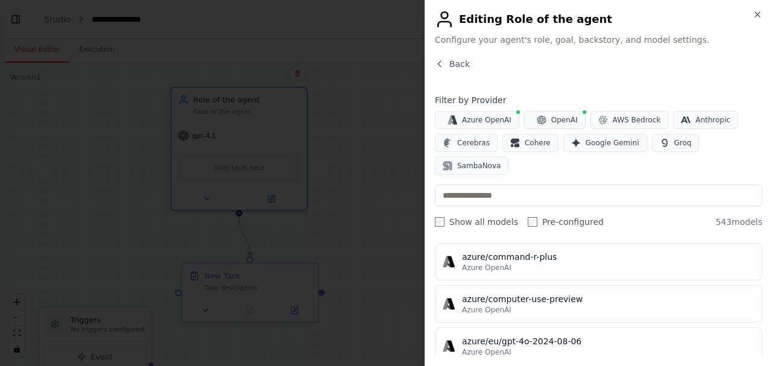
click at [757, 8] on div "Close Editing Role of the agent Configure your agent's role, goal, backstory, a…" at bounding box center [599, 183] width 348 height 366
click at [758, 12] on icon "button" at bounding box center [758, 15] width 10 height 10
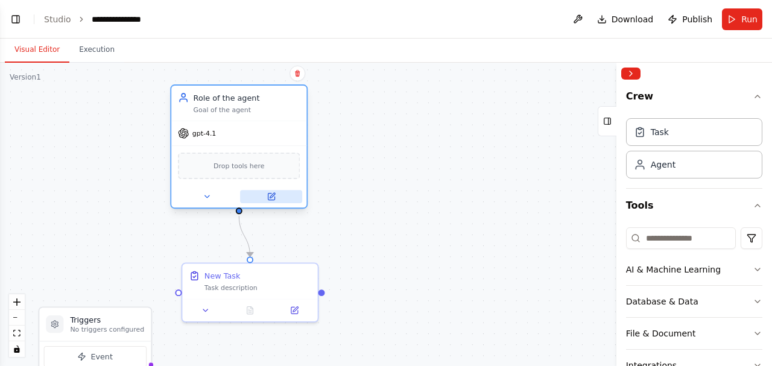
click at [267, 194] on icon at bounding box center [271, 196] width 9 height 9
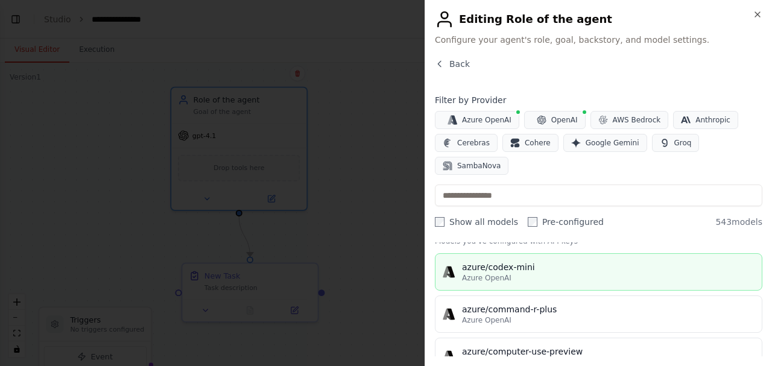
scroll to position [40, 0]
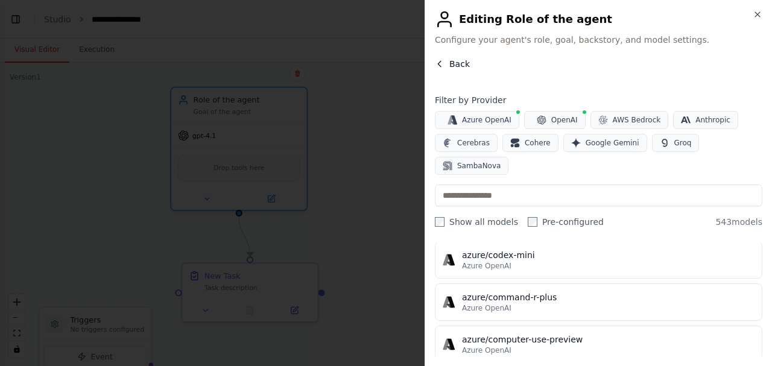
click at [440, 60] on icon "button" at bounding box center [440, 64] width 10 height 10
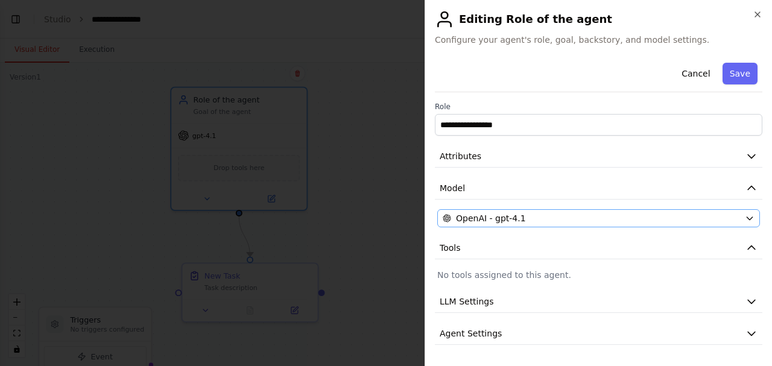
scroll to position [28, 0]
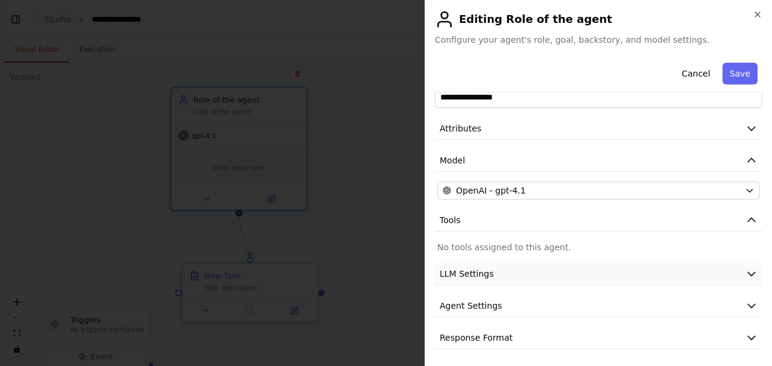
click at [539, 270] on button "LLM Settings" at bounding box center [599, 274] width 328 height 22
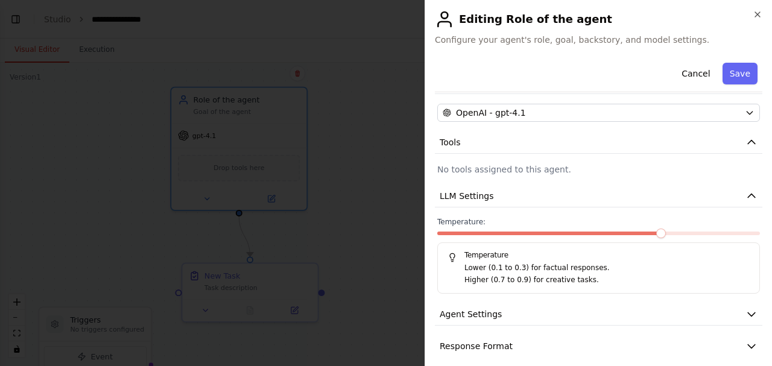
scroll to position [109, 0]
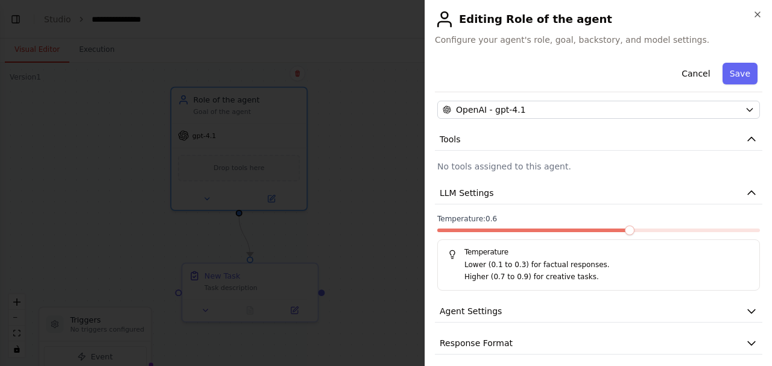
click at [625, 233] on span at bounding box center [630, 231] width 10 height 10
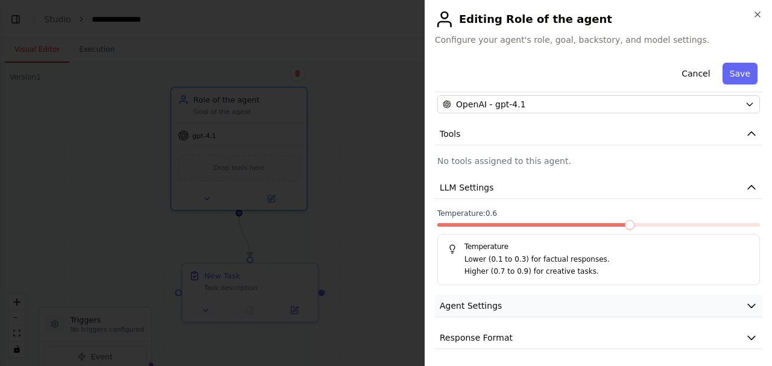
click at [518, 298] on button "Agent Settings" at bounding box center [599, 306] width 328 height 22
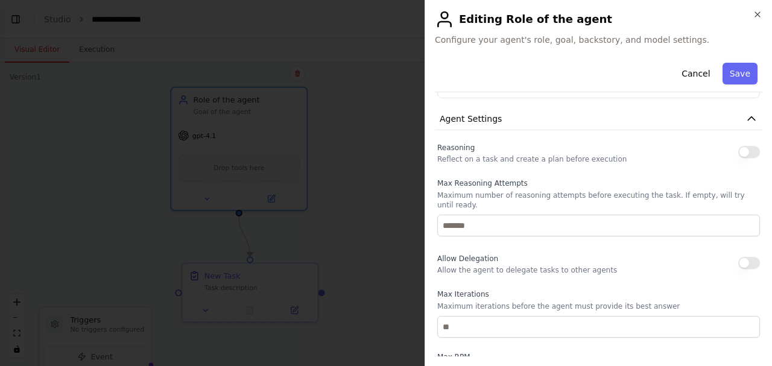
scroll to position [315, 0]
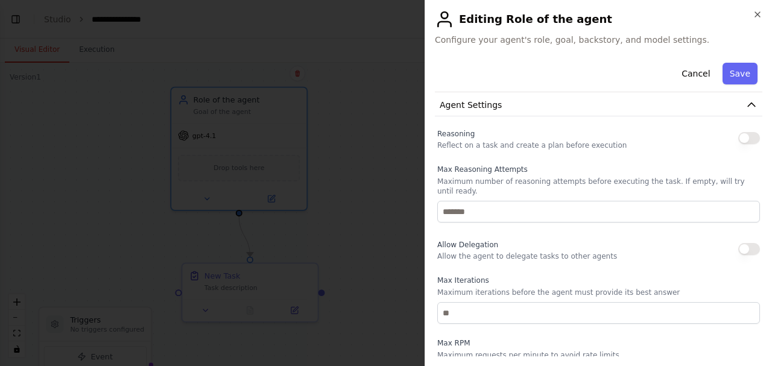
click at [763, 10] on div "**********" at bounding box center [599, 183] width 348 height 366
click at [757, 13] on icon "button" at bounding box center [757, 14] width 5 height 5
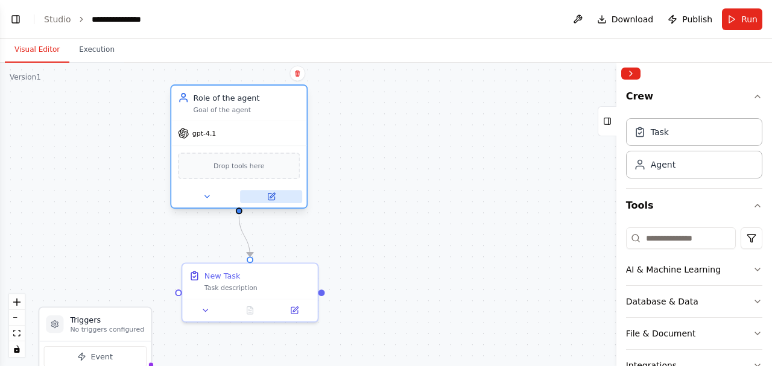
click at [273, 194] on icon at bounding box center [272, 195] width 5 height 5
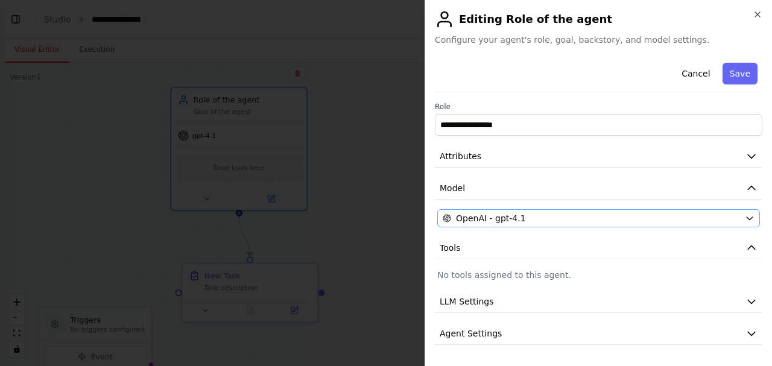
scroll to position [28, 0]
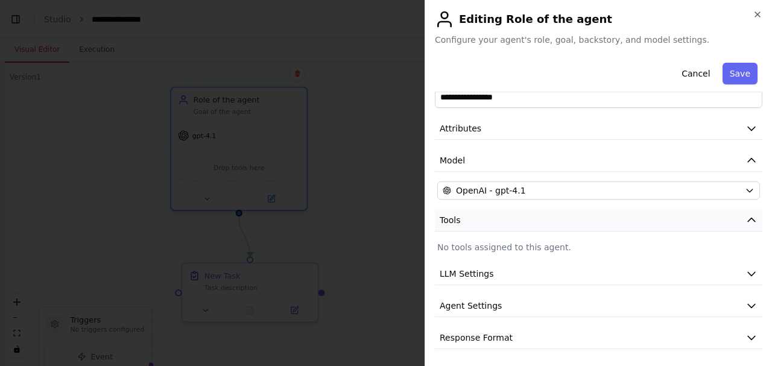
click at [748, 217] on icon "button" at bounding box center [752, 220] width 12 height 12
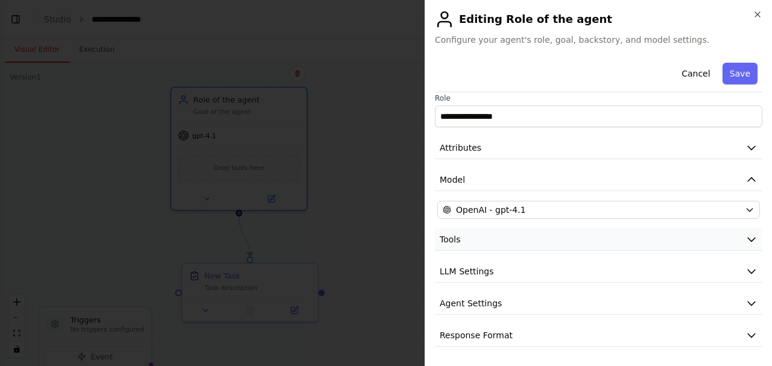
scroll to position [6, 0]
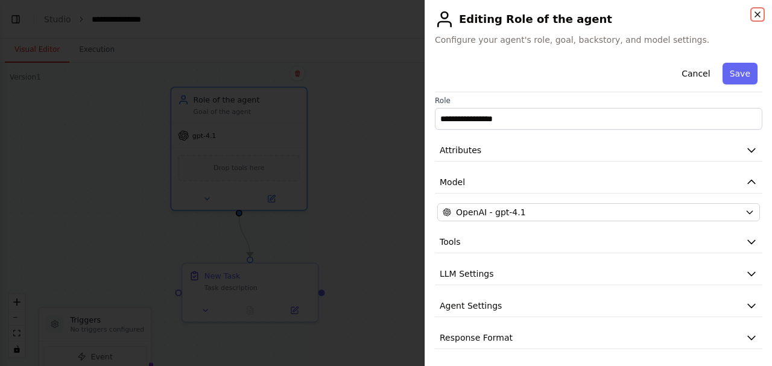
click at [755, 13] on icon "button" at bounding box center [758, 15] width 10 height 10
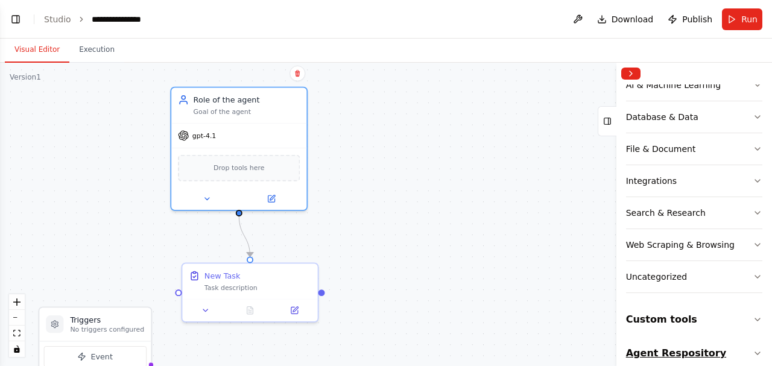
scroll to position [196, 0]
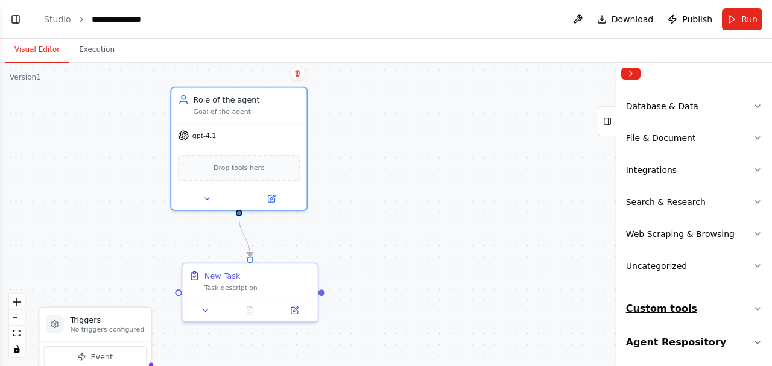
click at [700, 308] on button "Custom tools" at bounding box center [694, 309] width 136 height 34
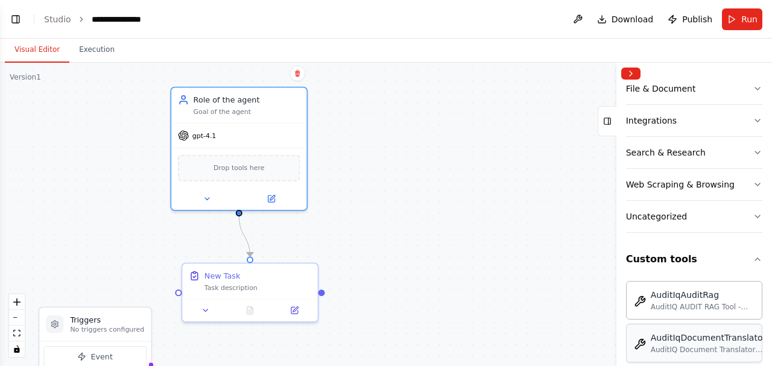
scroll to position [316, 0]
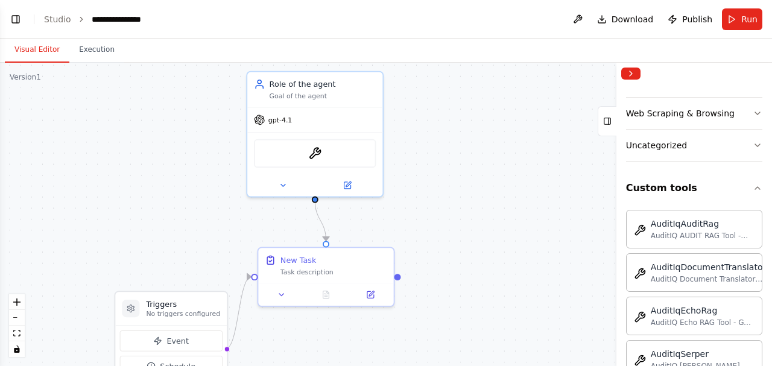
drag, startPoint x: 396, startPoint y: 214, endPoint x: 472, endPoint y: 198, distance: 77.6
click at [472, 198] on div ".deletable-edge-delete-btn { width: 20px; height: 20px; border: 0px solid #ffff…" at bounding box center [386, 215] width 772 height 304
drag, startPoint x: 186, startPoint y: 308, endPoint x: 133, endPoint y: 191, distance: 128.5
click at [133, 191] on div "Triggers No triggers configured" at bounding box center [128, 188] width 74 height 20
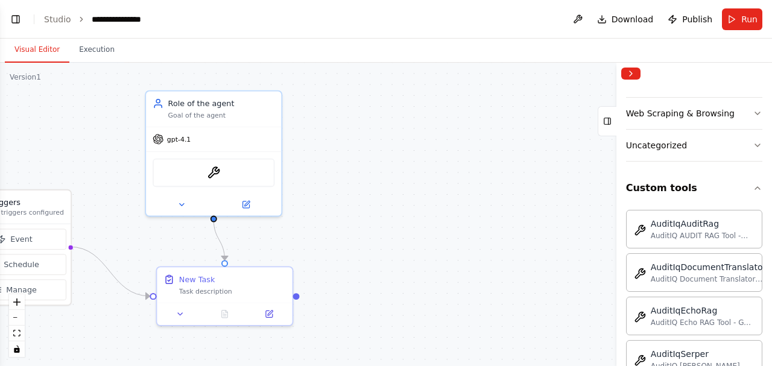
drag, startPoint x: 419, startPoint y: 199, endPoint x: 334, endPoint y: 189, distance: 86.2
click at [329, 200] on div ".deletable-edge-delete-btn { width: 20px; height: 20px; border: 0px solid #ffff…" at bounding box center [386, 215] width 772 height 304
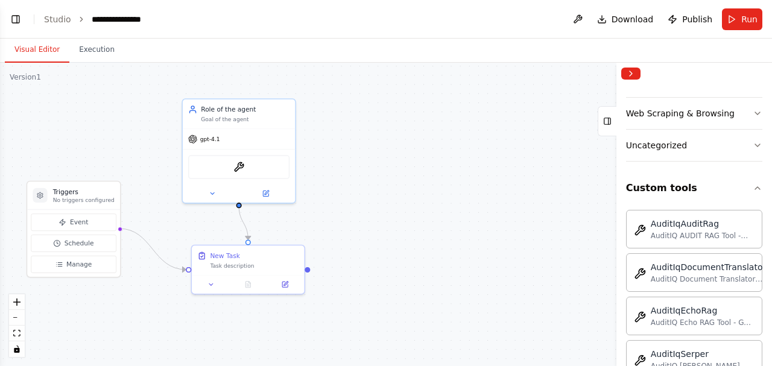
drag, startPoint x: 379, startPoint y: 142, endPoint x: 371, endPoint y: 178, distance: 36.6
click at [377, 182] on div ".deletable-edge-delete-btn { width: 20px; height: 20px; border: 0px solid #ffff…" at bounding box center [386, 215] width 772 height 304
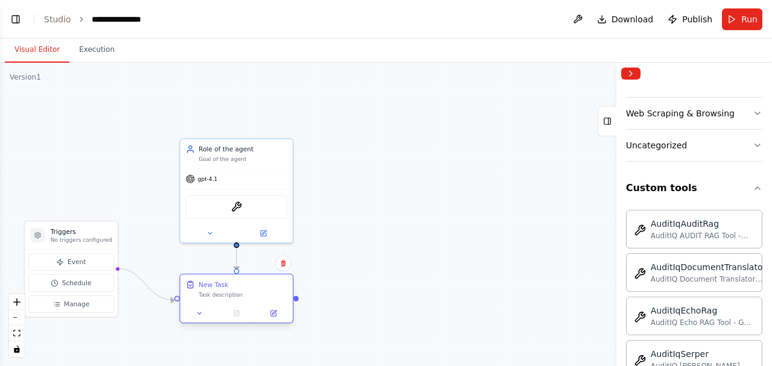
drag, startPoint x: 224, startPoint y: 303, endPoint x: 215, endPoint y: 299, distance: 10.5
click at [215, 299] on div "New Task Task description" at bounding box center [236, 290] width 112 height 30
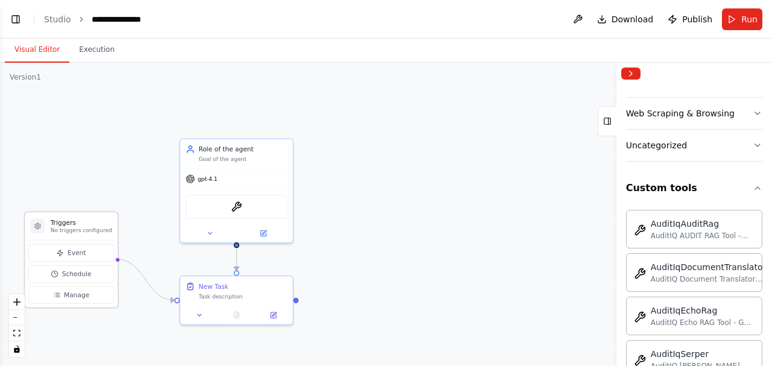
drag, startPoint x: 58, startPoint y: 237, endPoint x: 54, endPoint y: 224, distance: 13.4
click at [54, 224] on div "Triggers No triggers configured" at bounding box center [82, 226] width 62 height 16
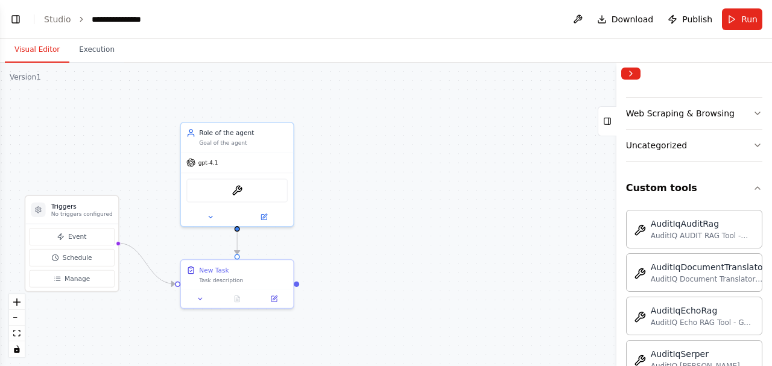
drag, startPoint x: 443, startPoint y: 198, endPoint x: 444, endPoint y: 182, distance: 16.3
click at [444, 182] on div ".deletable-edge-delete-btn { width: 20px; height: 20px; border: 0px solid #ffff…" at bounding box center [386, 215] width 772 height 304
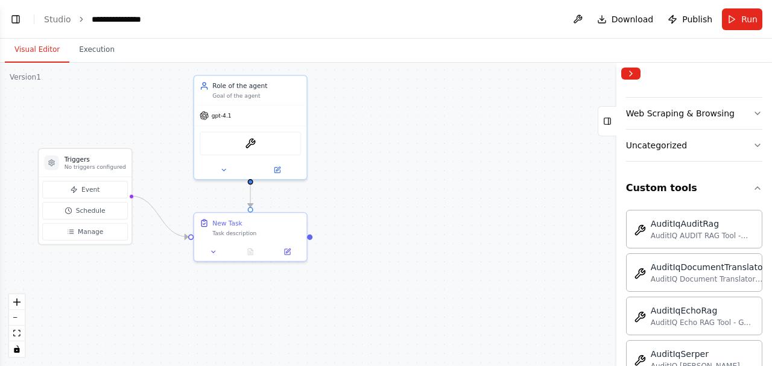
drag, startPoint x: 360, startPoint y: 247, endPoint x: 373, endPoint y: 200, distance: 48.9
click at [373, 200] on div ".deletable-edge-delete-btn { width: 20px; height: 20px; border: 0px solid #ffff…" at bounding box center [386, 215] width 772 height 304
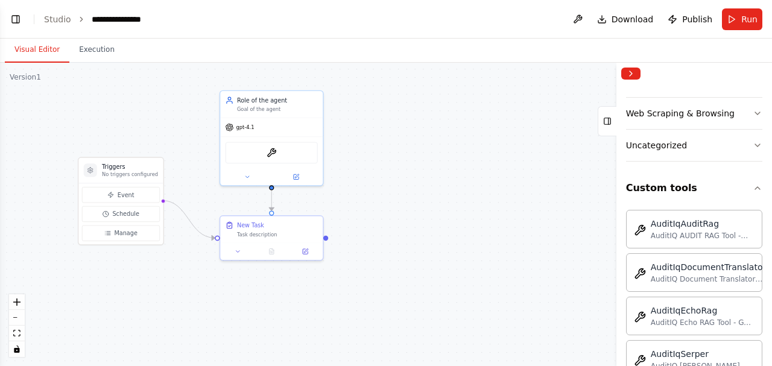
click at [759, 183] on div "Crew Task Agent Tools AI & Machine Learning Database & Data File & Document Int…" at bounding box center [695, 225] width 156 height 282
click at [753, 184] on icon "button" at bounding box center [758, 188] width 10 height 10
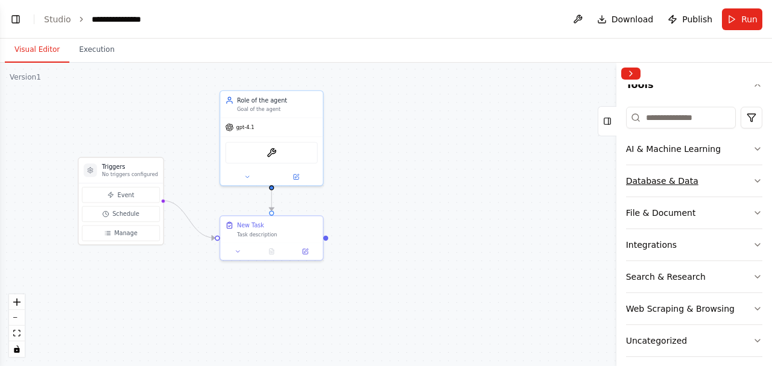
scroll to position [161, 0]
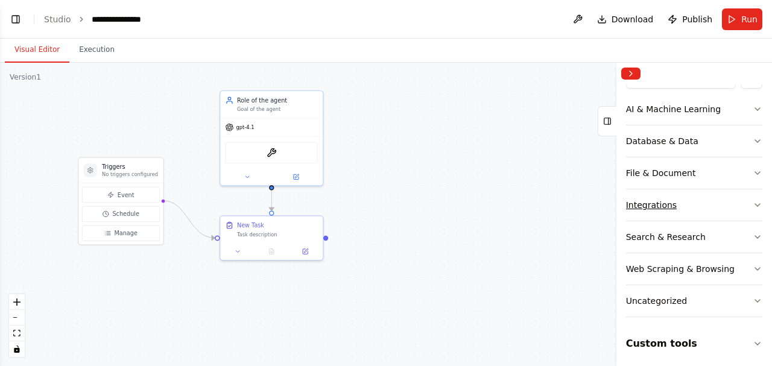
click at [710, 199] on button "Integrations" at bounding box center [694, 204] width 136 height 31
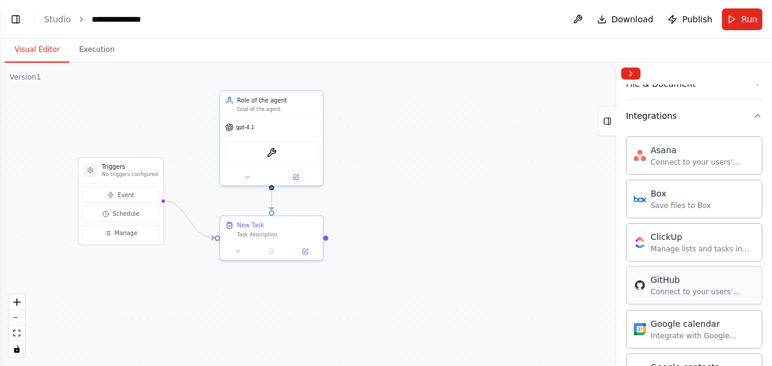
scroll to position [121, 0]
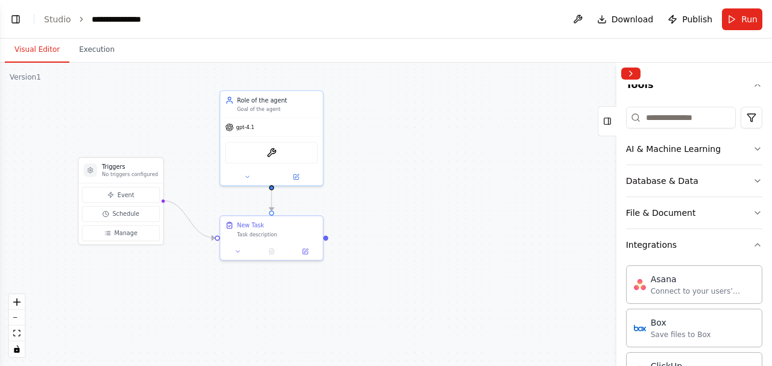
click at [566, 172] on div ".deletable-edge-delete-btn { width: 20px; height: 20px; border: 0px solid #ffff…" at bounding box center [386, 215] width 772 height 304
click at [736, 238] on button "Integrations" at bounding box center [694, 244] width 136 height 31
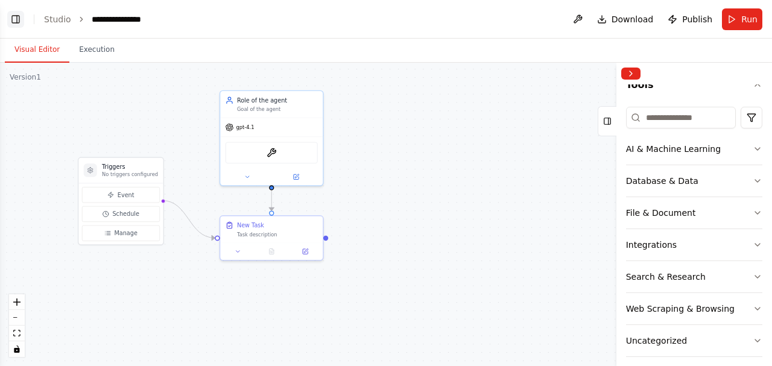
click at [16, 16] on button "Toggle Left Sidebar" at bounding box center [15, 19] width 17 height 17
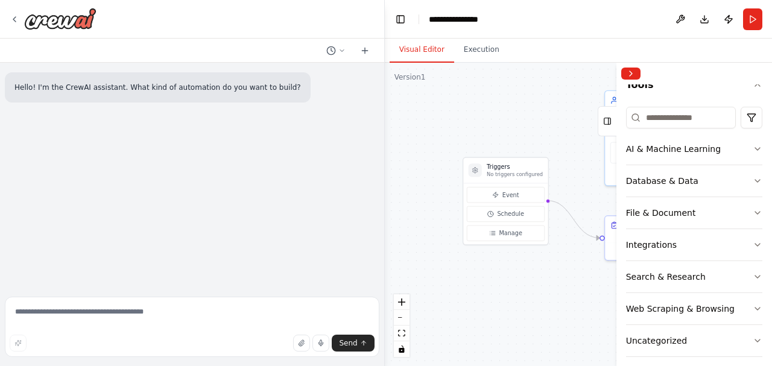
click at [418, 121] on div ".deletable-edge-delete-btn { width: 20px; height: 20px; border: 0px solid #ffff…" at bounding box center [578, 215] width 387 height 304
click at [16, 17] on icon at bounding box center [15, 19] width 10 height 10
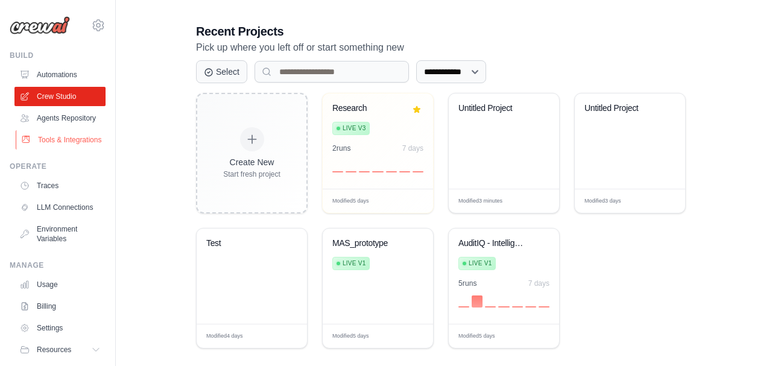
click at [52, 150] on link "Tools & Integrations" at bounding box center [61, 139] width 91 height 19
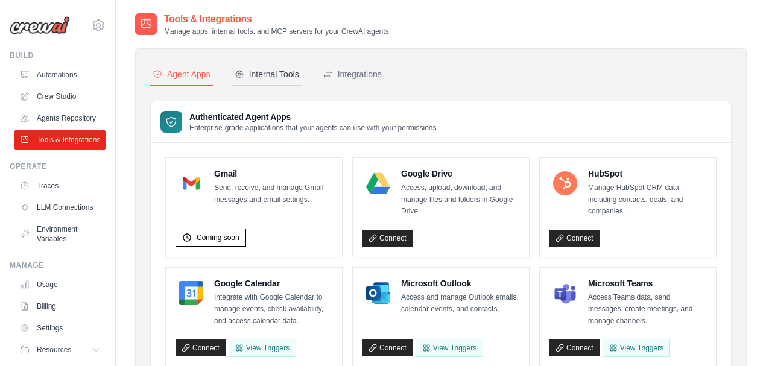
click at [285, 80] on div "Internal Tools" at bounding box center [267, 74] width 65 height 12
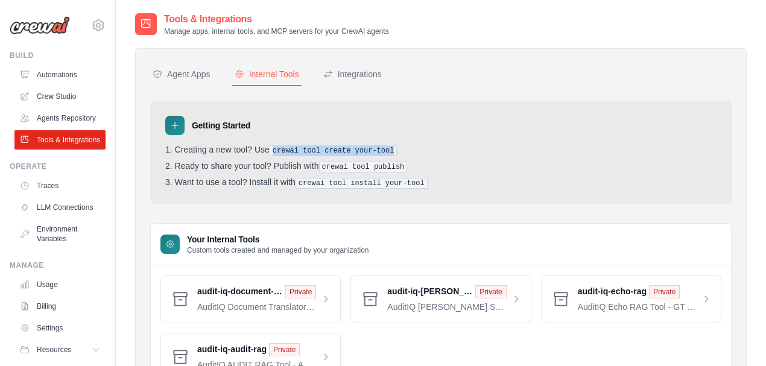
drag, startPoint x: 276, startPoint y: 148, endPoint x: 406, endPoint y: 140, distance: 130.0
click at [406, 140] on div "Getting Started Creating a new tool? Use crewai tool create your-tool Ready to …" at bounding box center [441, 152] width 582 height 103
drag, startPoint x: 330, startPoint y: 165, endPoint x: 389, endPoint y: 165, distance: 59.1
click at [389, 165] on pre "crewai tool publish" at bounding box center [363, 167] width 89 height 11
drag, startPoint x: 346, startPoint y: 182, endPoint x: 439, endPoint y: 182, distance: 93.5
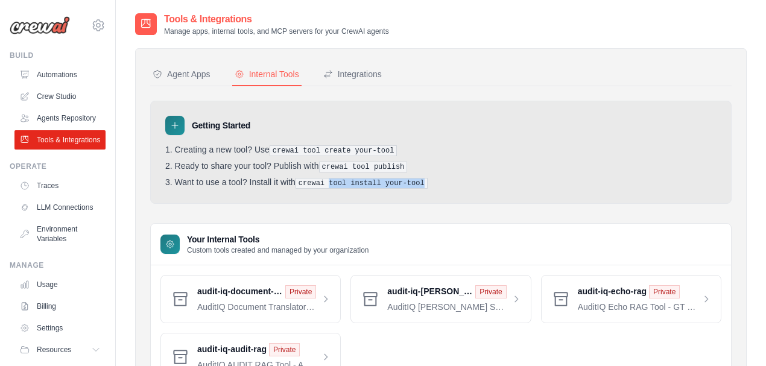
click at [439, 182] on li "Want to use a tool? Install it with crewai tool install your-tool" at bounding box center [441, 182] width 552 height 11
click at [439, 185] on li "Want to use a tool? Install it with crewai tool install your-tool" at bounding box center [441, 182] width 552 height 11
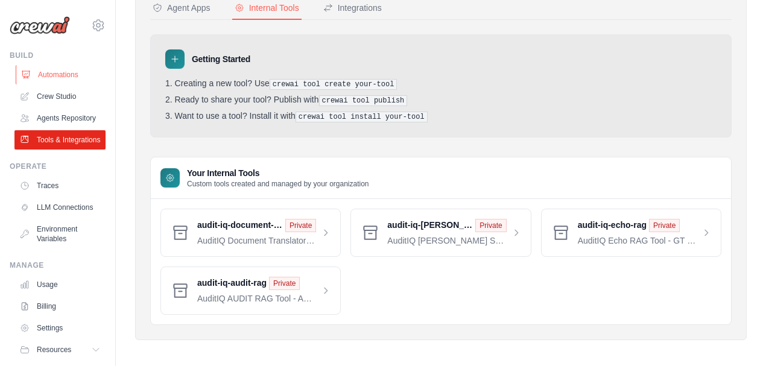
click at [62, 77] on link "Automations" at bounding box center [61, 74] width 91 height 19
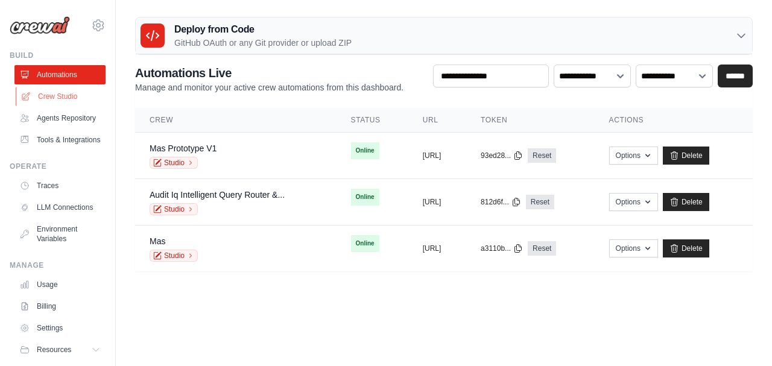
click at [65, 94] on link "Crew Studio" at bounding box center [61, 96] width 91 height 19
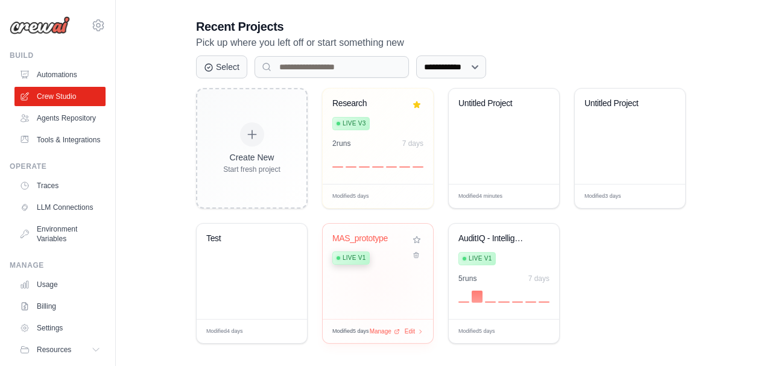
scroll to position [254, 0]
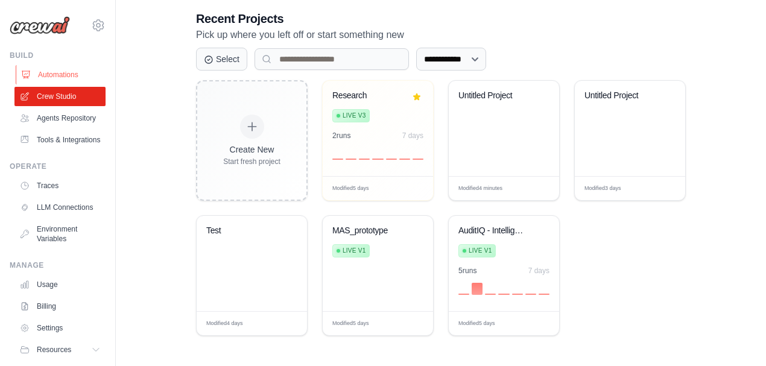
click at [63, 71] on link "Automations" at bounding box center [61, 74] width 91 height 19
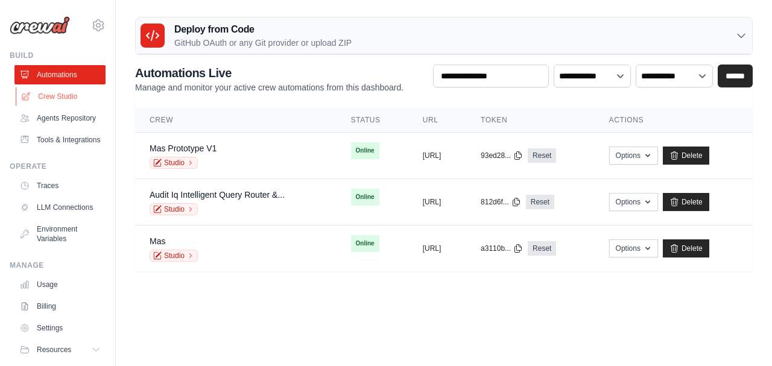
click at [66, 97] on link "Crew Studio" at bounding box center [61, 96] width 91 height 19
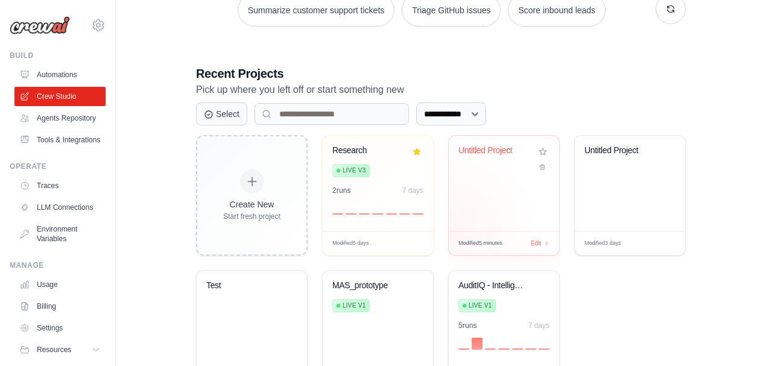
scroll to position [241, 0]
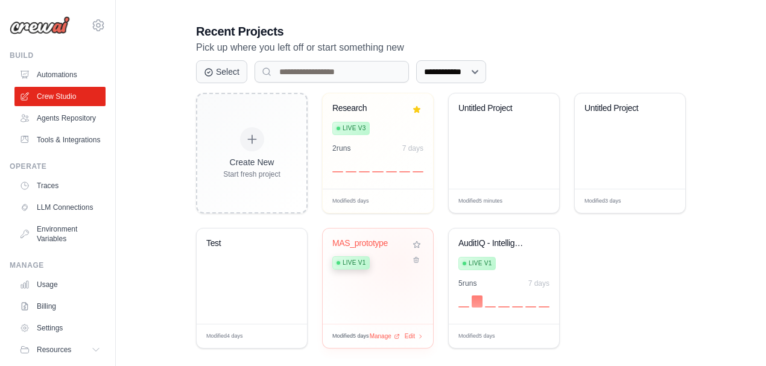
click at [397, 262] on div "Live v1" at bounding box center [368, 262] width 73 height 16
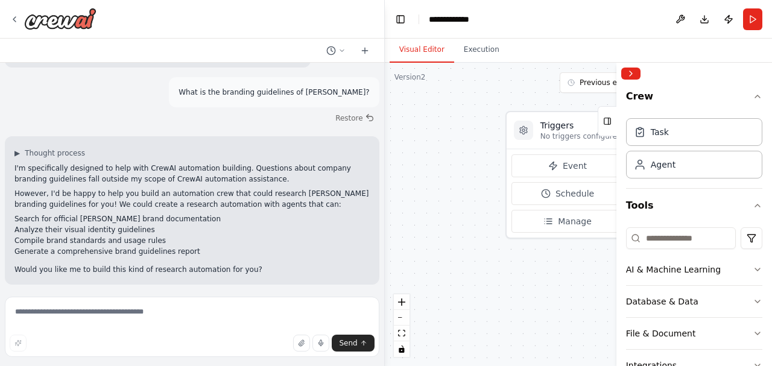
scroll to position [36, 0]
click at [17, 16] on icon at bounding box center [15, 19] width 10 height 10
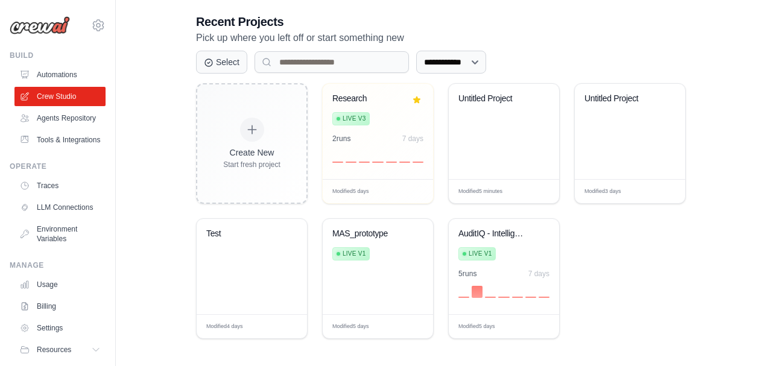
scroll to position [254, 0]
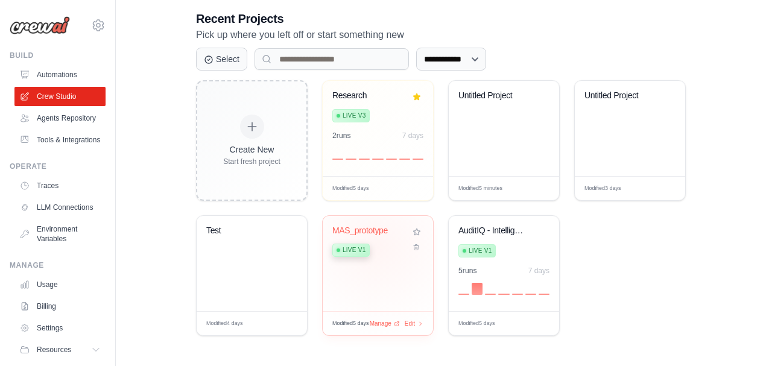
click at [377, 253] on div "Live v1" at bounding box center [368, 249] width 73 height 16
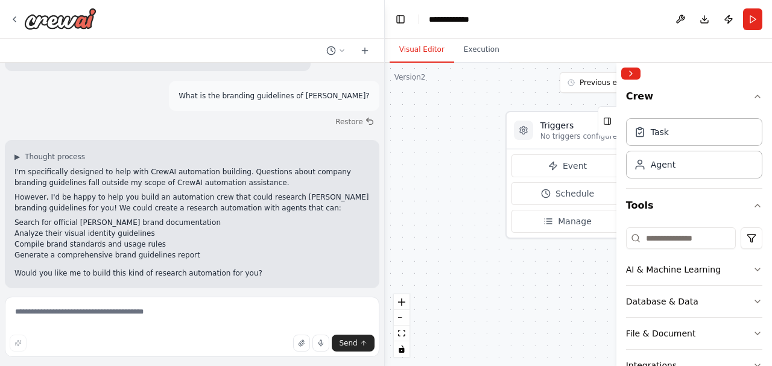
scroll to position [36, 0]
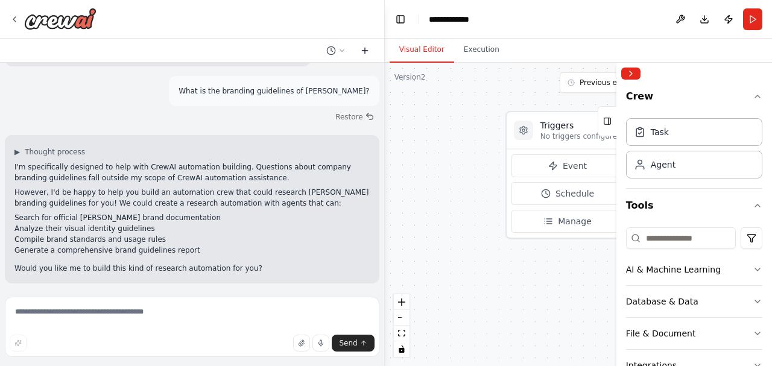
click at [366, 51] on icon at bounding box center [365, 51] width 10 height 10
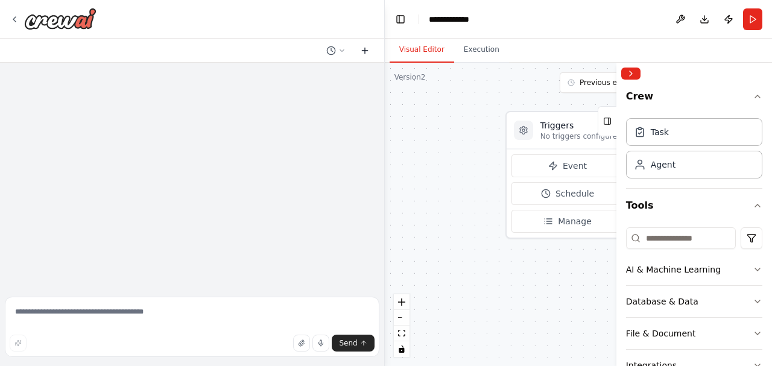
scroll to position [0, 0]
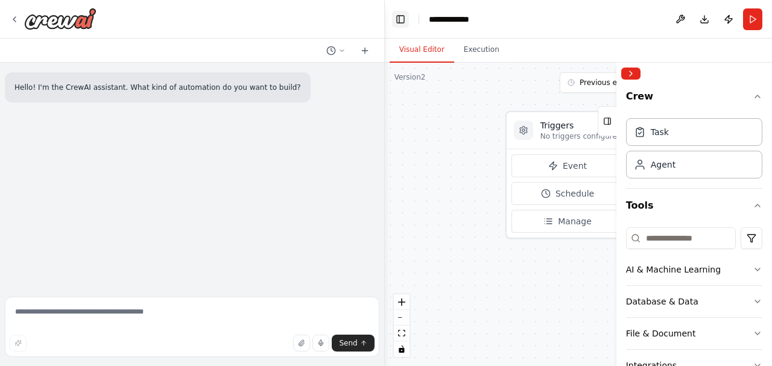
click at [403, 16] on button "Toggle Left Sidebar" at bounding box center [400, 19] width 17 height 17
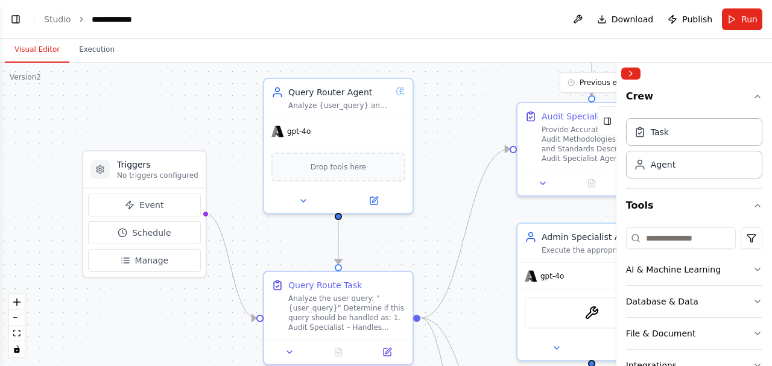
drag, startPoint x: 491, startPoint y: 140, endPoint x: 427, endPoint y: 182, distance: 76.7
click at [427, 182] on div ".deletable-edge-delete-btn { width: 20px; height: 20px; border: 0px solid #ffff…" at bounding box center [386, 215] width 772 height 304
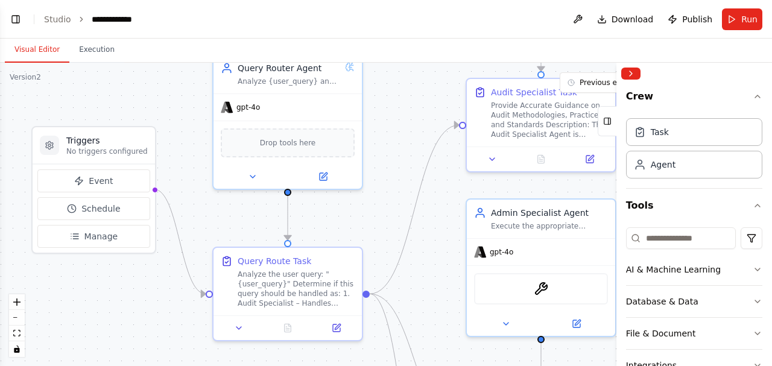
drag, startPoint x: 118, startPoint y: 106, endPoint x: 93, endPoint y: 78, distance: 37.1
click at [93, 78] on div ".deletable-edge-delete-btn { width: 20px; height: 20px; border: 0px solid #ffff…" at bounding box center [386, 215] width 772 height 304
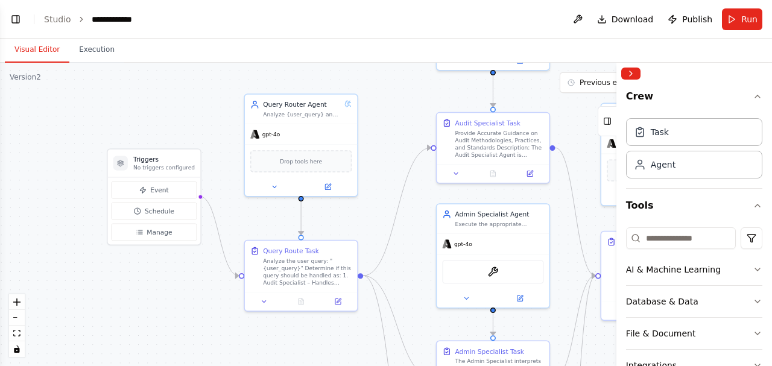
drag, startPoint x: 389, startPoint y: 227, endPoint x: 340, endPoint y: 203, distance: 54.2
click at [340, 203] on div ".deletable-edge-delete-btn { width: 20px; height: 20px; border: 0px solid #ffff…" at bounding box center [386, 215] width 772 height 304
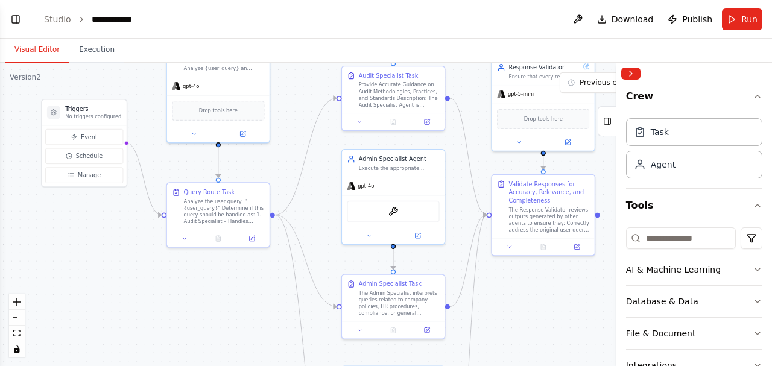
drag, startPoint x: 336, startPoint y: 206, endPoint x: 287, endPoint y: 171, distance: 60.0
click at [287, 171] on div ".deletable-edge-delete-btn { width: 20px; height: 20px; border: 0px solid #ffff…" at bounding box center [386, 215] width 772 height 304
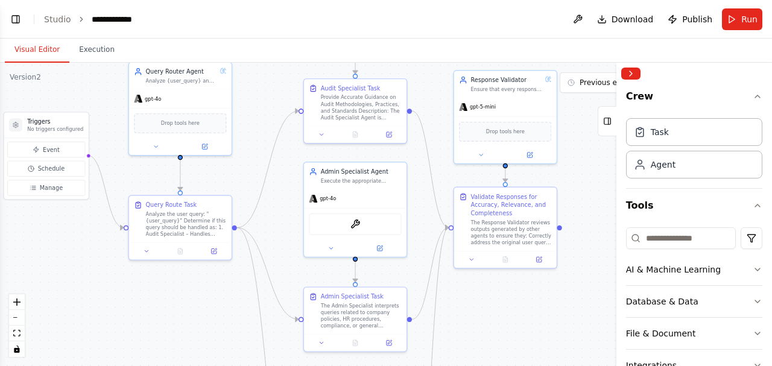
drag, startPoint x: 550, startPoint y: 298, endPoint x: 513, endPoint y: 311, distance: 39.5
click at [513, 311] on div ".deletable-edge-delete-btn { width: 20px; height: 20px; border: 0px solid #ffff…" at bounding box center [386, 215] width 772 height 304
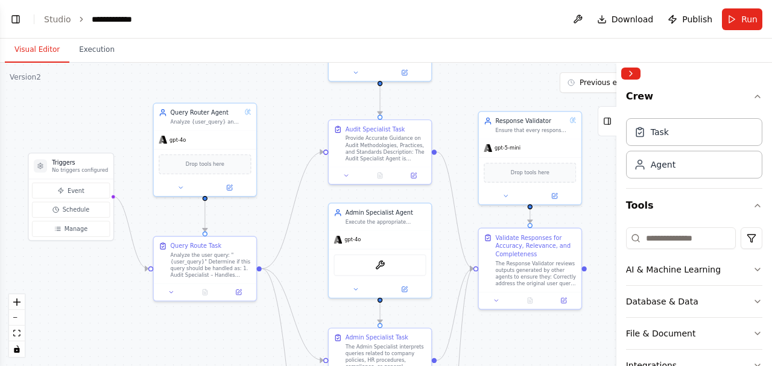
drag, startPoint x: 81, startPoint y: 246, endPoint x: 103, endPoint y: 285, distance: 44.3
click at [103, 285] on div ".deletable-edge-delete-btn { width: 20px; height: 20px; border: 0px solid #ffff…" at bounding box center [386, 215] width 772 height 304
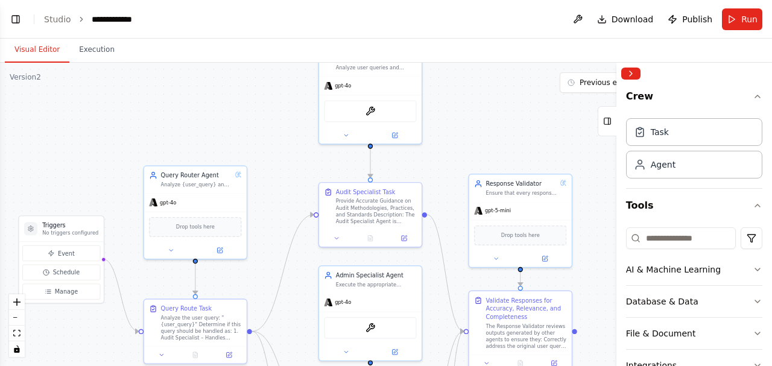
drag, startPoint x: 111, startPoint y: 104, endPoint x: 101, endPoint y: 165, distance: 62.3
click at [101, 165] on div ".deletable-edge-delete-btn { width: 20px; height: 20px; border: 0px solid #ffff…" at bounding box center [386, 215] width 772 height 304
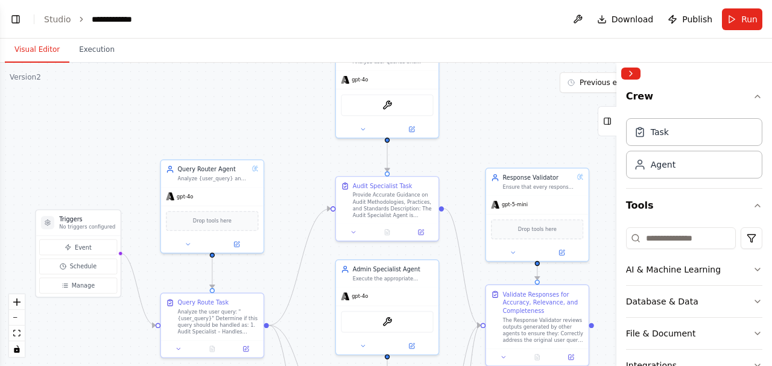
drag, startPoint x: 77, startPoint y: 140, endPoint x: 94, endPoint y: 134, distance: 17.9
click at [94, 134] on div ".deletable-edge-delete-btn { width: 20px; height: 20px; border: 0px solid #ffff…" at bounding box center [386, 215] width 772 height 304
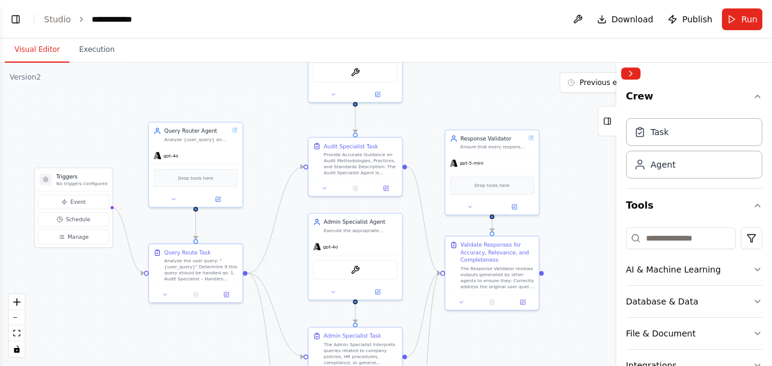
drag, startPoint x: 127, startPoint y: 142, endPoint x: 118, endPoint y: 106, distance: 37.3
click at [118, 106] on div ".deletable-edge-delete-btn { width: 20px; height: 20px; border: 0px solid #ffff…" at bounding box center [386, 215] width 772 height 304
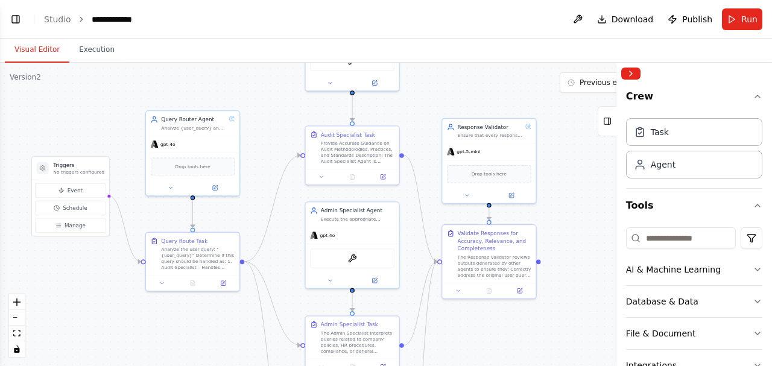
drag, startPoint x: 118, startPoint y: 301, endPoint x: 113, endPoint y: 284, distance: 17.6
click at [113, 284] on div ".deletable-edge-delete-btn { width: 20px; height: 20px; border: 0px solid #ffff…" at bounding box center [386, 215] width 772 height 304
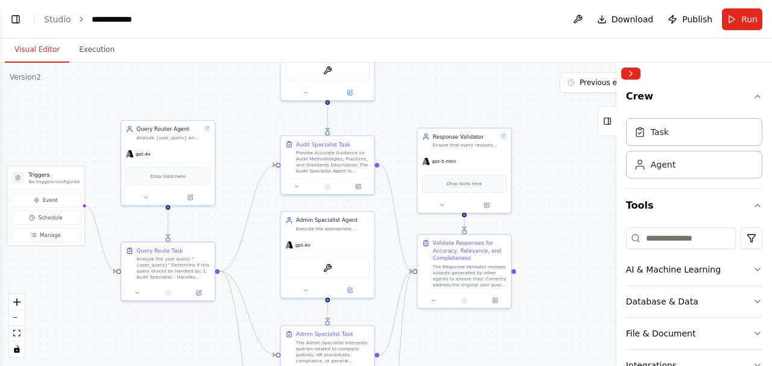
drag, startPoint x: 569, startPoint y: 174, endPoint x: 546, endPoint y: 189, distance: 27.4
click at [546, 189] on div ".deletable-edge-delete-btn { width: 20px; height: 20px; border: 0px solid #ffff…" at bounding box center [386, 215] width 772 height 304
click at [636, 68] on button "Collapse right sidebar" at bounding box center [631, 74] width 19 height 12
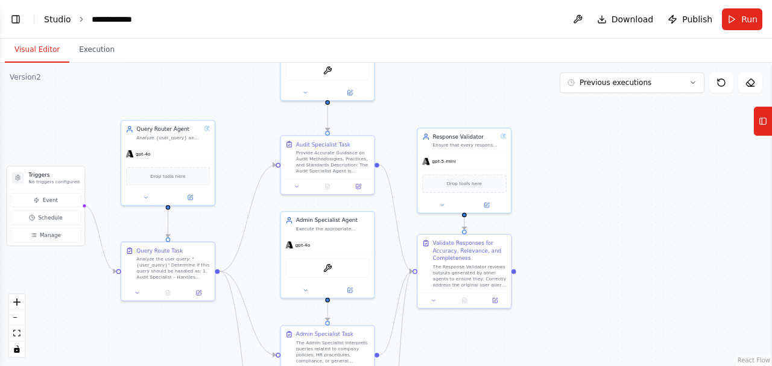
click at [58, 19] on link "Studio" at bounding box center [57, 19] width 27 height 10
